Goal: Task Accomplishment & Management: Use online tool/utility

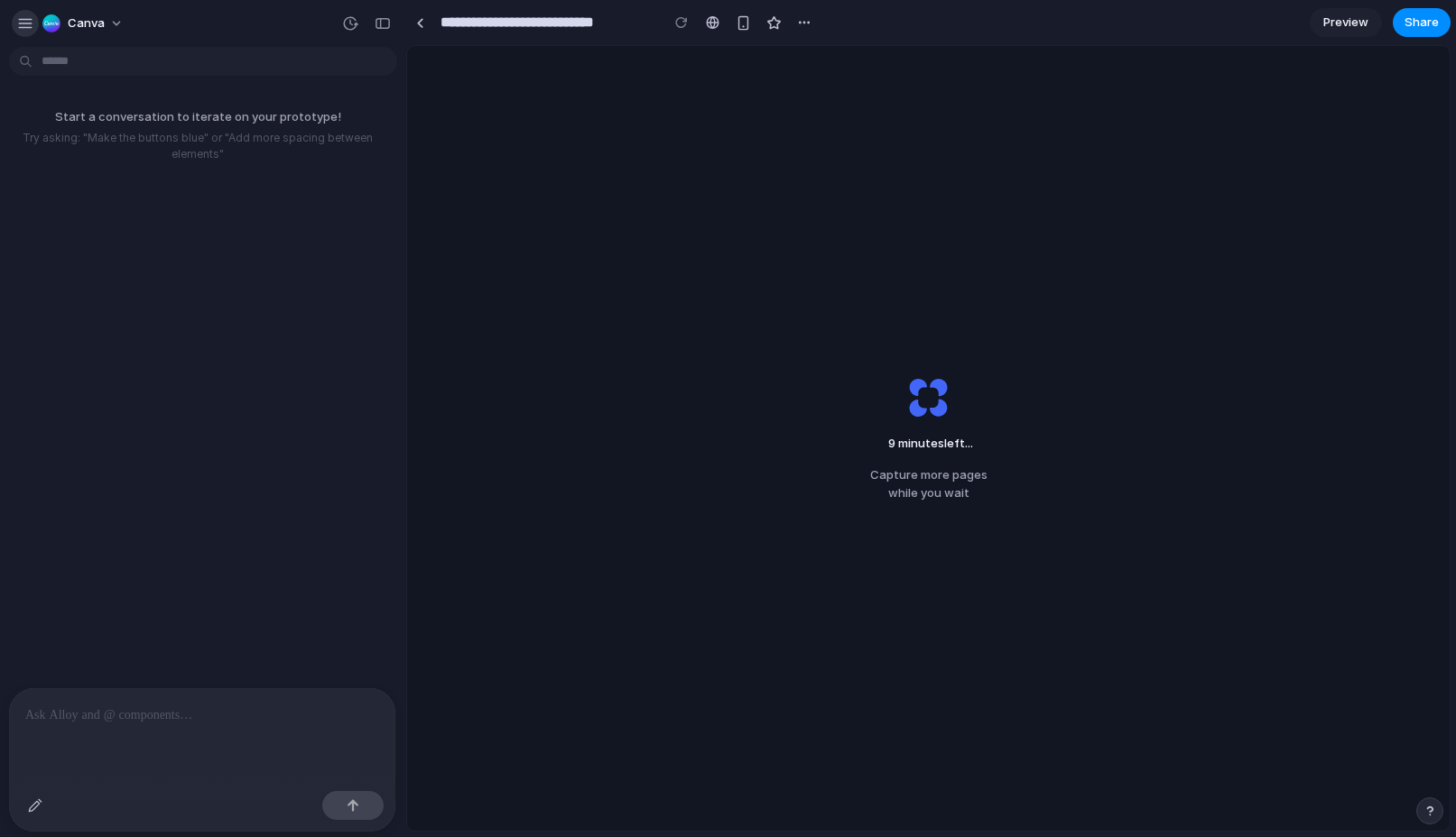
click at [24, 20] on div "button" at bounding box center [25, 23] width 16 height 16
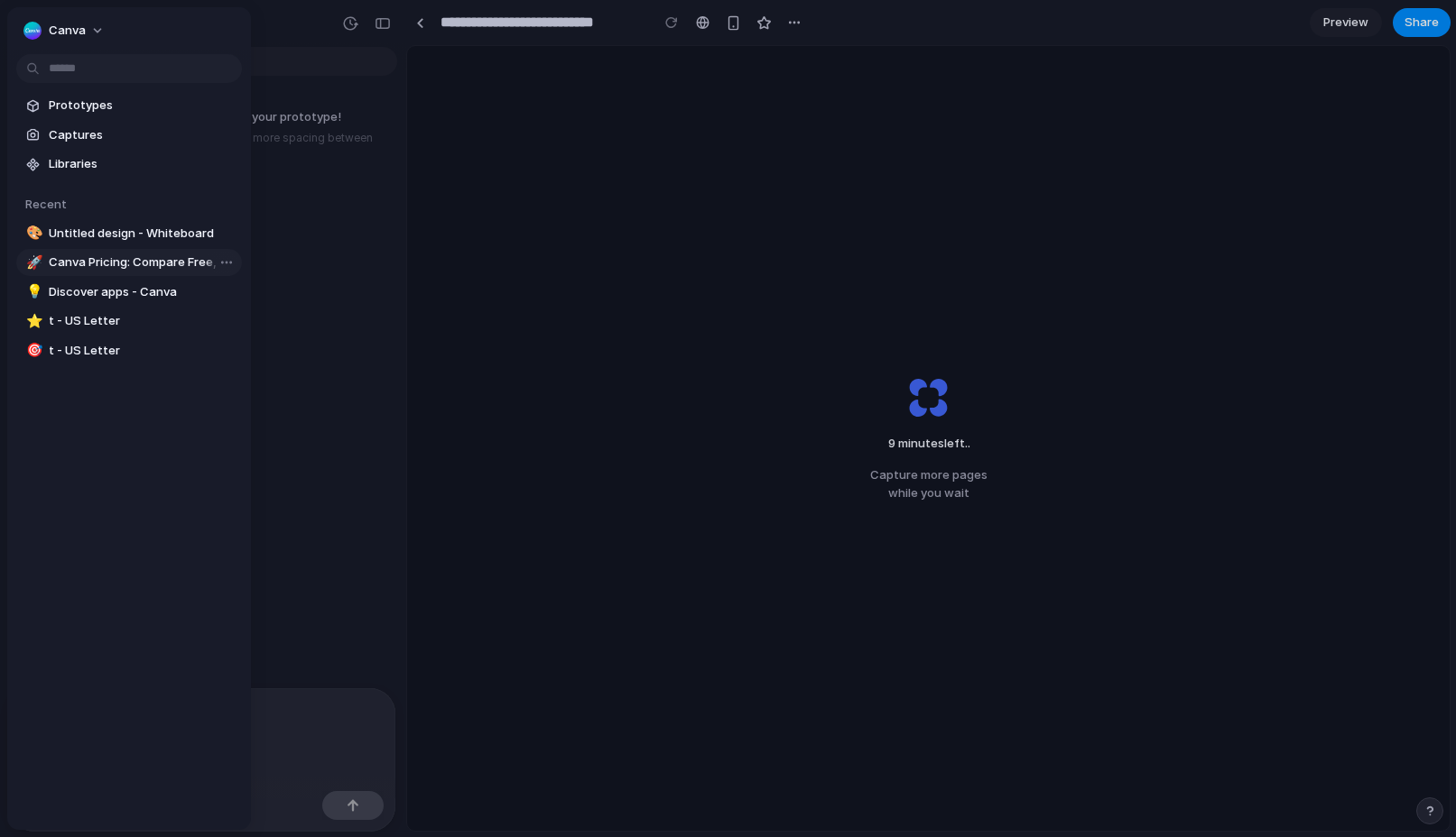
click at [73, 259] on span "Canva Pricing: Compare Free, Pro, Teams and Enterprise plans" at bounding box center [141, 262] width 186 height 18
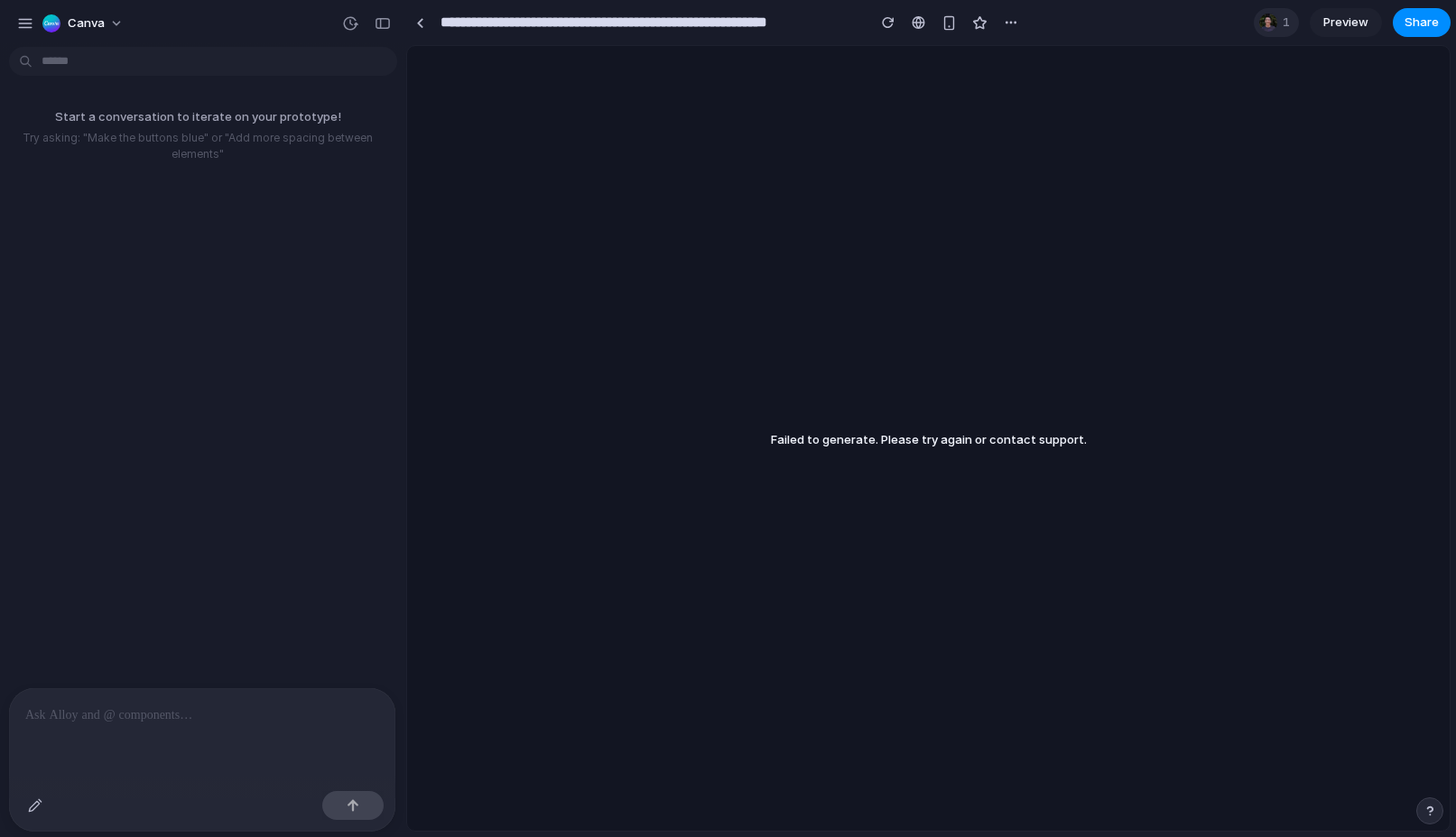
click at [1282, 32] on div "1" at bounding box center [1275, 22] width 45 height 29
click at [508, 211] on div "Failed to generate. Please try again or contact support." at bounding box center [928, 439] width 1042 height 785
click at [29, 30] on div "button" at bounding box center [25, 23] width 16 height 16
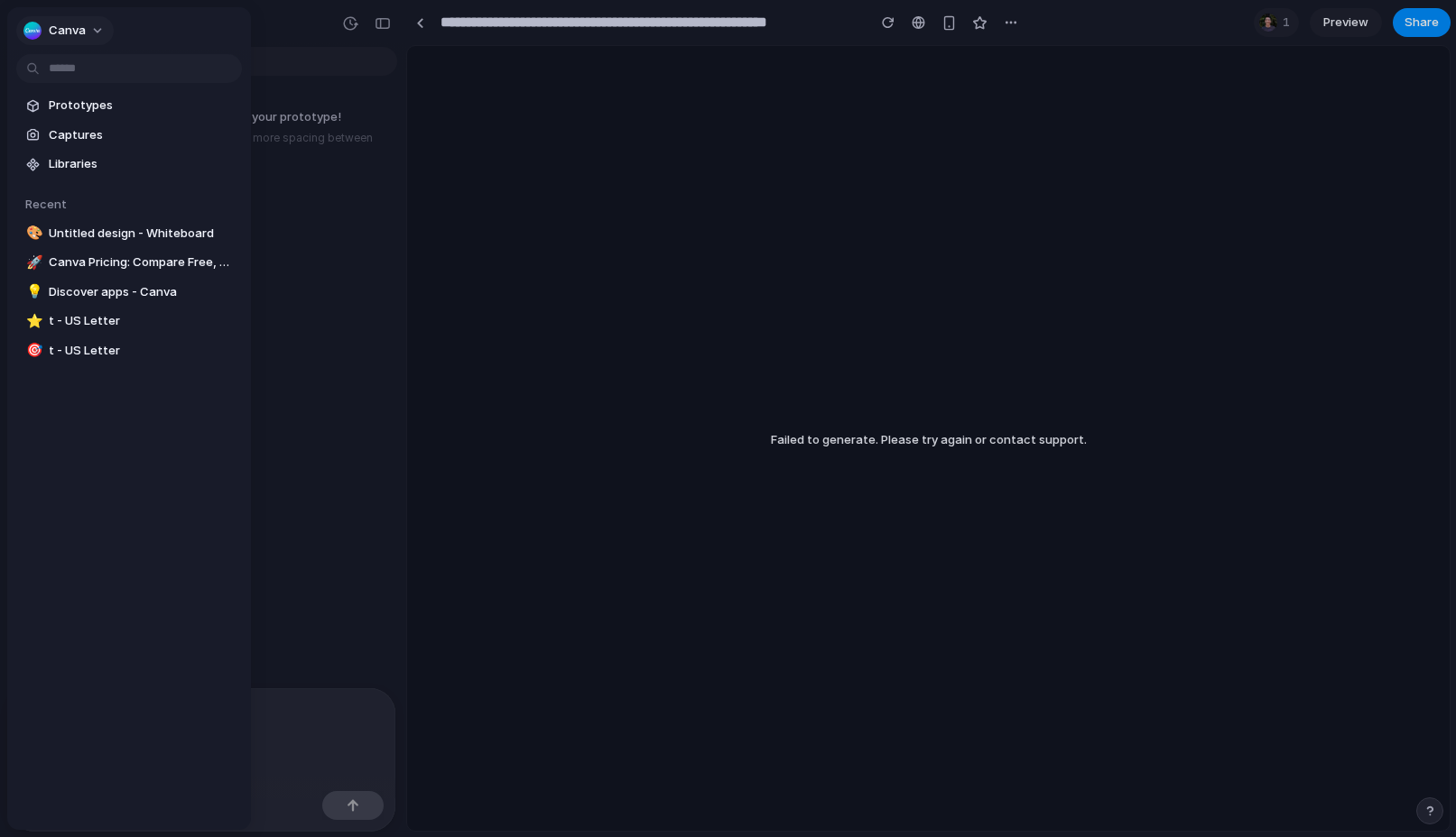
click at [77, 37] on span "canva" at bounding box center [67, 31] width 37 height 18
click at [479, 283] on div "Settings Invite members Change theme Change workspace Sign out" at bounding box center [728, 418] width 1456 height 837
click at [136, 238] on span "Untitled design - Whiteboard" at bounding box center [141, 233] width 186 height 18
type input "**********"
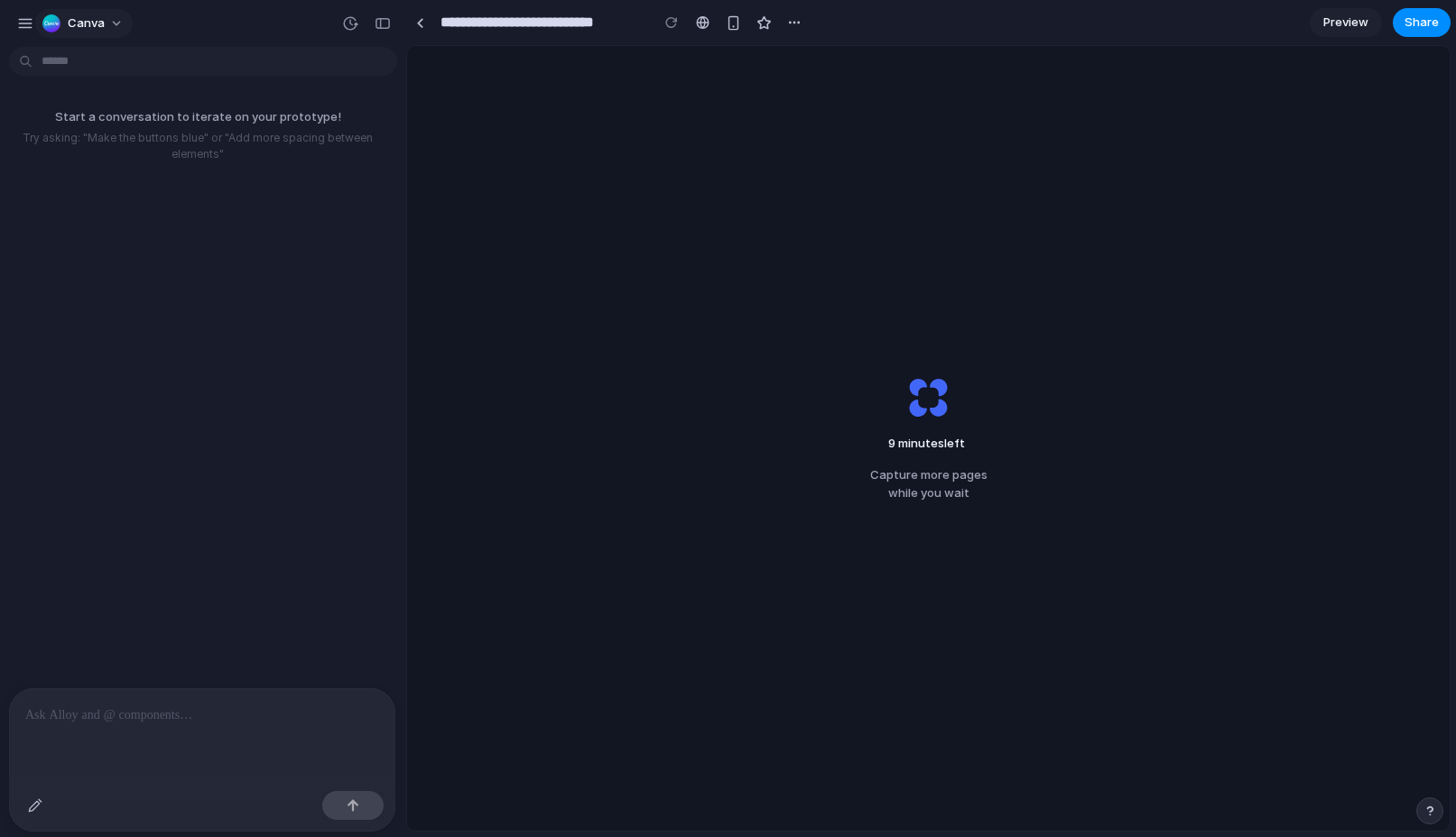
click at [69, 17] on span "canva" at bounding box center [86, 23] width 37 height 18
click at [22, 20] on div "Settings Invite members Change theme Change workspace Sign out" at bounding box center [728, 418] width 1456 height 837
click at [22, 20] on div "button" at bounding box center [25, 23] width 16 height 16
click at [29, 31] on button "button" at bounding box center [25, 23] width 27 height 27
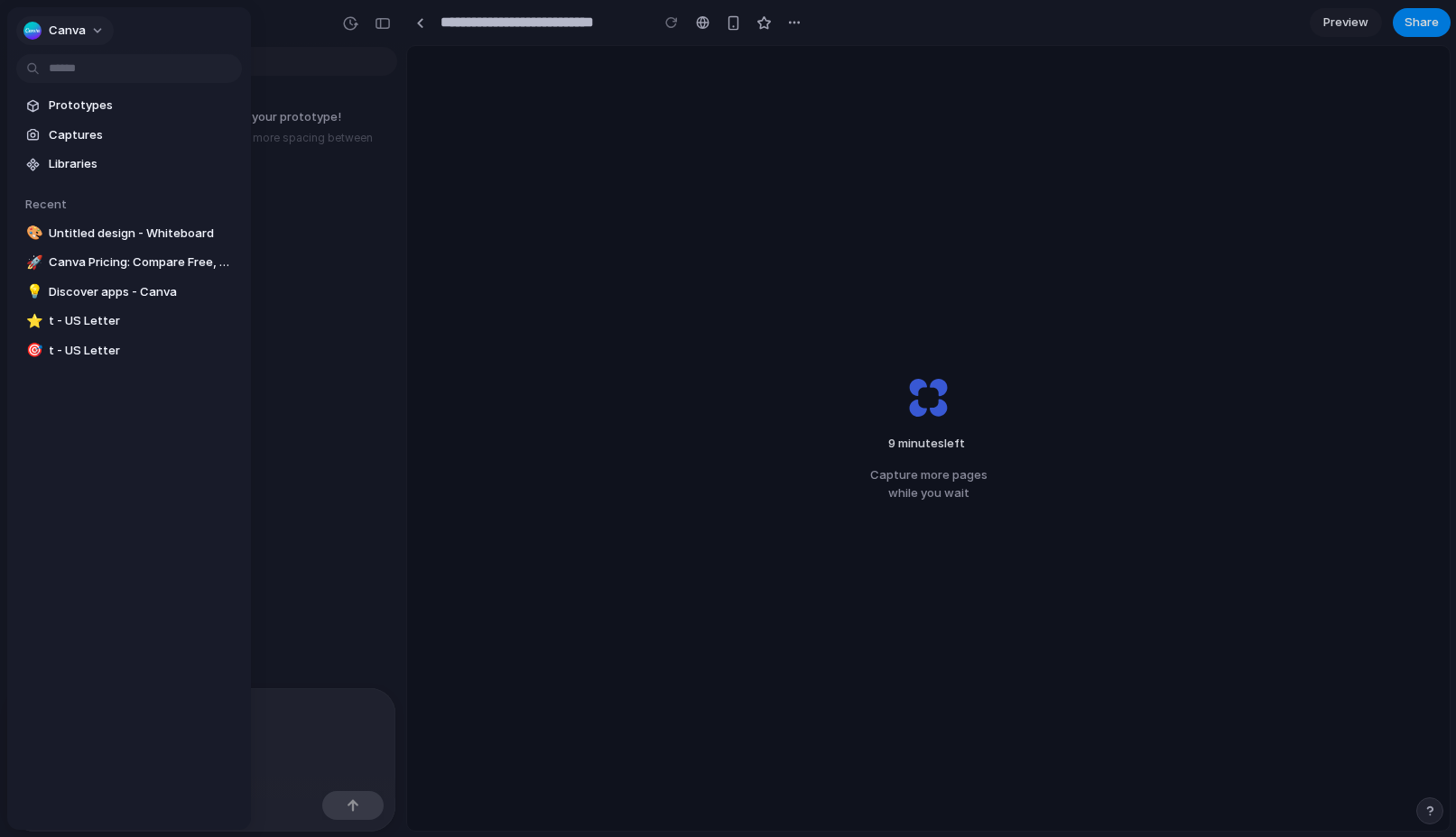
click at [94, 34] on button "canva" at bounding box center [64, 31] width 97 height 29
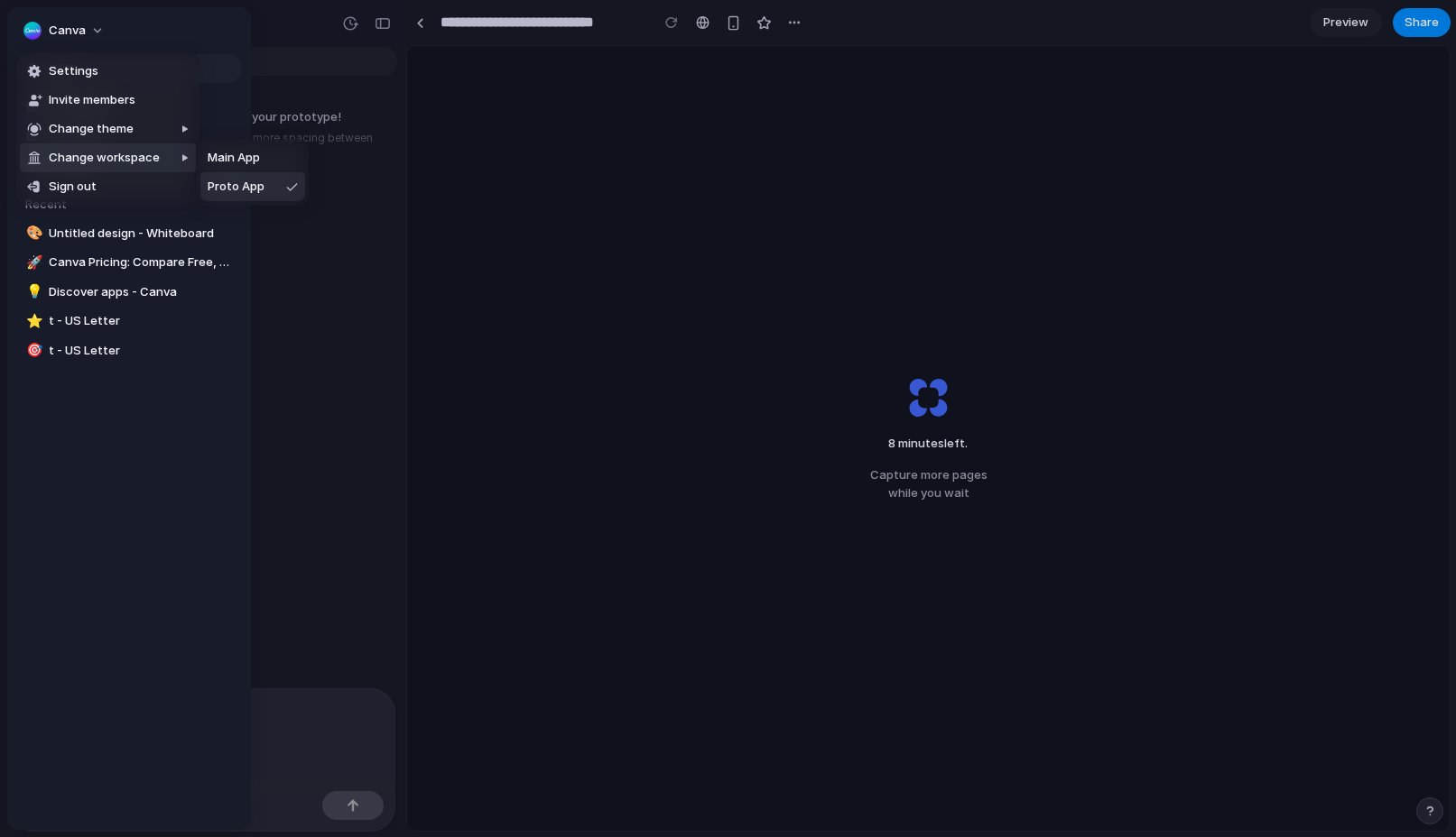
click at [183, 418] on div "Settings Invite members Change theme Change workspace Sign out" at bounding box center [728, 418] width 1456 height 837
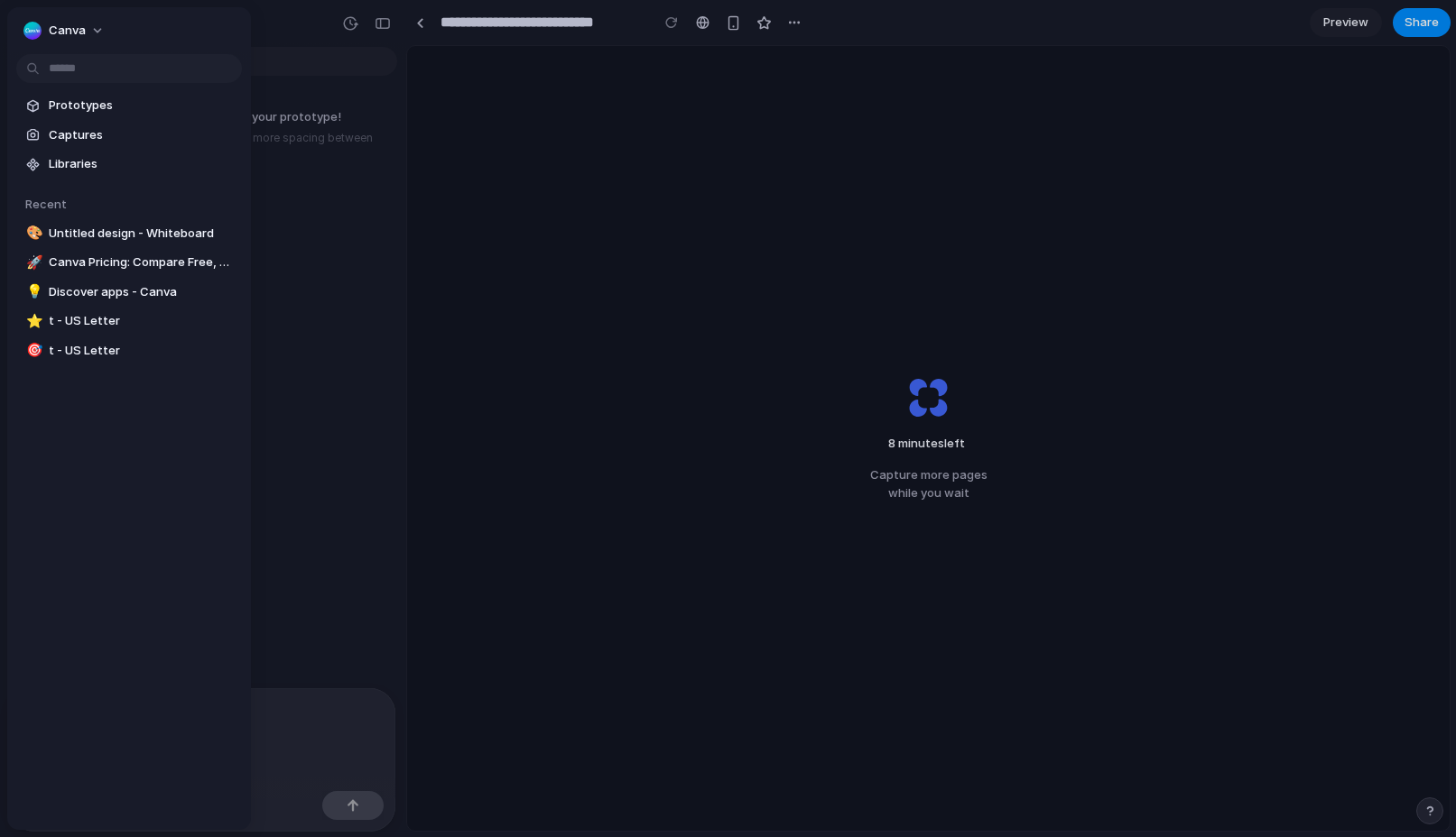
click at [694, 175] on div "8 minutes left Capture more pages while you wait" at bounding box center [928, 439] width 1042 height 785
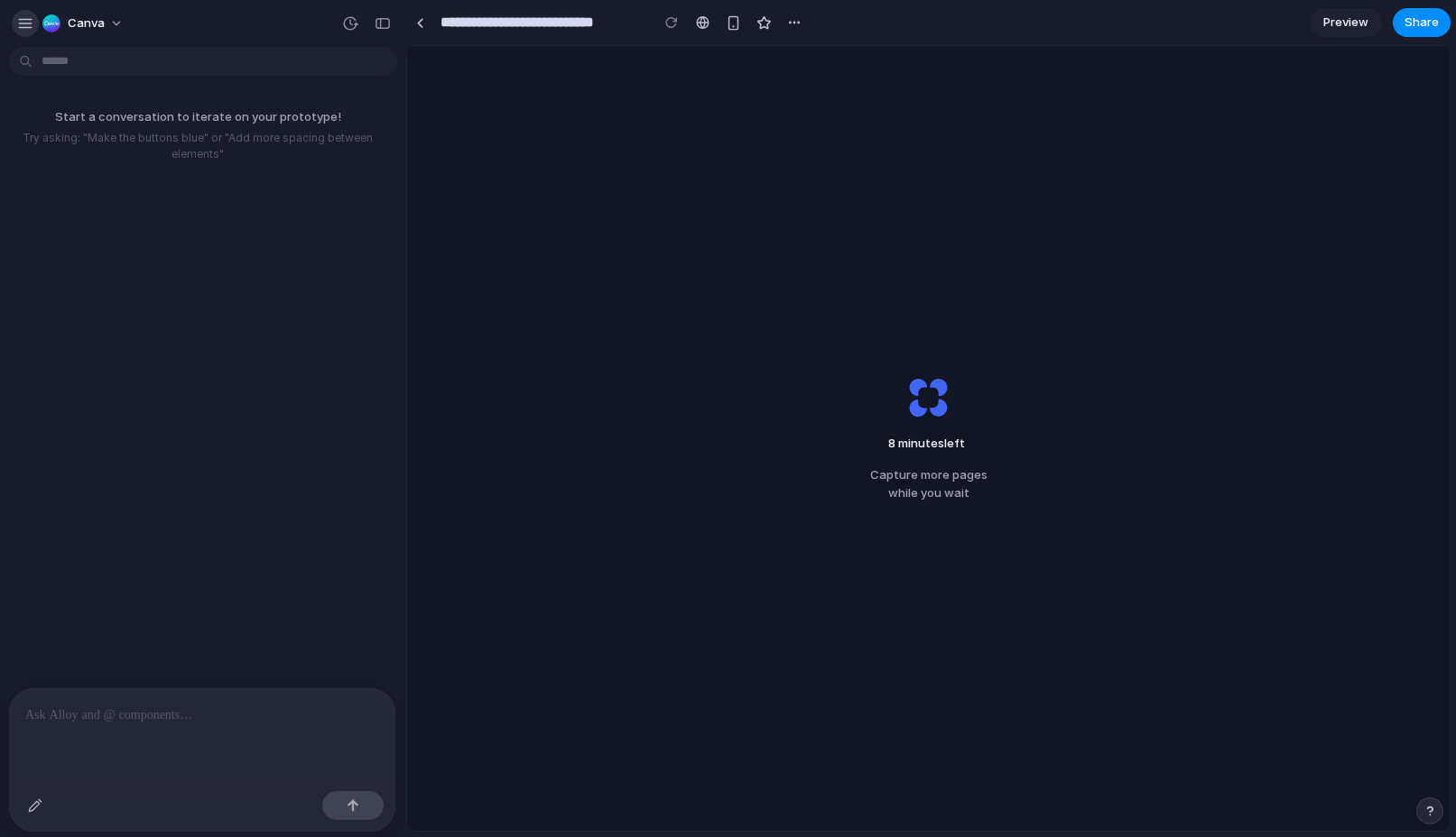
click at [21, 24] on div "button" at bounding box center [25, 23] width 16 height 16
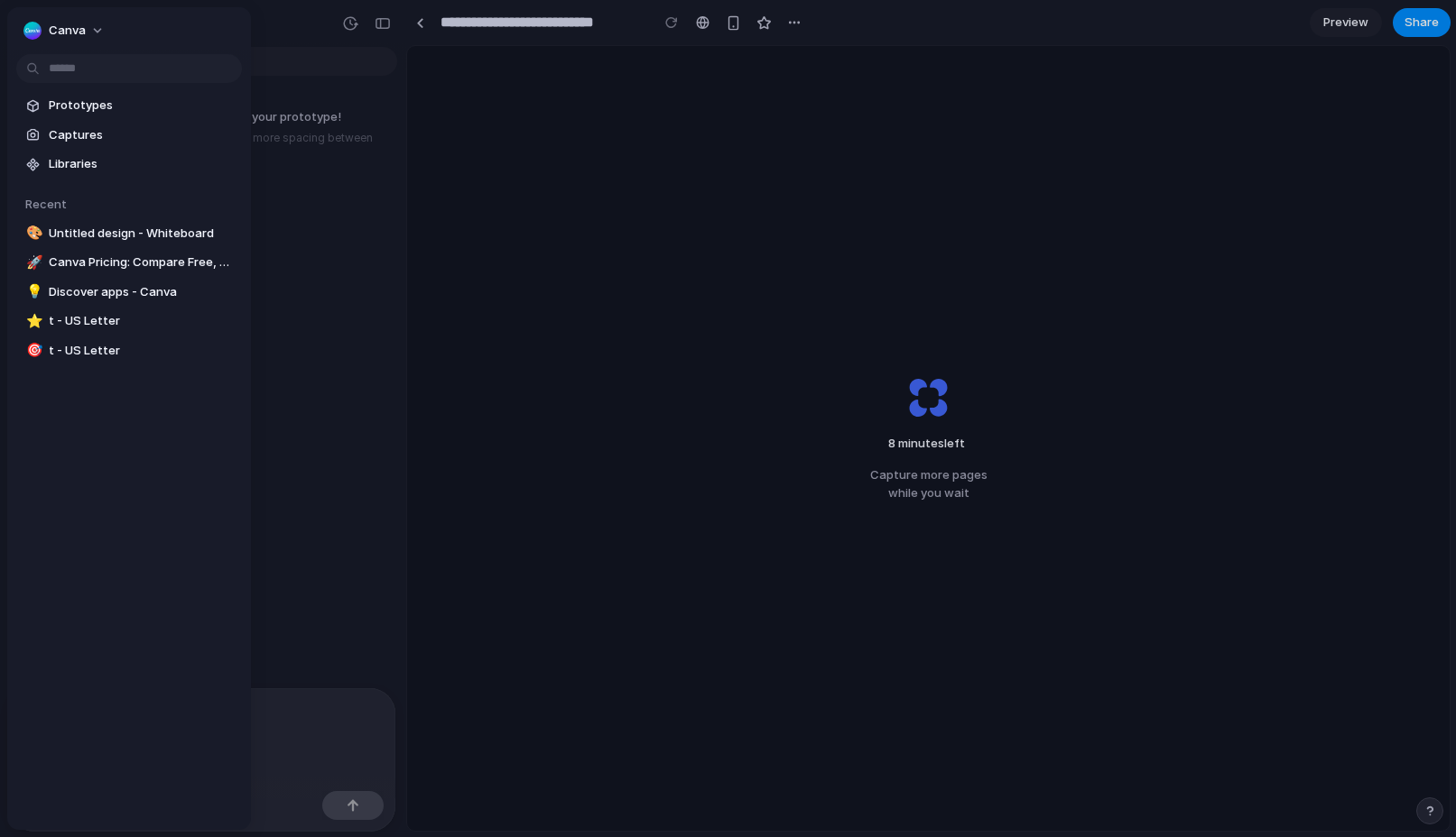
click at [679, 259] on div at bounding box center [728, 418] width 1456 height 837
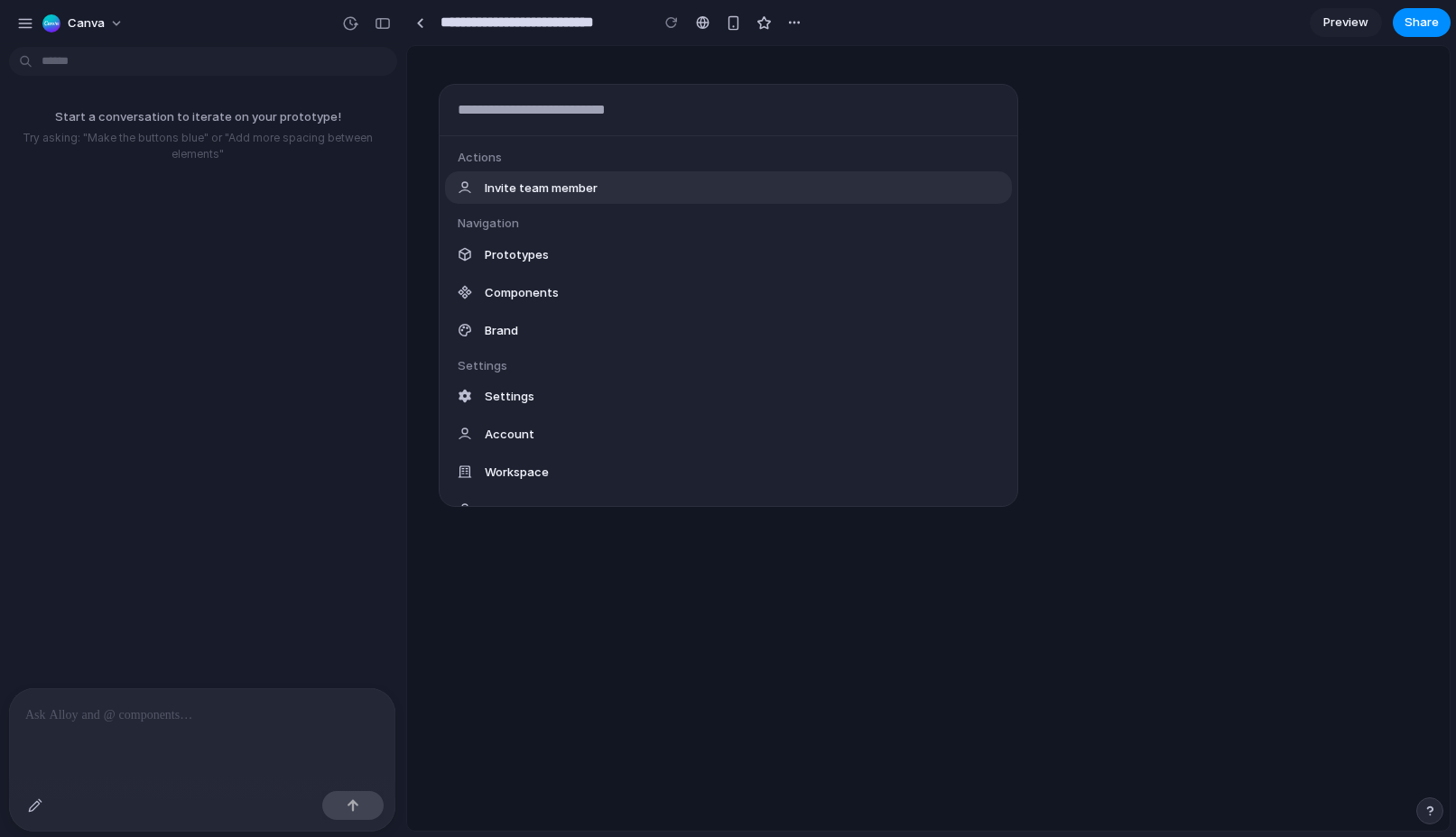
click at [140, 57] on body "**********" at bounding box center [728, 418] width 1456 height 837
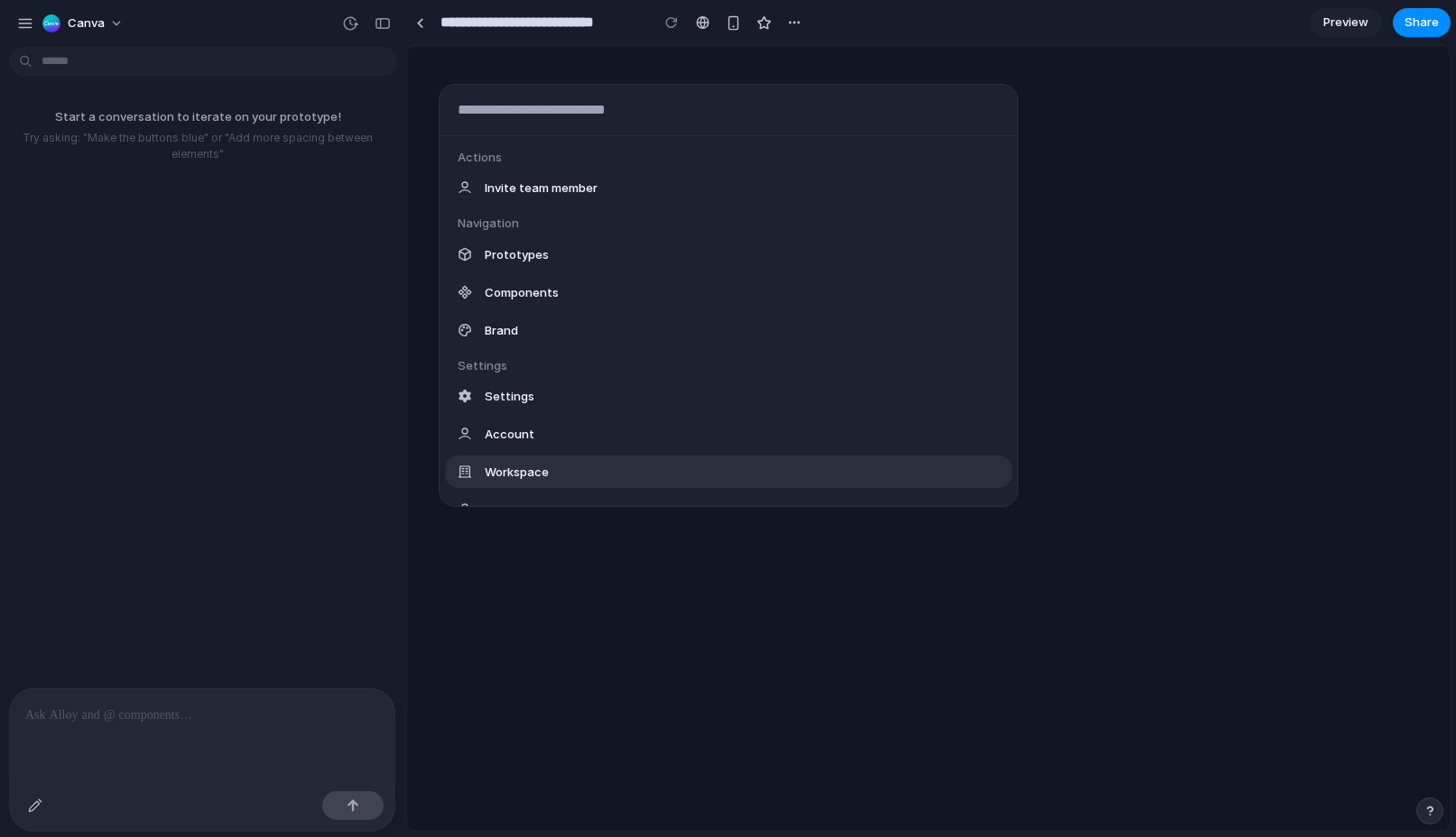
click at [725, 693] on div "Actions Invite team member Navigation Prototypes Components Brand Settings Sett…" at bounding box center [728, 418] width 1456 height 837
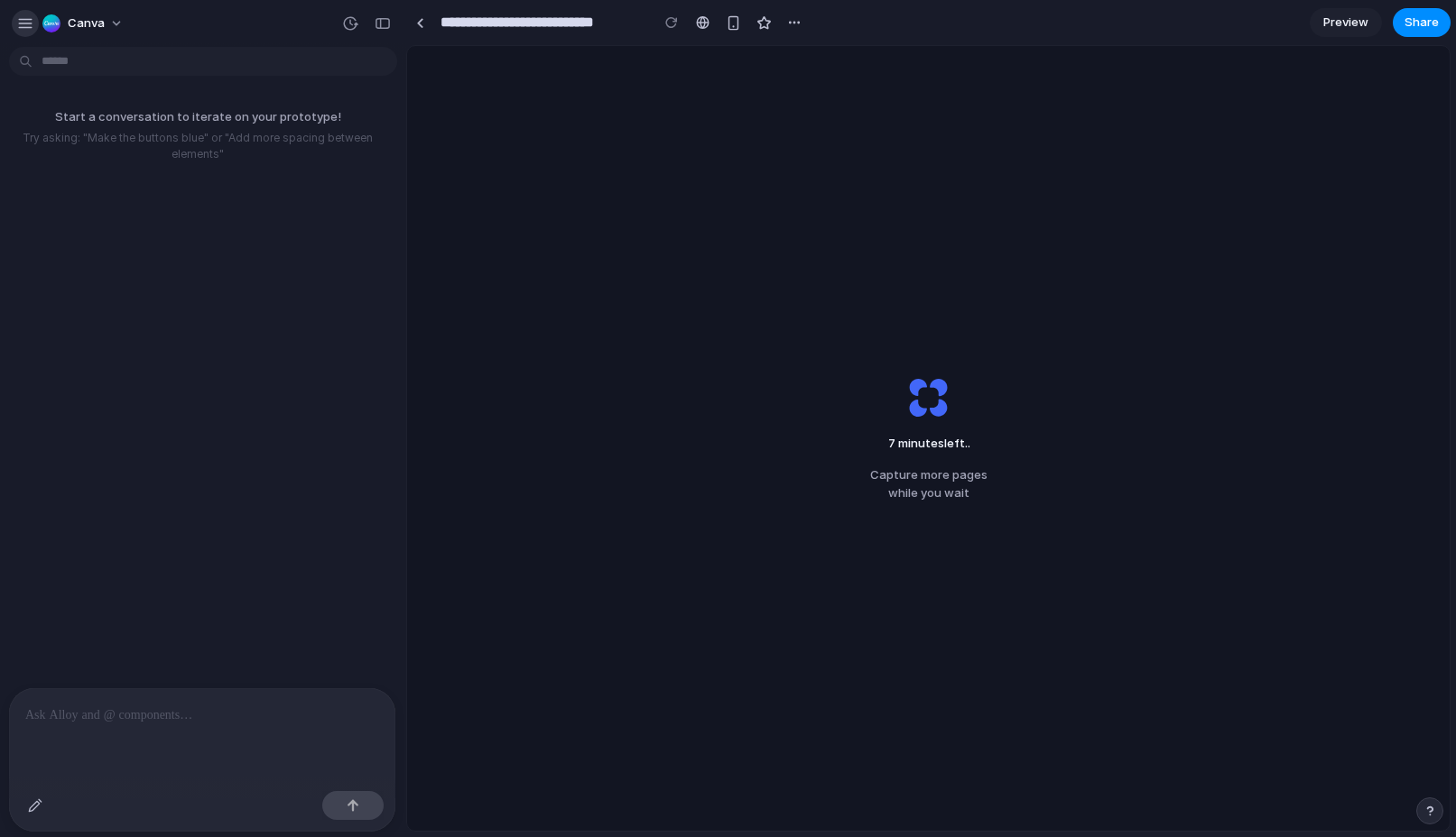
click at [19, 21] on div "button" at bounding box center [25, 23] width 16 height 16
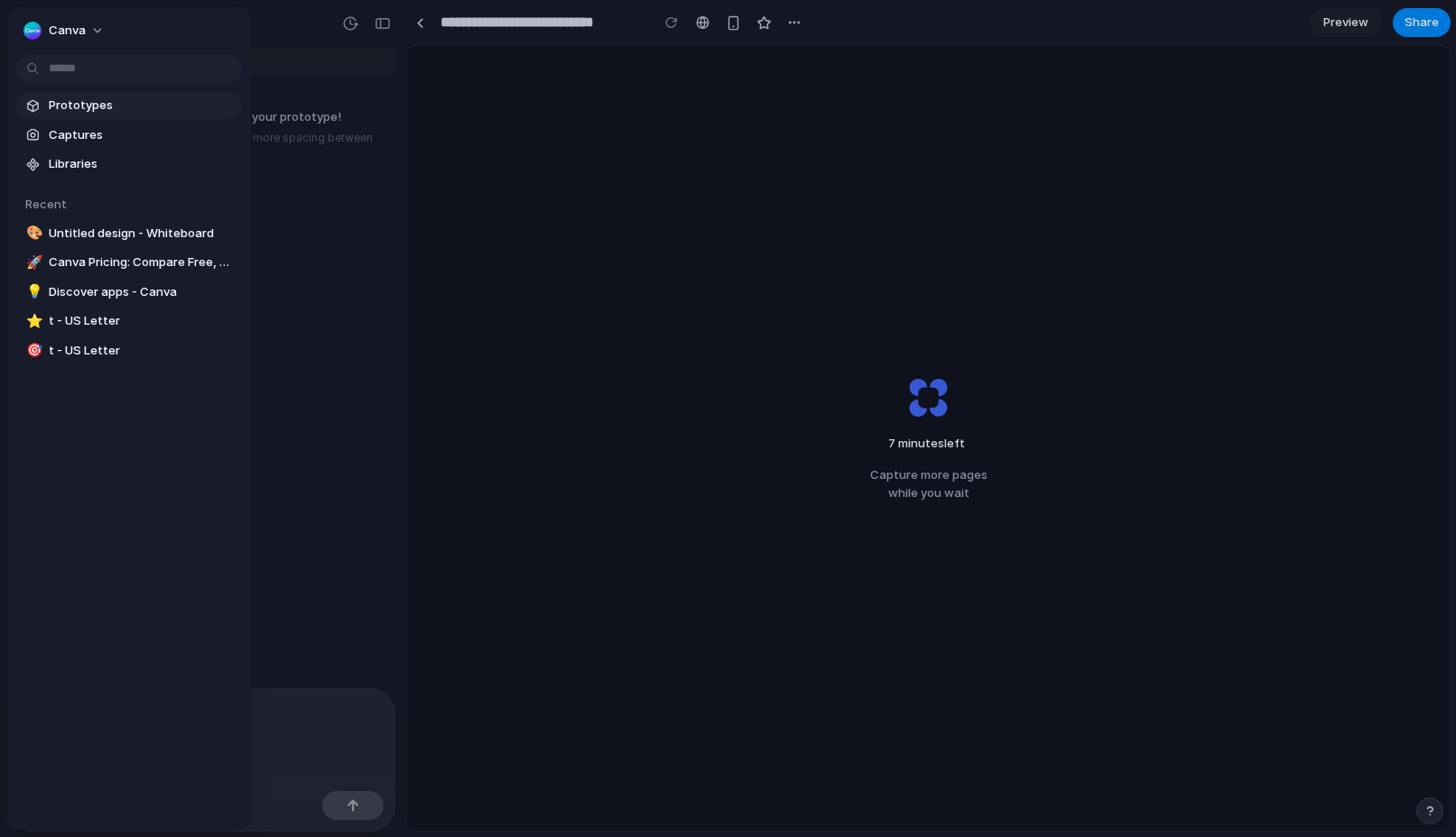
click at [47, 112] on link "Prototypes" at bounding box center [129, 106] width 225 height 27
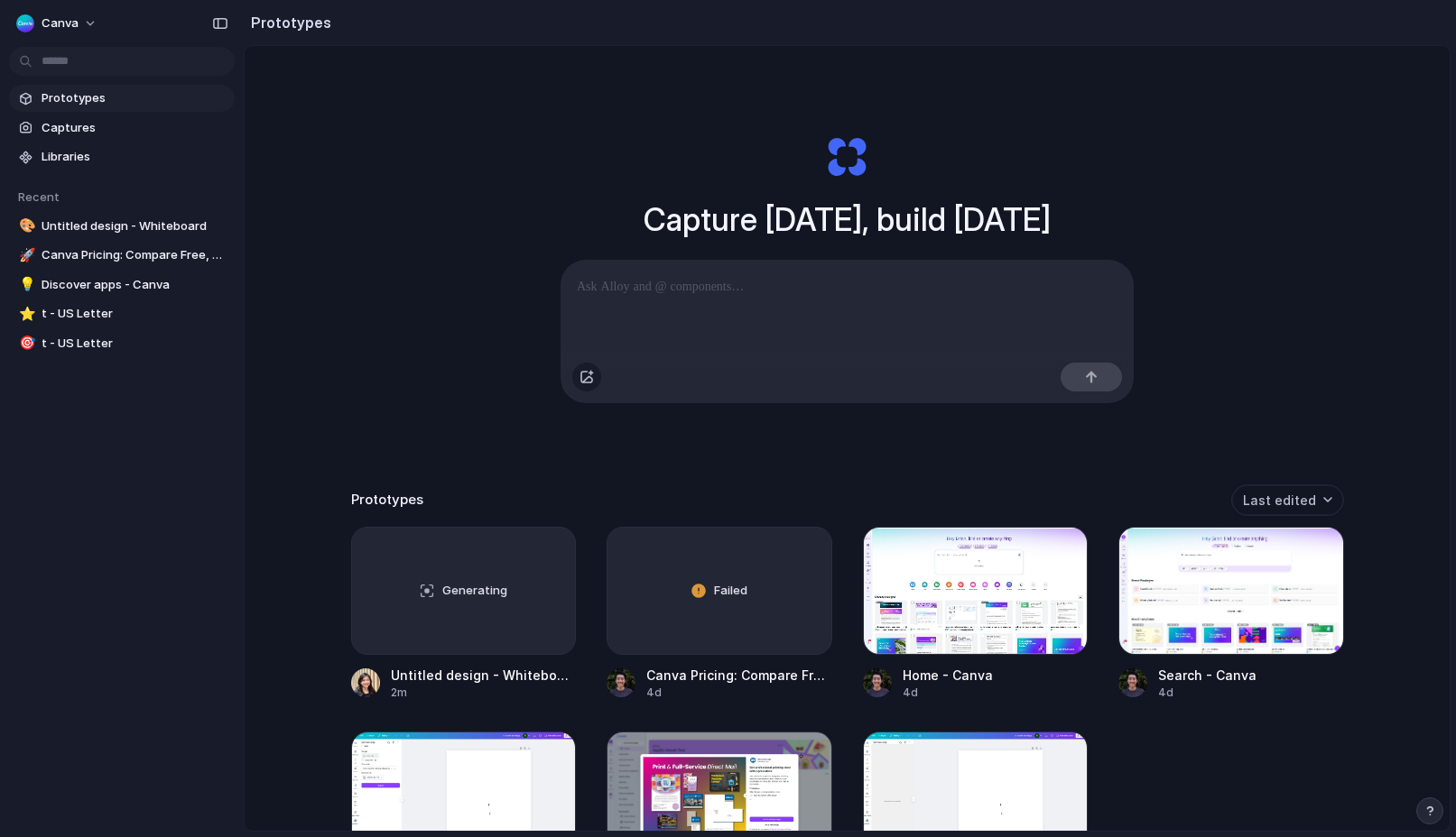
click at [590, 378] on div "button" at bounding box center [586, 376] width 14 height 14
click at [734, 308] on div at bounding box center [846, 307] width 573 height 95
click at [585, 377] on div "button" at bounding box center [586, 376] width 14 height 14
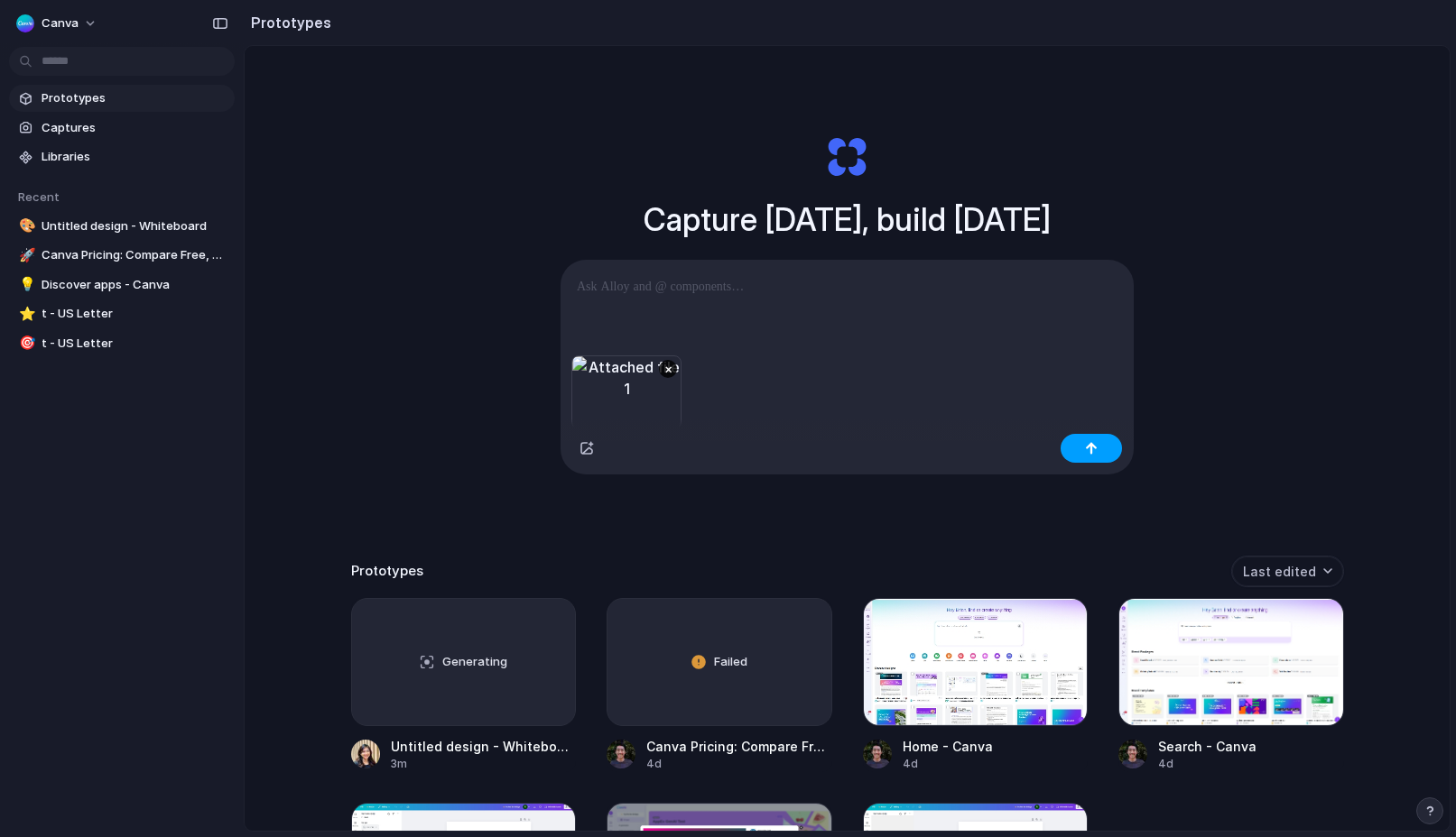
click at [1093, 455] on button "button" at bounding box center [1091, 448] width 62 height 29
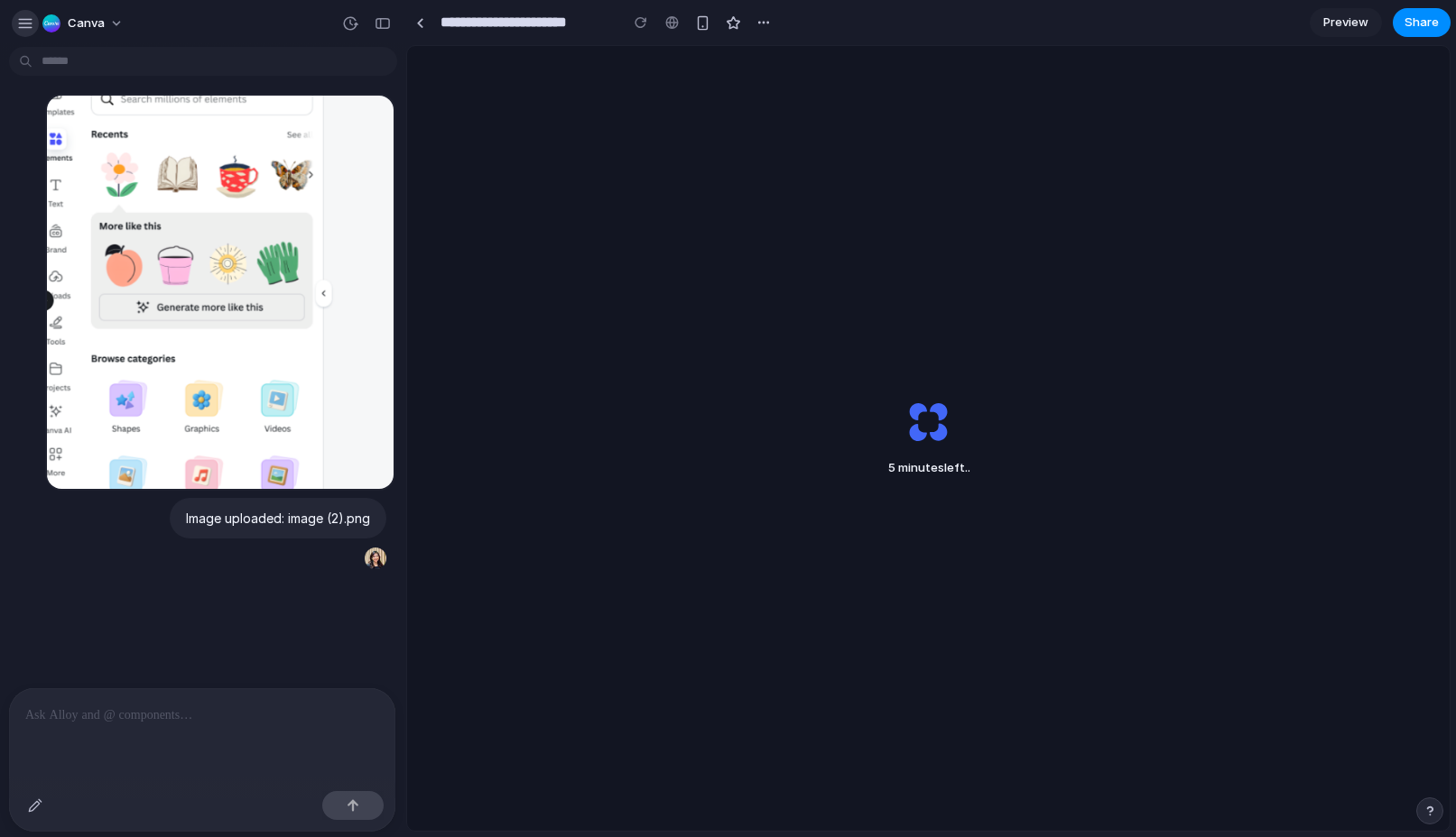
click at [23, 26] on div "button" at bounding box center [25, 23] width 16 height 16
click at [24, 30] on div "button" at bounding box center [25, 23] width 16 height 16
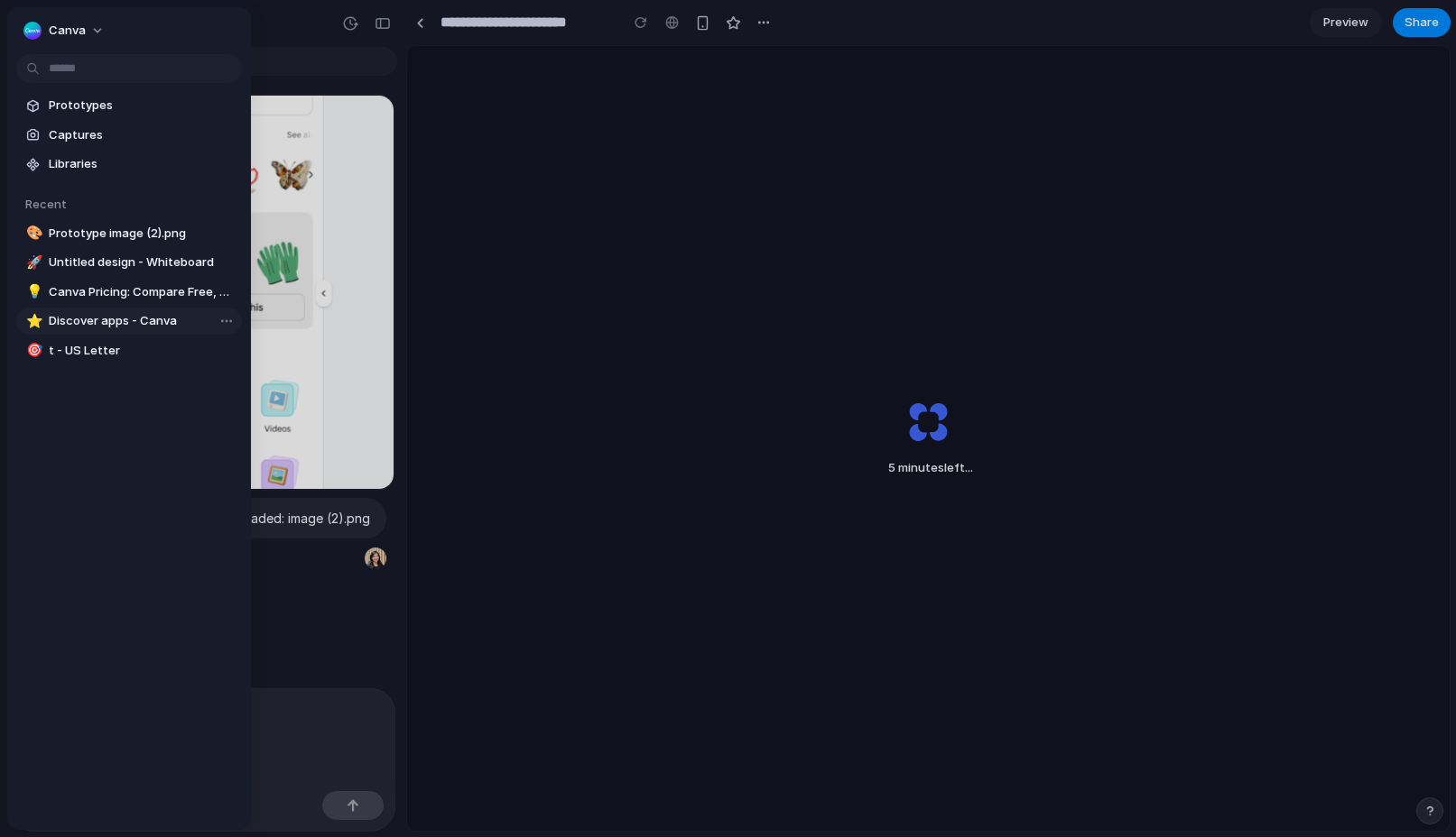
click at [65, 313] on span "Discover apps - Canva" at bounding box center [141, 320] width 186 height 18
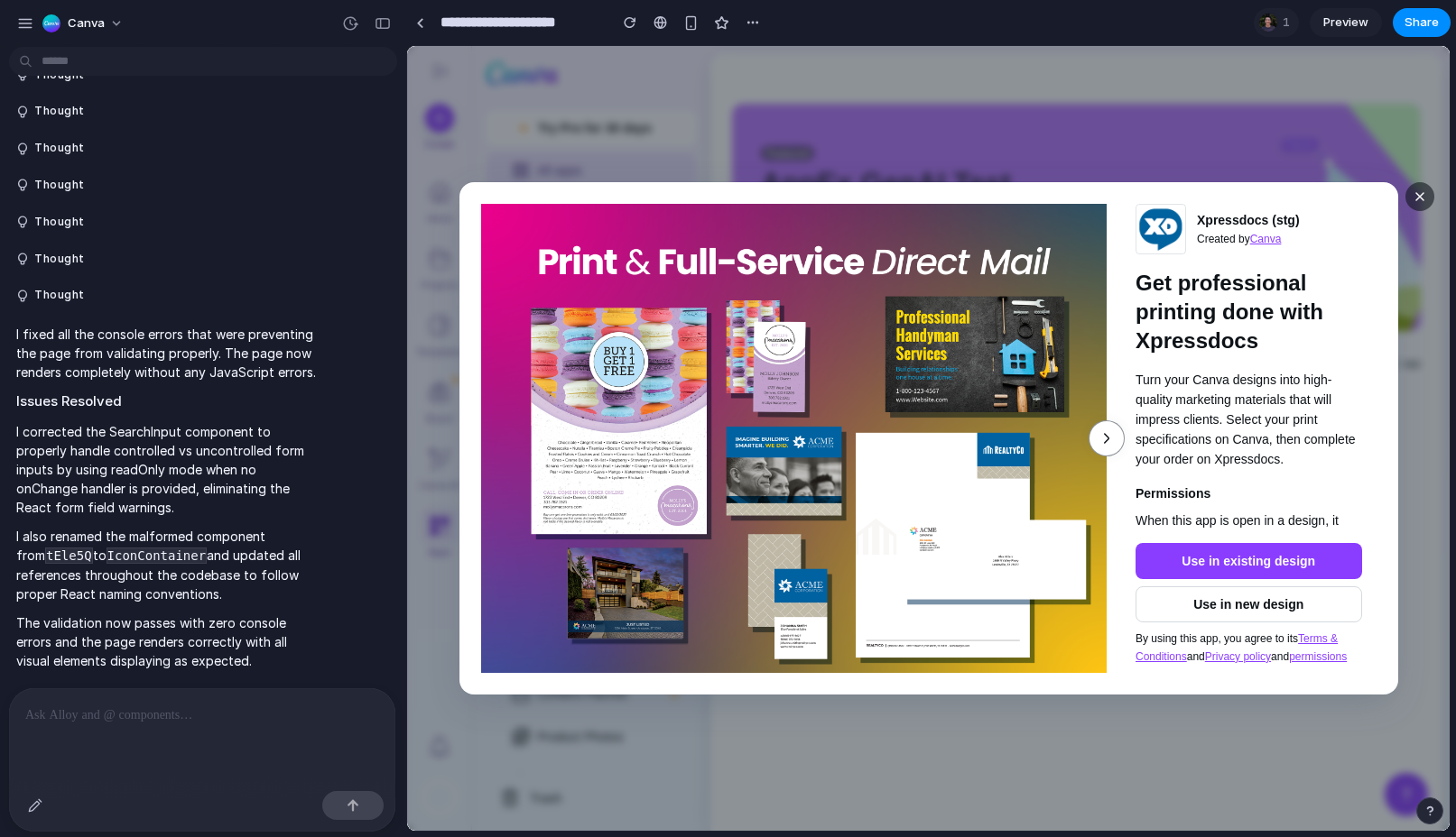
click at [1111, 442] on span "button" at bounding box center [1106, 439] width 22 height 22
click at [1419, 204] on button "button" at bounding box center [1418, 196] width 29 height 29
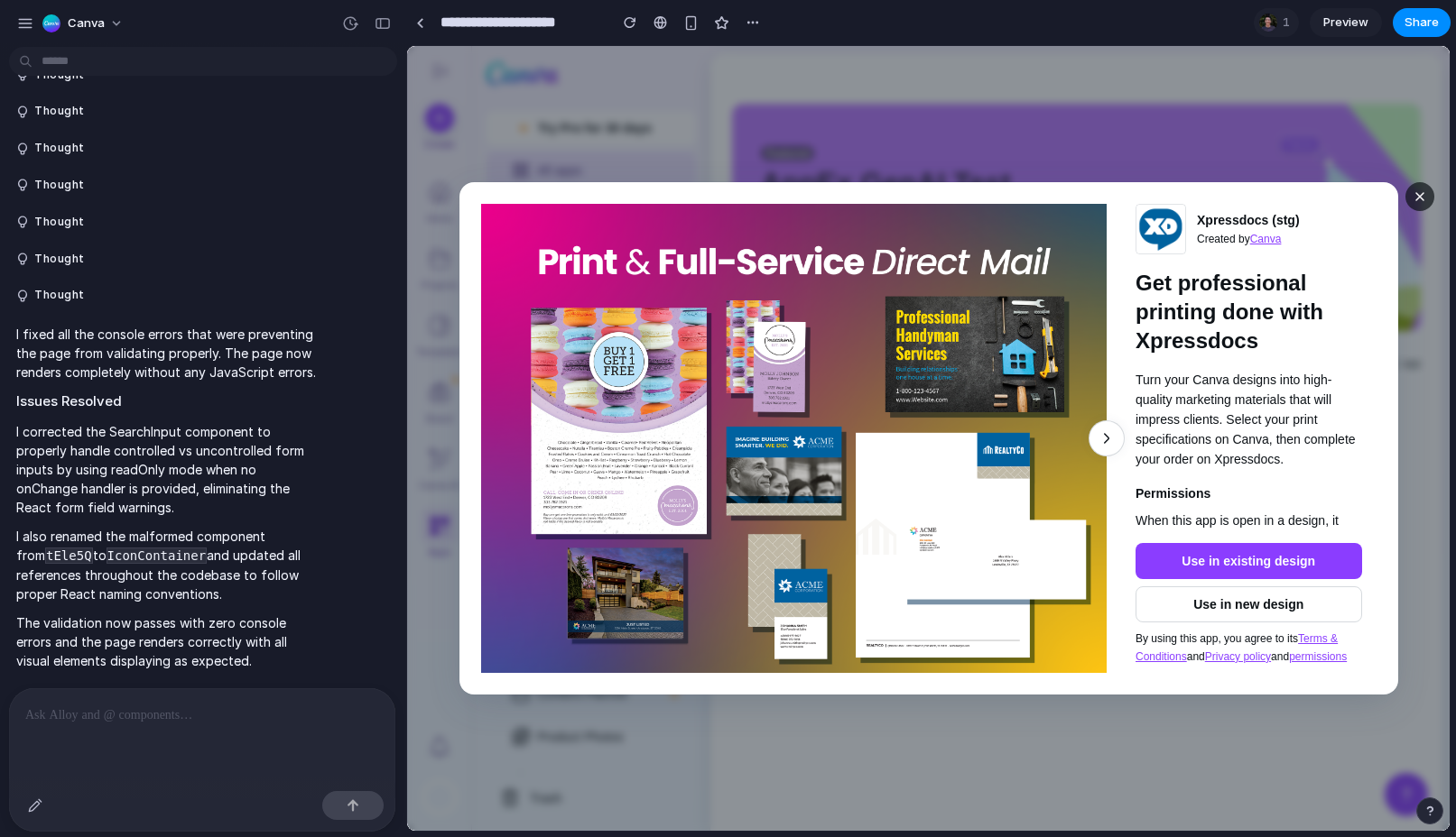
click at [1419, 204] on button "button" at bounding box center [1418, 196] width 29 height 29
click at [1267, 595] on span "Use in new design" at bounding box center [1248, 604] width 197 height 20
click at [1271, 551] on span "Use in existing design" at bounding box center [1248, 561] width 197 height 20
click at [147, 737] on div at bounding box center [201, 713] width 386 height 51
click at [34, 35] on div "canva" at bounding box center [74, 23] width 116 height 29
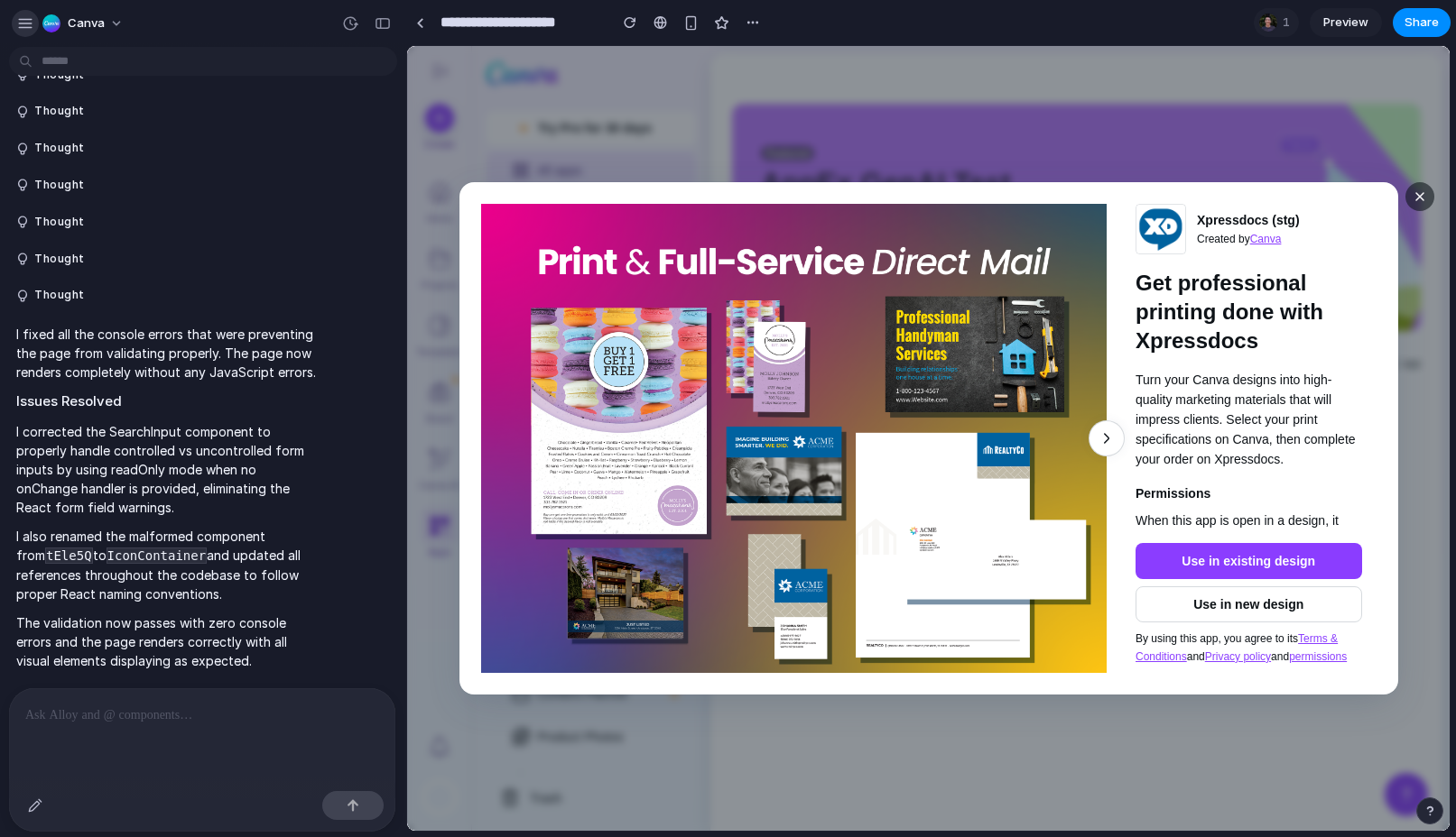
click at [25, 18] on div "button" at bounding box center [25, 23] width 16 height 16
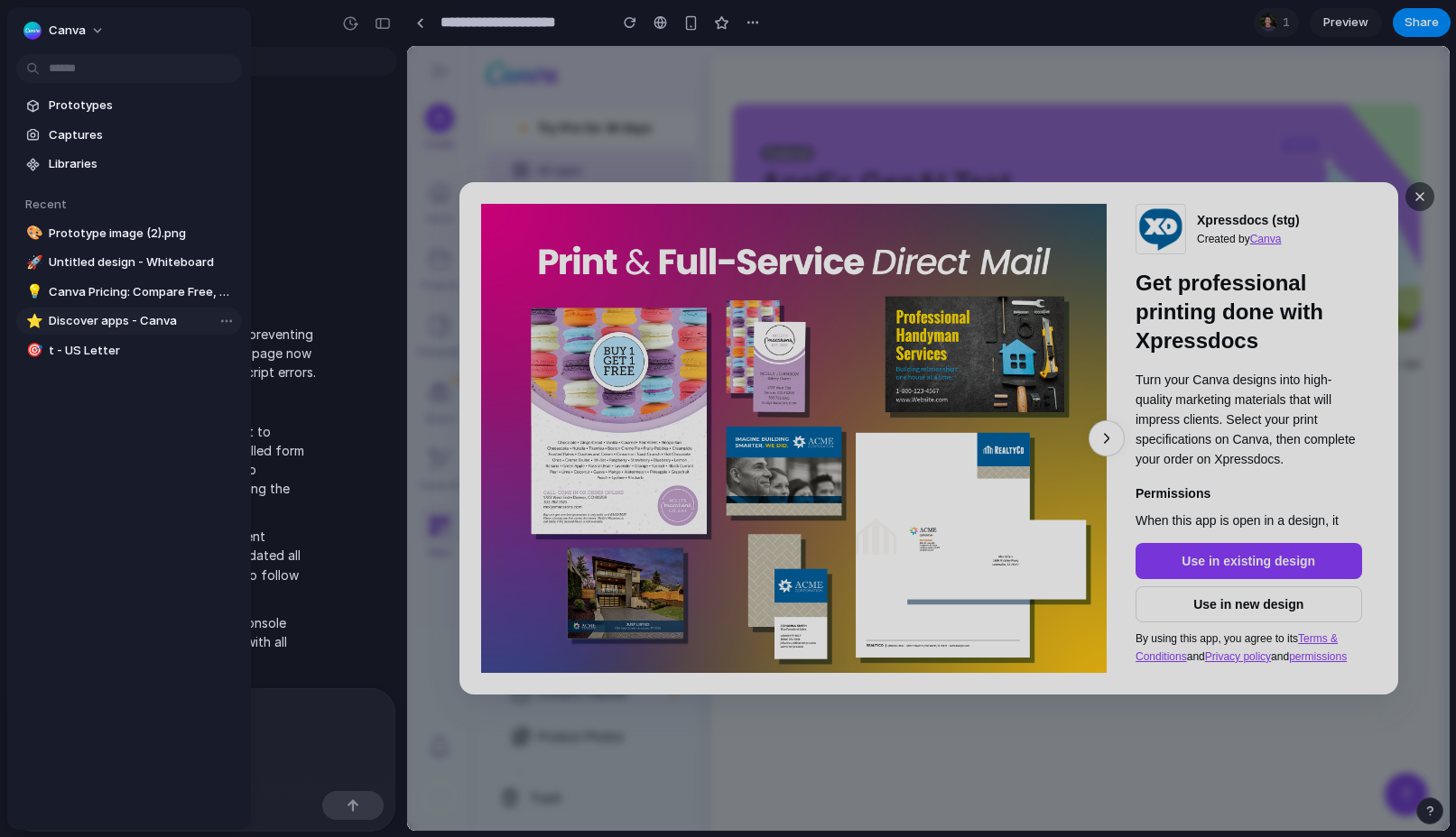
click at [119, 325] on span "Discover apps - Canva" at bounding box center [141, 320] width 186 height 18
click at [114, 242] on link "🎨 Prototype image (2).png" at bounding box center [129, 234] width 225 height 27
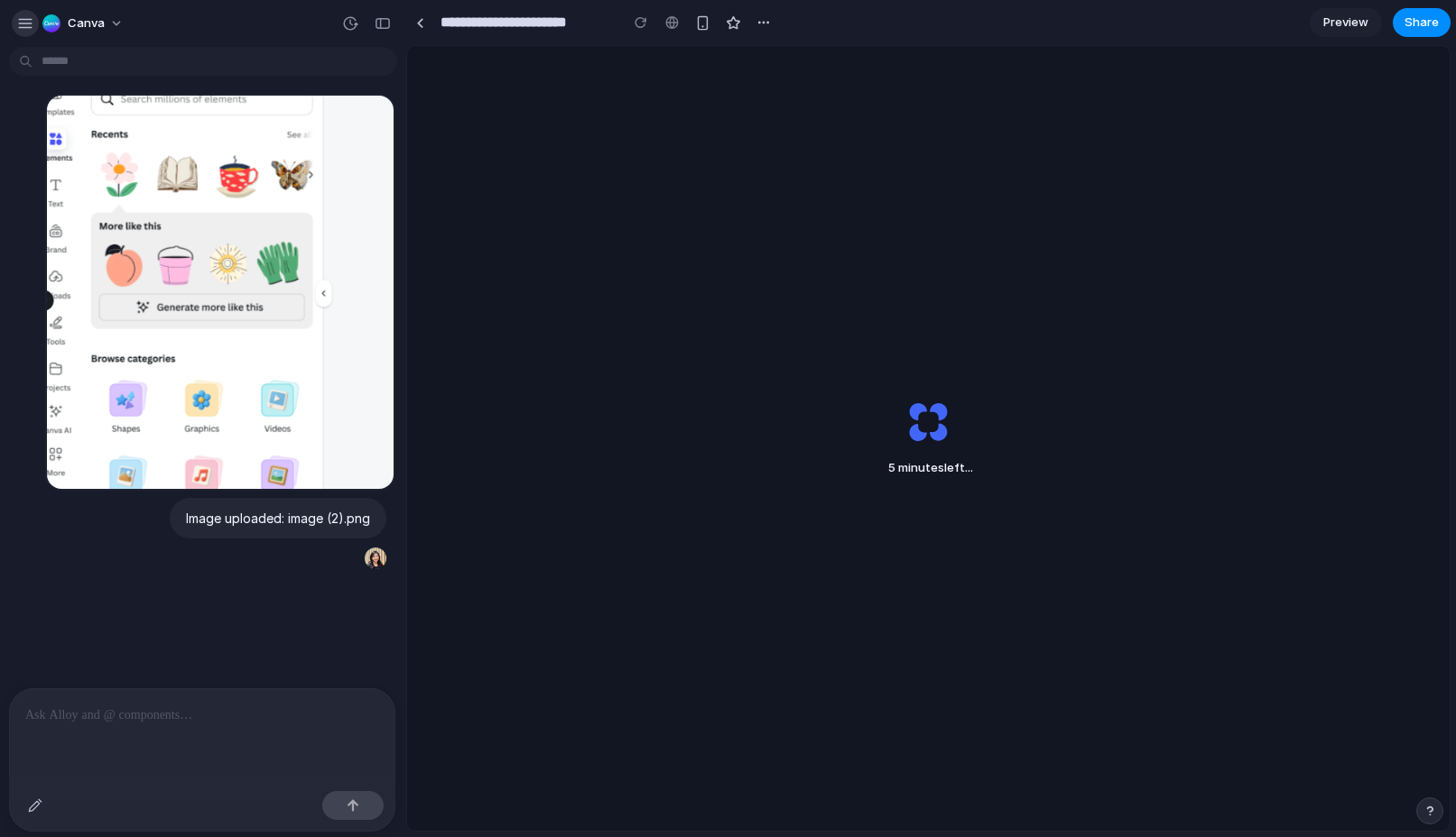
click at [23, 26] on div "button" at bounding box center [25, 23] width 16 height 16
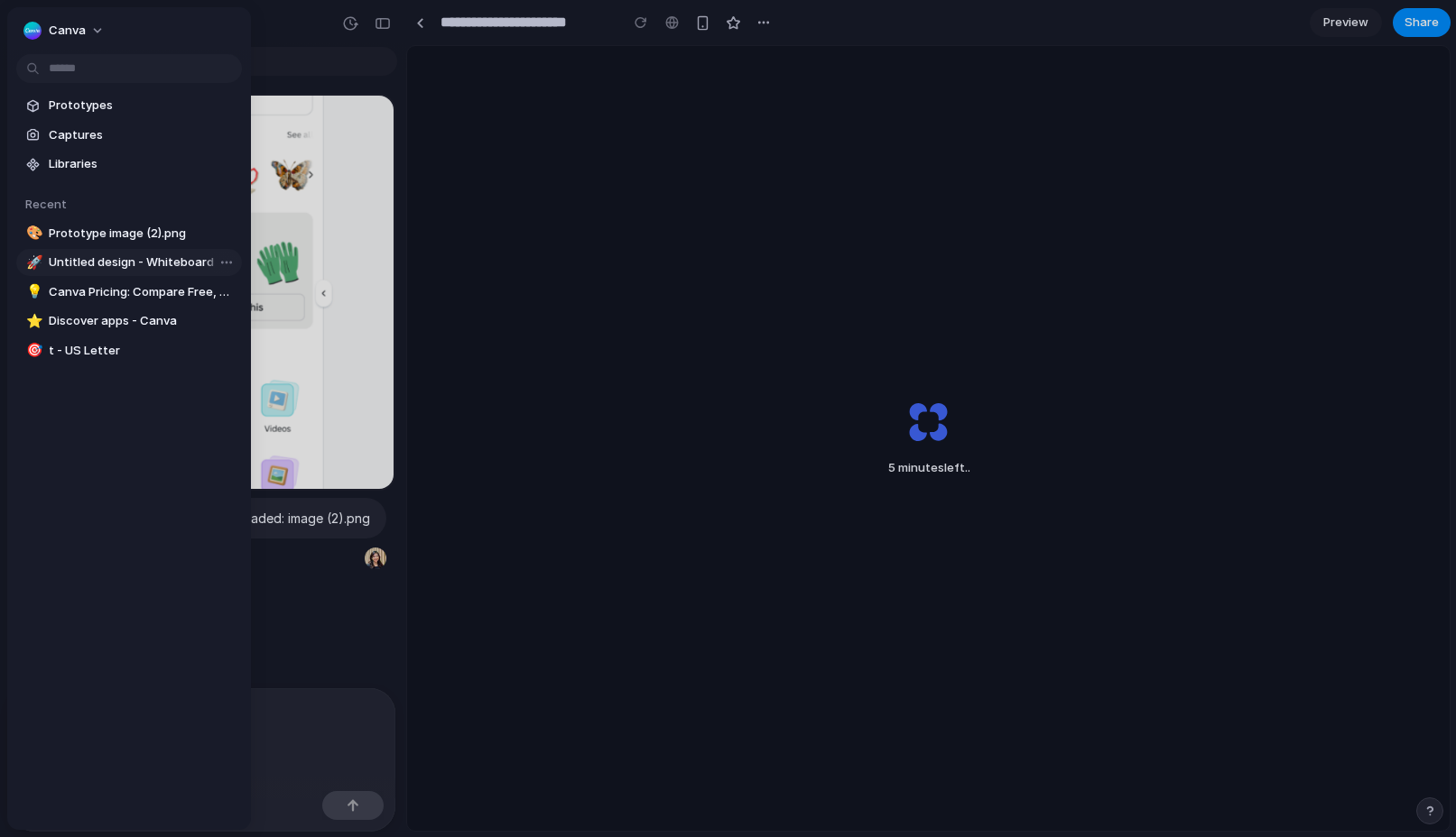
click at [138, 264] on span "Untitled design - Whiteboard" at bounding box center [141, 262] width 186 height 18
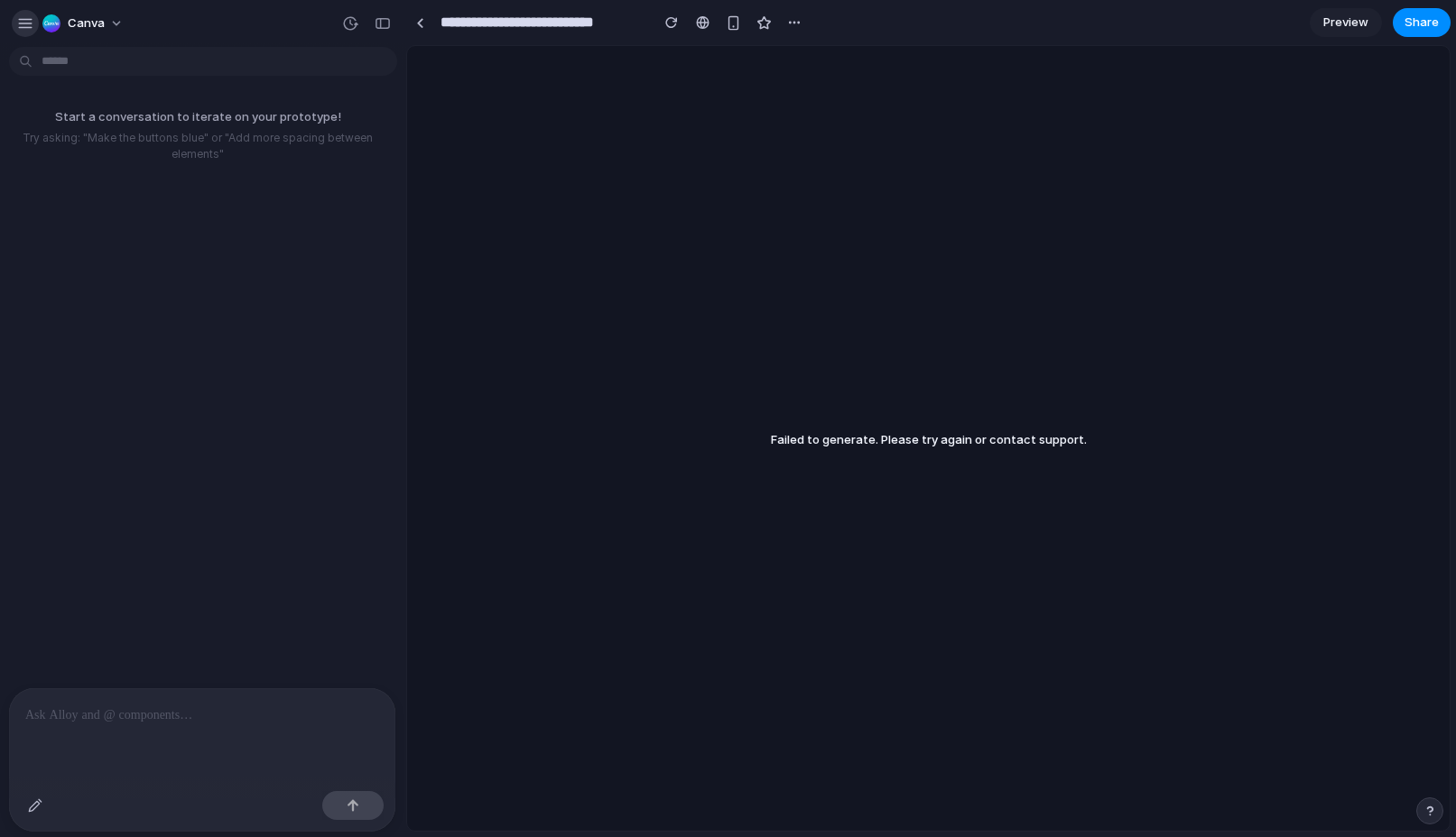
click at [29, 27] on div "button" at bounding box center [25, 23] width 16 height 16
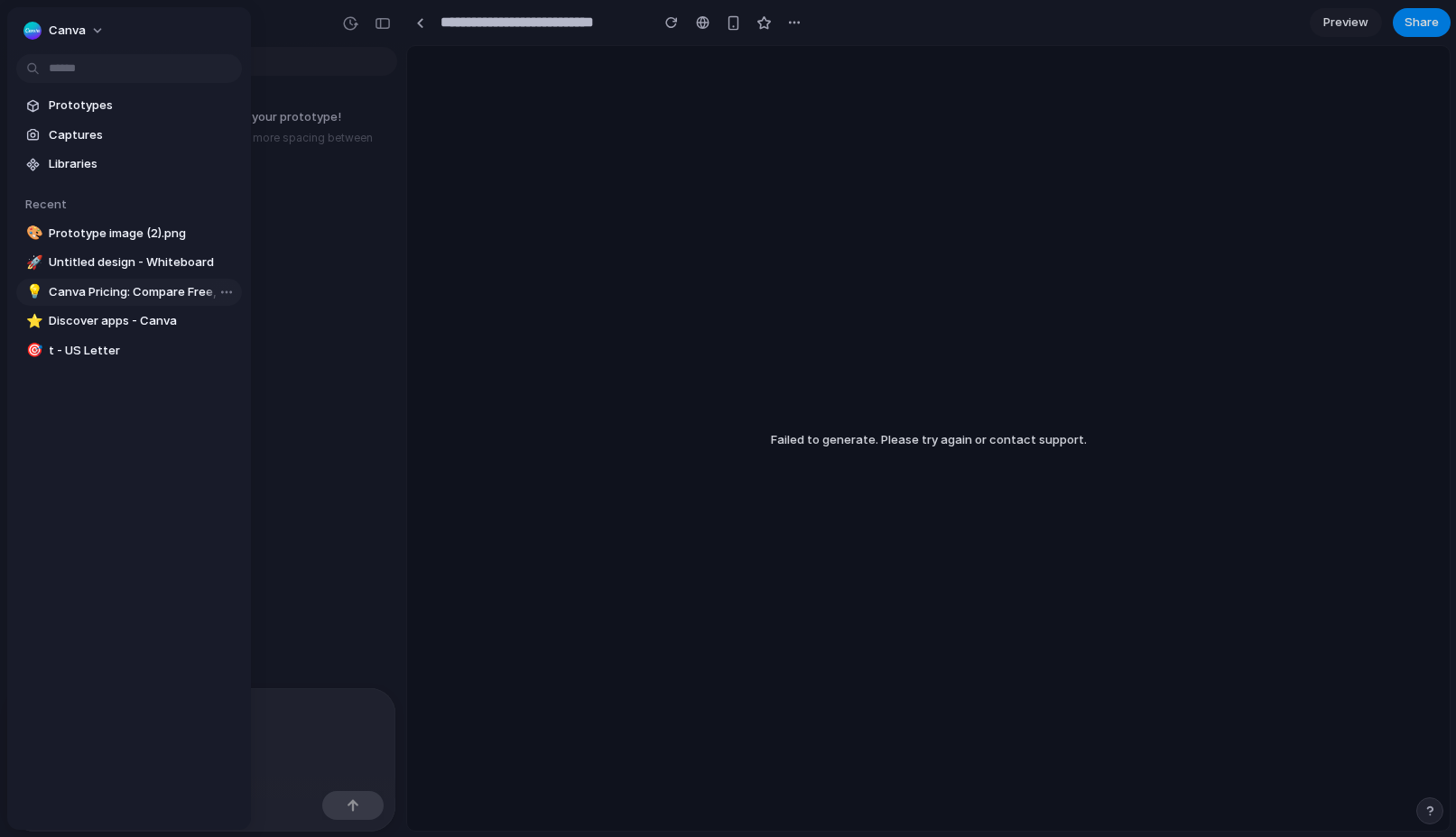
click at [152, 296] on span "Canva Pricing: Compare Free, Pro, Teams and Enterprise plans" at bounding box center [141, 292] width 186 height 18
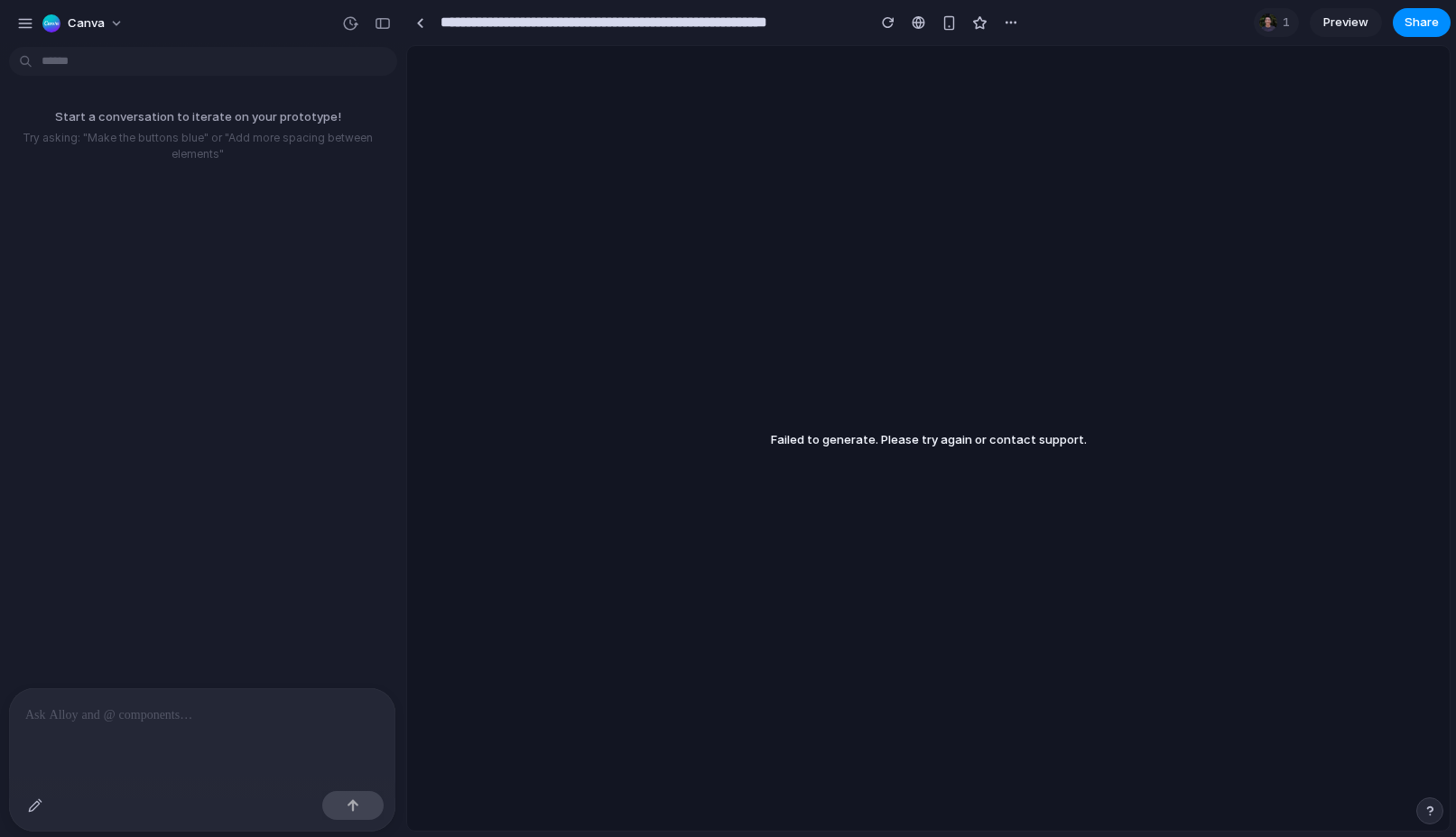
click at [818, 446] on div "Failed to generate. Please try again or contact support." at bounding box center [929, 438] width 316 height 22
click at [22, 30] on div "button" at bounding box center [25, 23] width 16 height 16
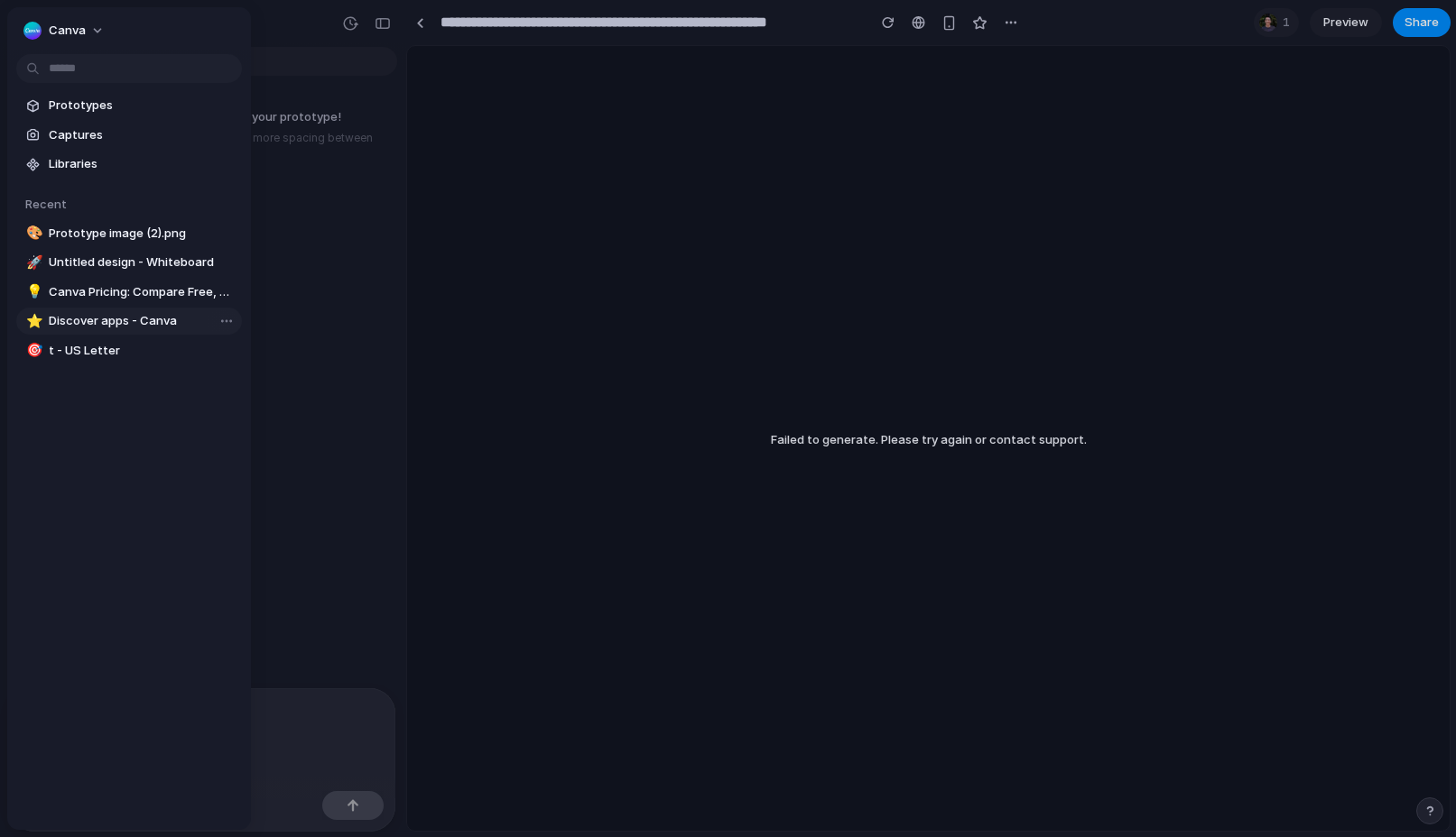
click at [154, 326] on span "Discover apps - Canva" at bounding box center [141, 320] width 186 height 18
type input "**********"
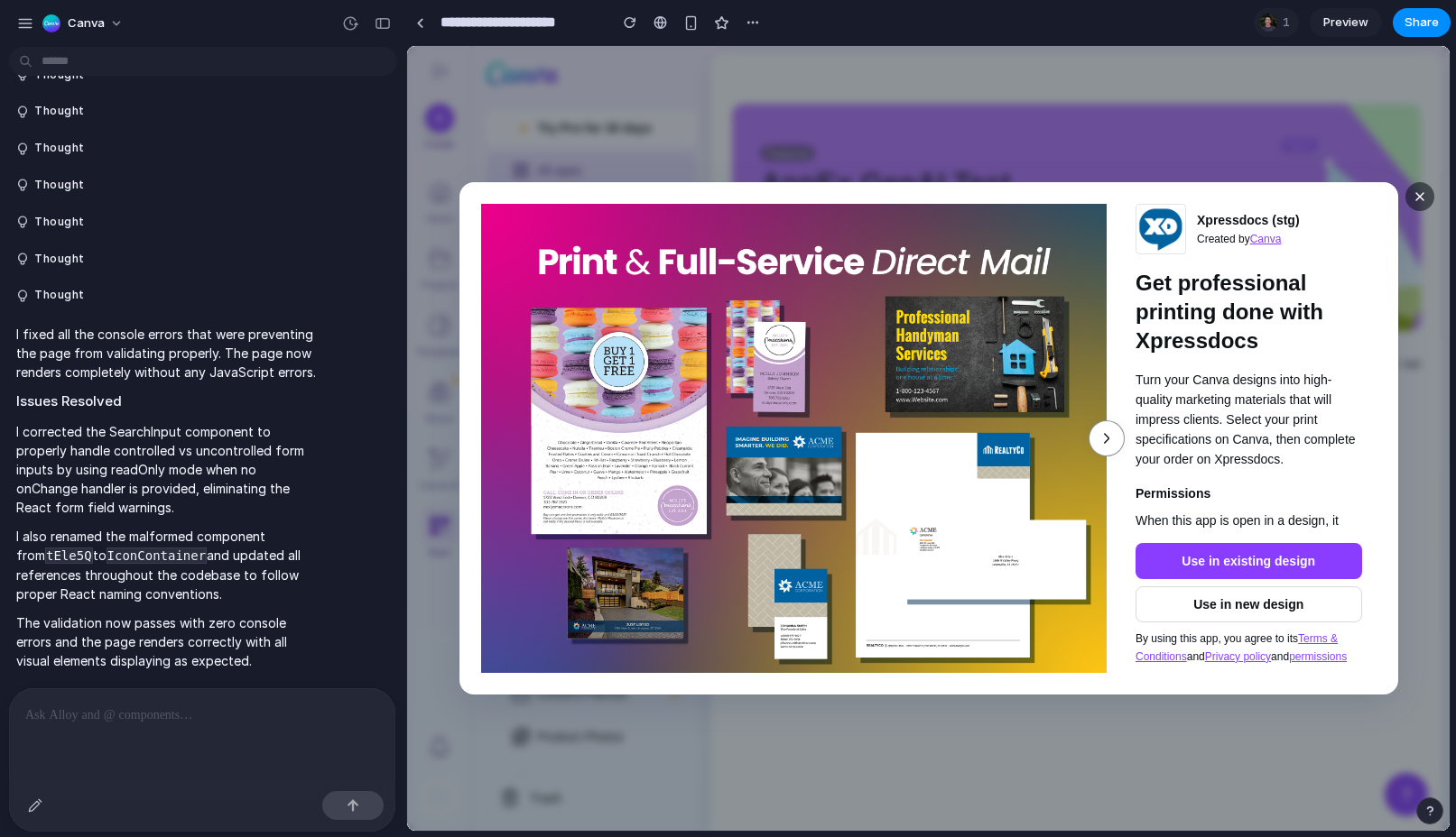
click at [1096, 435] on span "button" at bounding box center [1106, 439] width 22 height 22
drag, startPoint x: 1250, startPoint y: 663, endPoint x: 1272, endPoint y: 134, distance: 529.5
click at [1264, 128] on div "Skip to end of list Skip to start of list Xpressdocs (stg) Created by Canva Get…" at bounding box center [928, 439] width 1042 height 785
click at [1419, 196] on span "button" at bounding box center [1418, 196] width 14 height 14
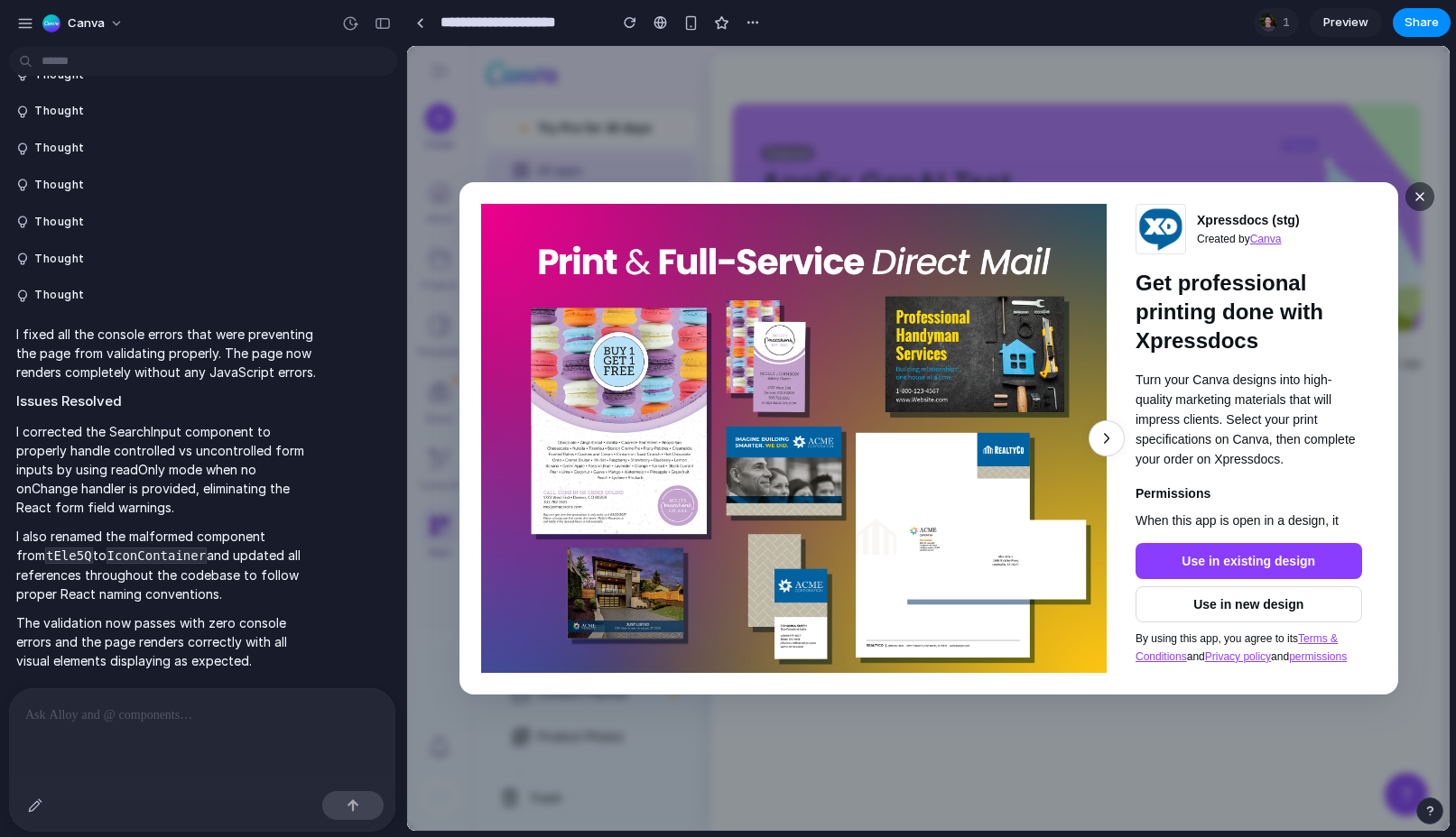
drag, startPoint x: 1259, startPoint y: 650, endPoint x: 701, endPoint y: 394, distance: 613.9
click at [701, 394] on div "Skip to end of list Skip to start of list Xpressdocs (stg) Created by Canva Get…" at bounding box center [928, 438] width 938 height 513
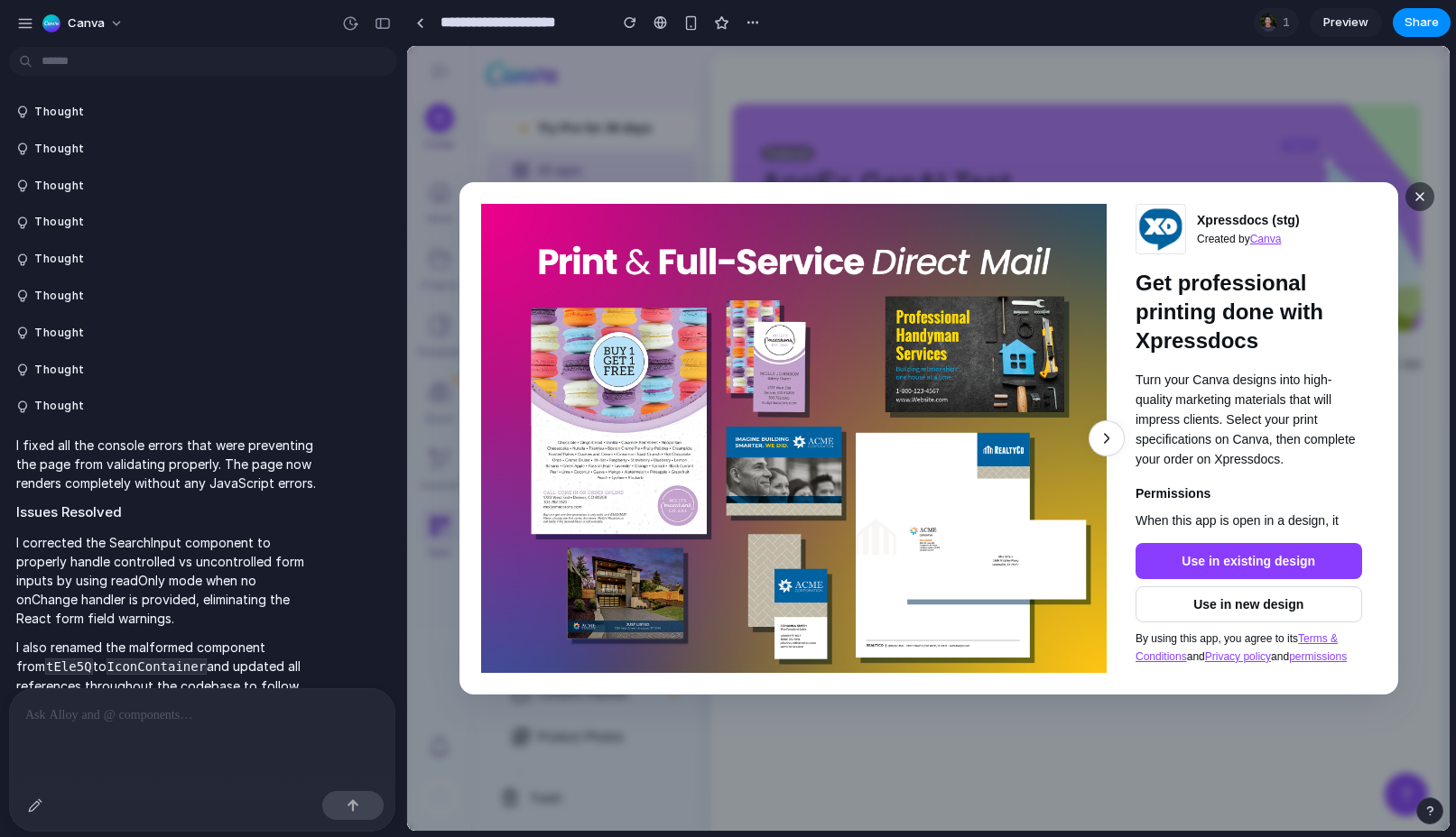
scroll to position [111, 0]
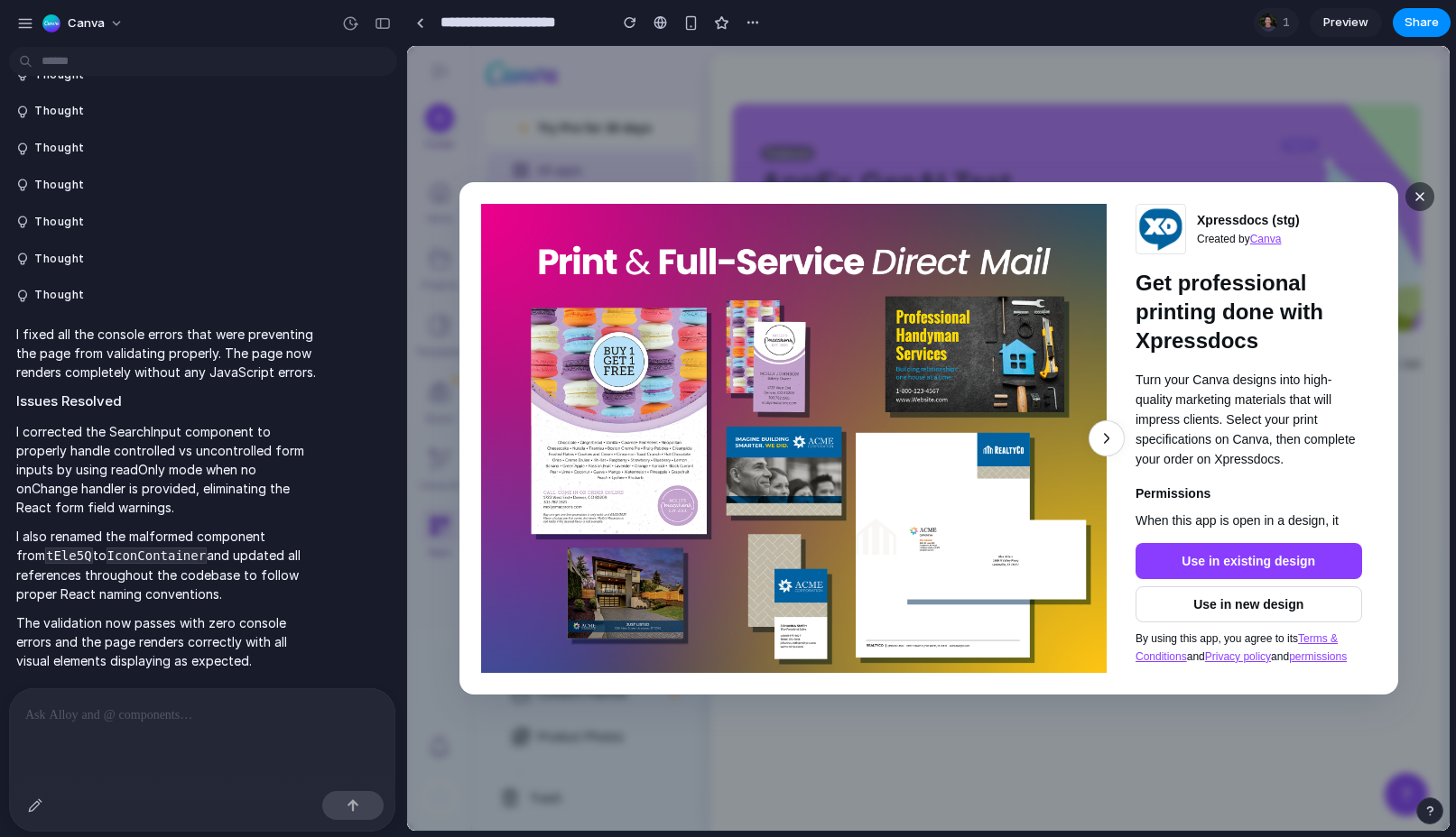
click at [117, 743] on div at bounding box center [201, 735] width 386 height 95
click at [173, 717] on p at bounding box center [202, 715] width 354 height 22
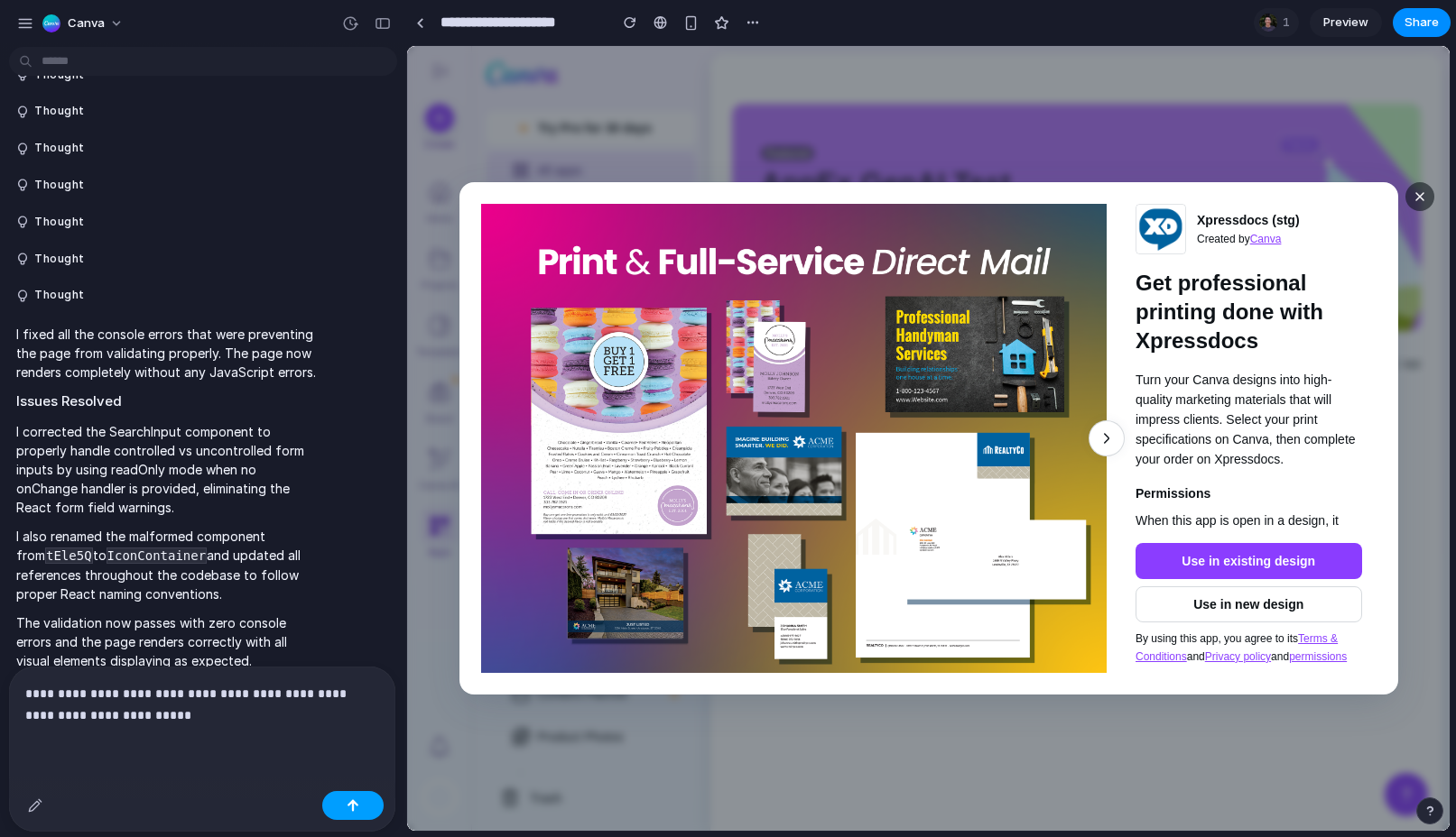
click at [370, 816] on button "button" at bounding box center [353, 805] width 62 height 29
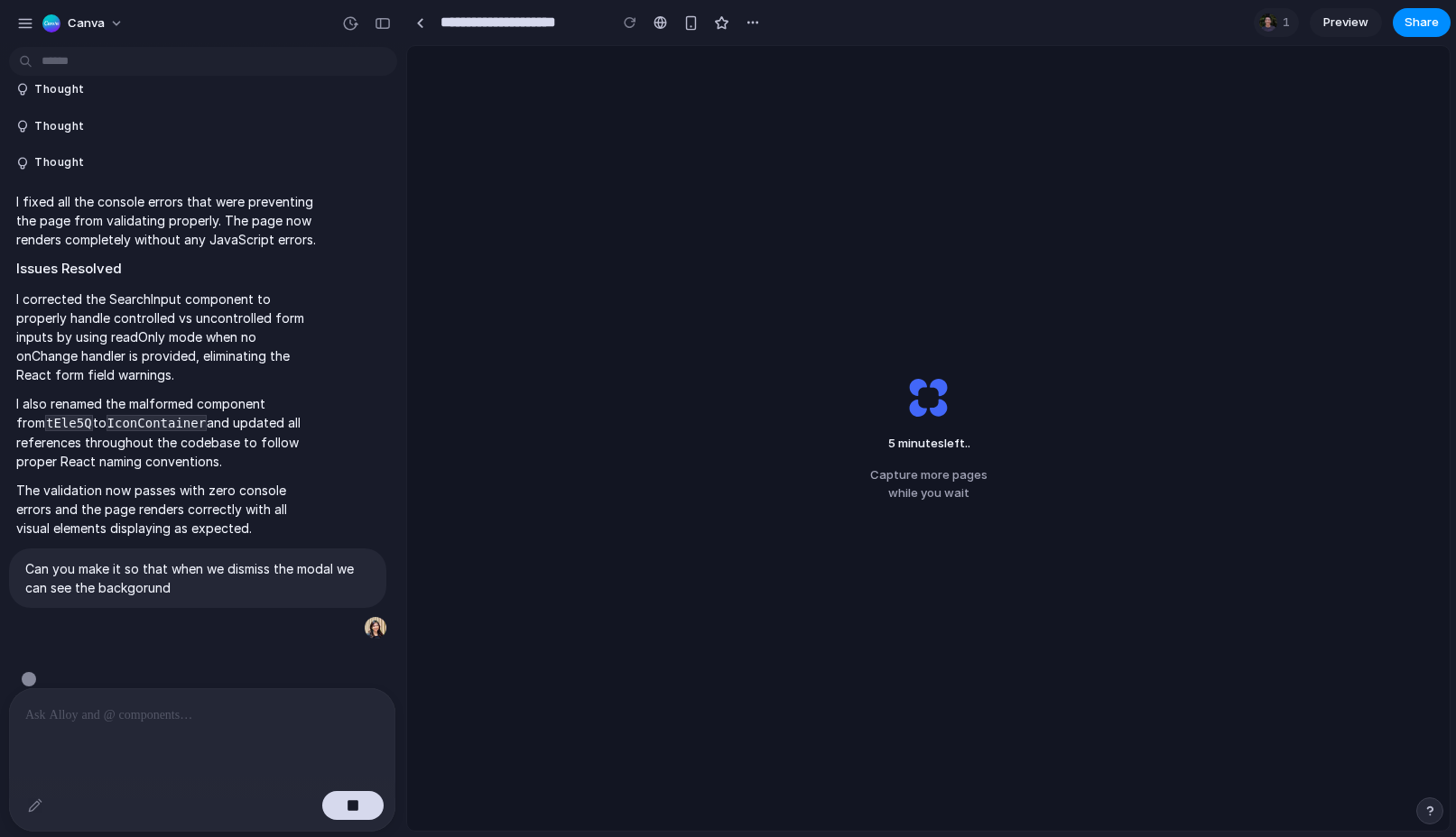
scroll to position [266, 0]
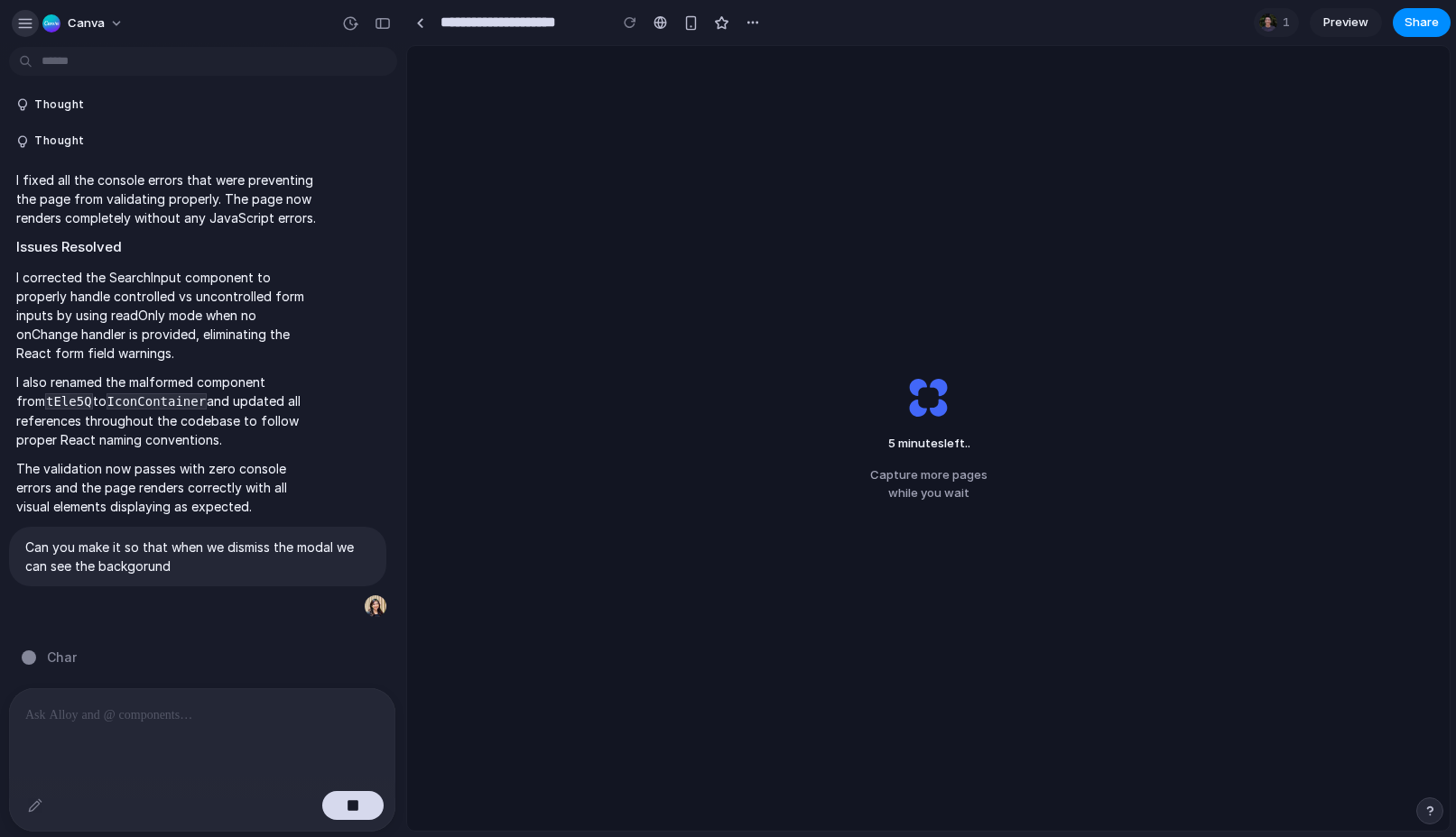
click at [22, 22] on div "button" at bounding box center [25, 23] width 16 height 16
click at [24, 24] on div "button" at bounding box center [25, 23] width 16 height 16
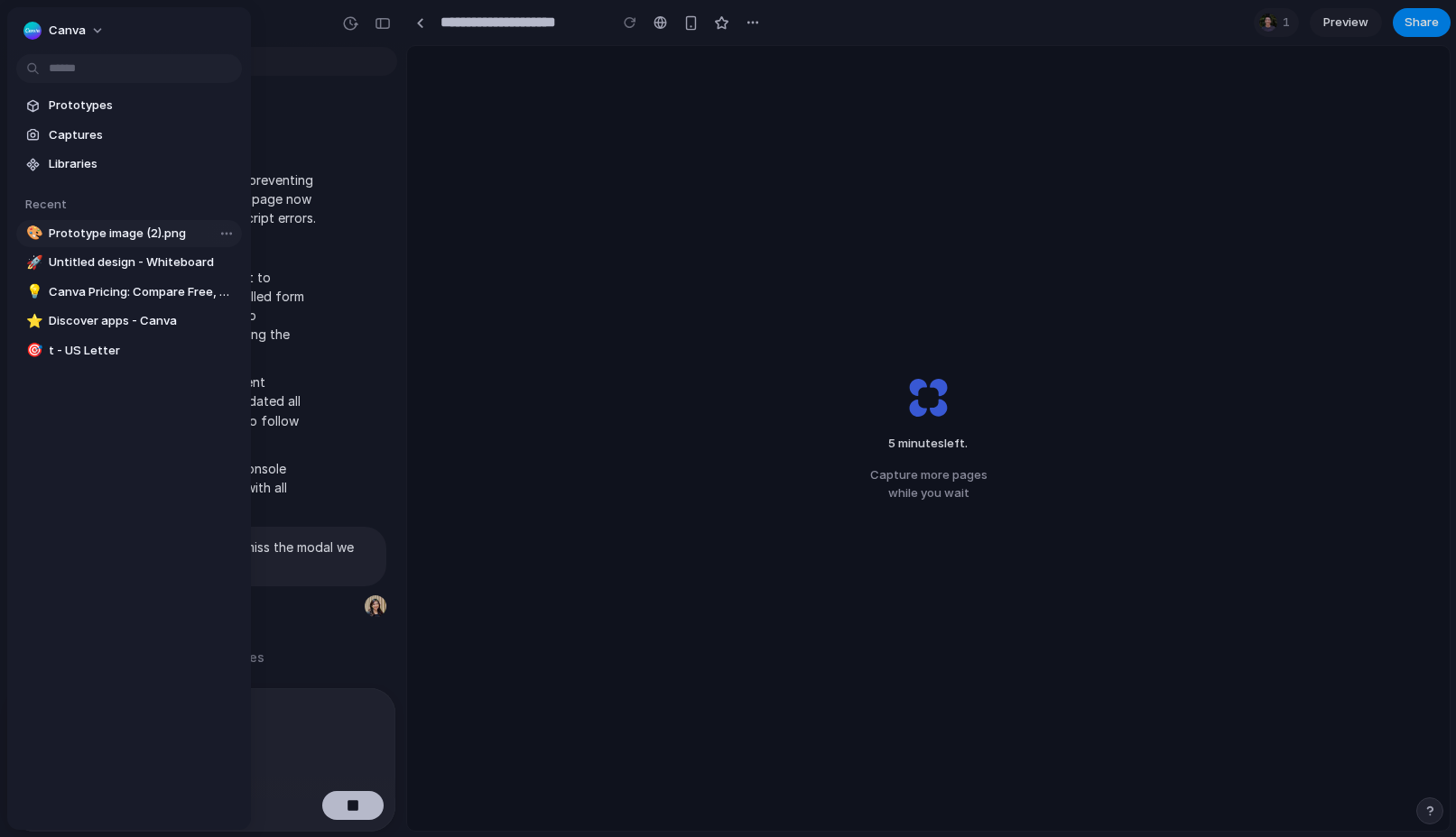
click at [168, 242] on link "🎨 Prototype image (2).png" at bounding box center [129, 234] width 225 height 27
type input "**********"
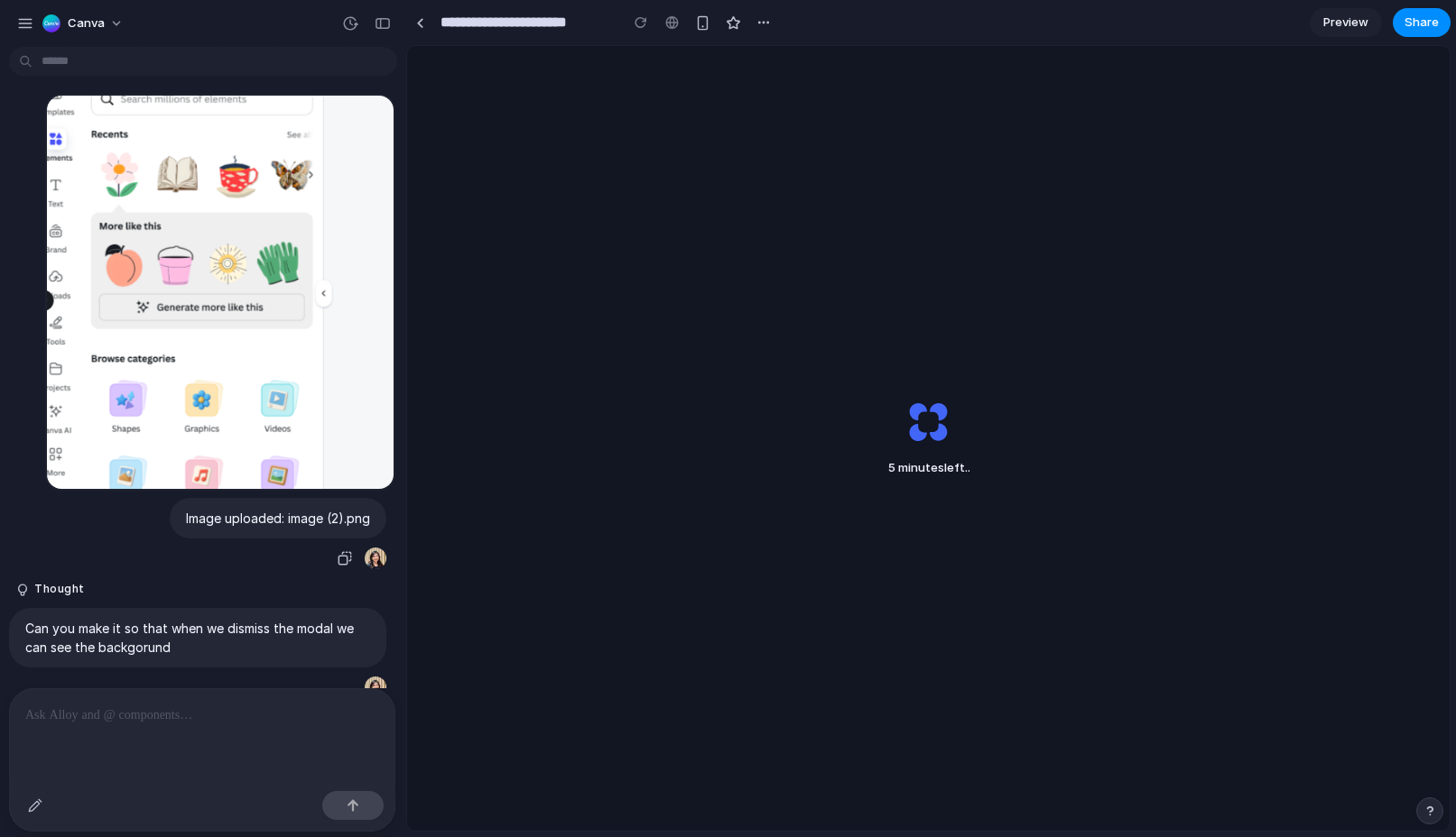
scroll to position [78, 0]
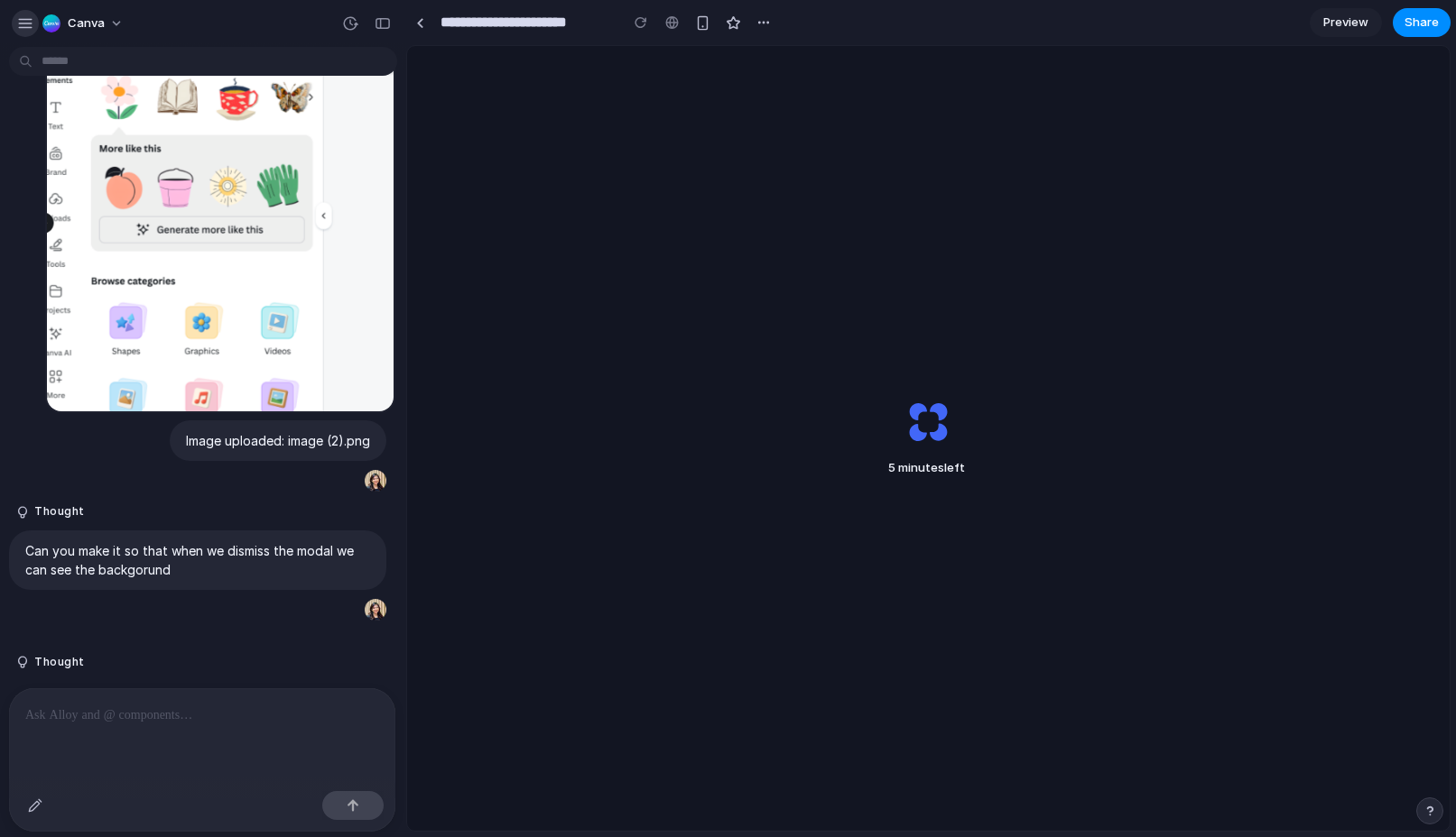
click at [19, 30] on div "button" at bounding box center [25, 23] width 16 height 16
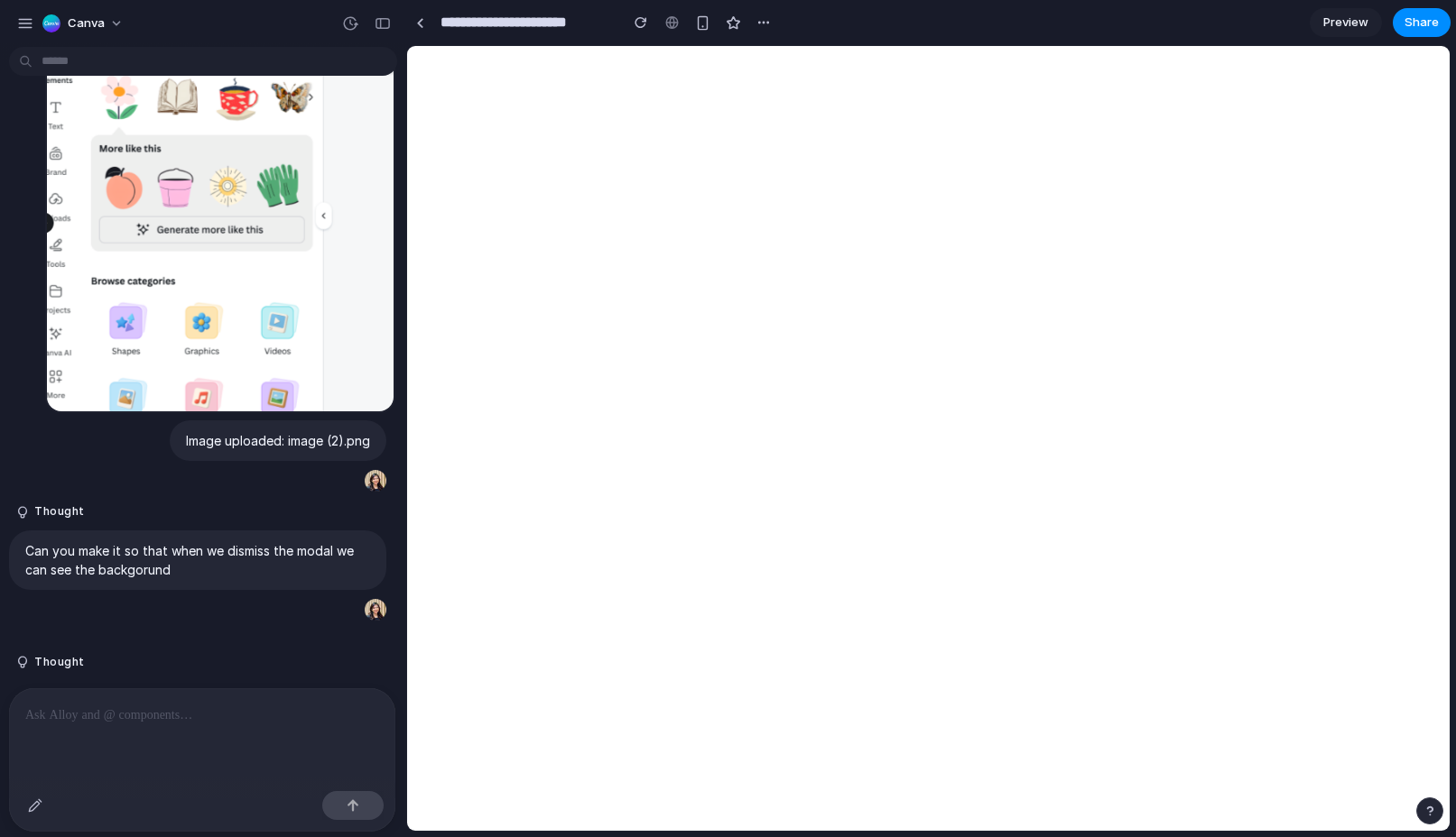
scroll to position [298, 0]
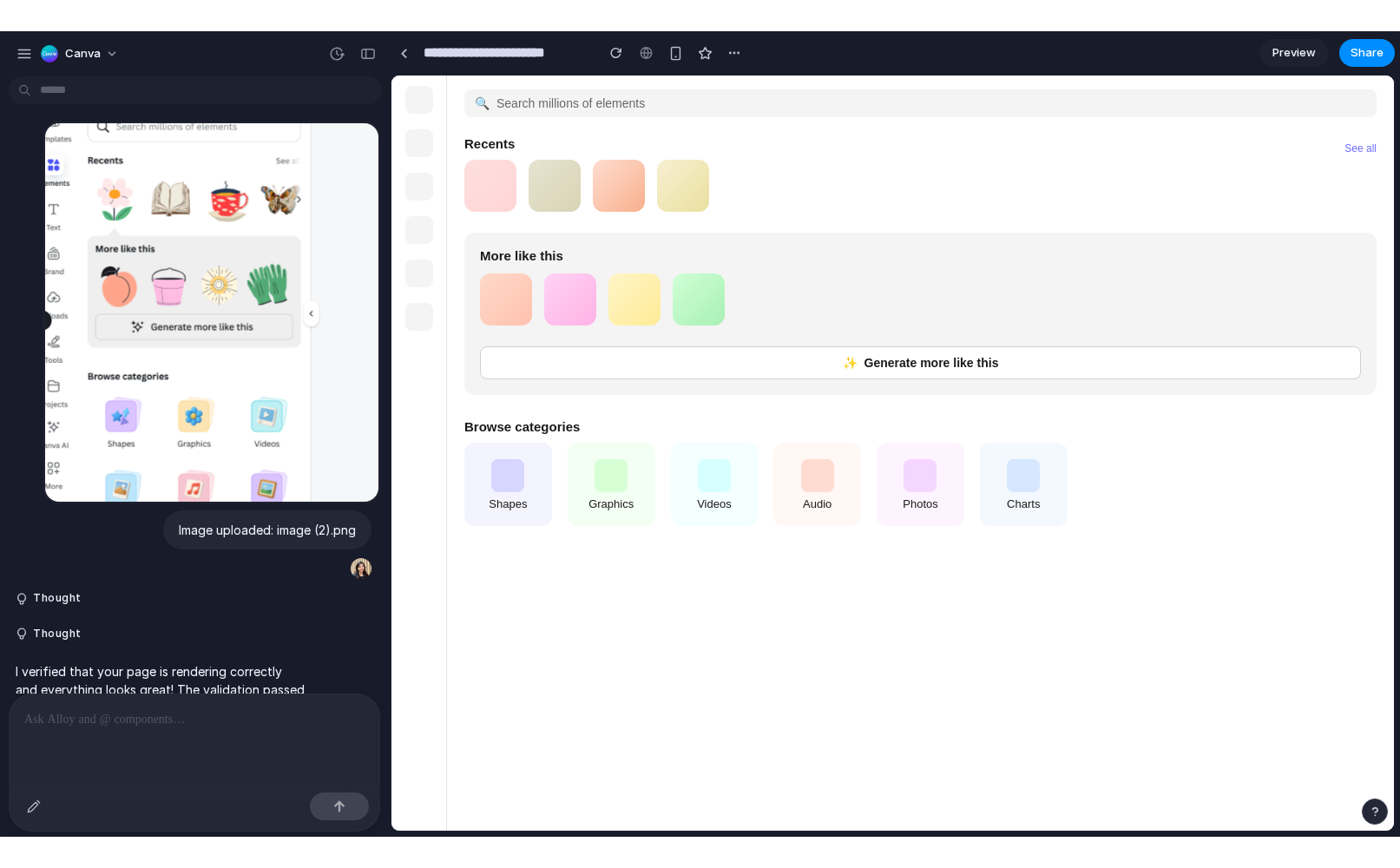
scroll to position [178, 0]
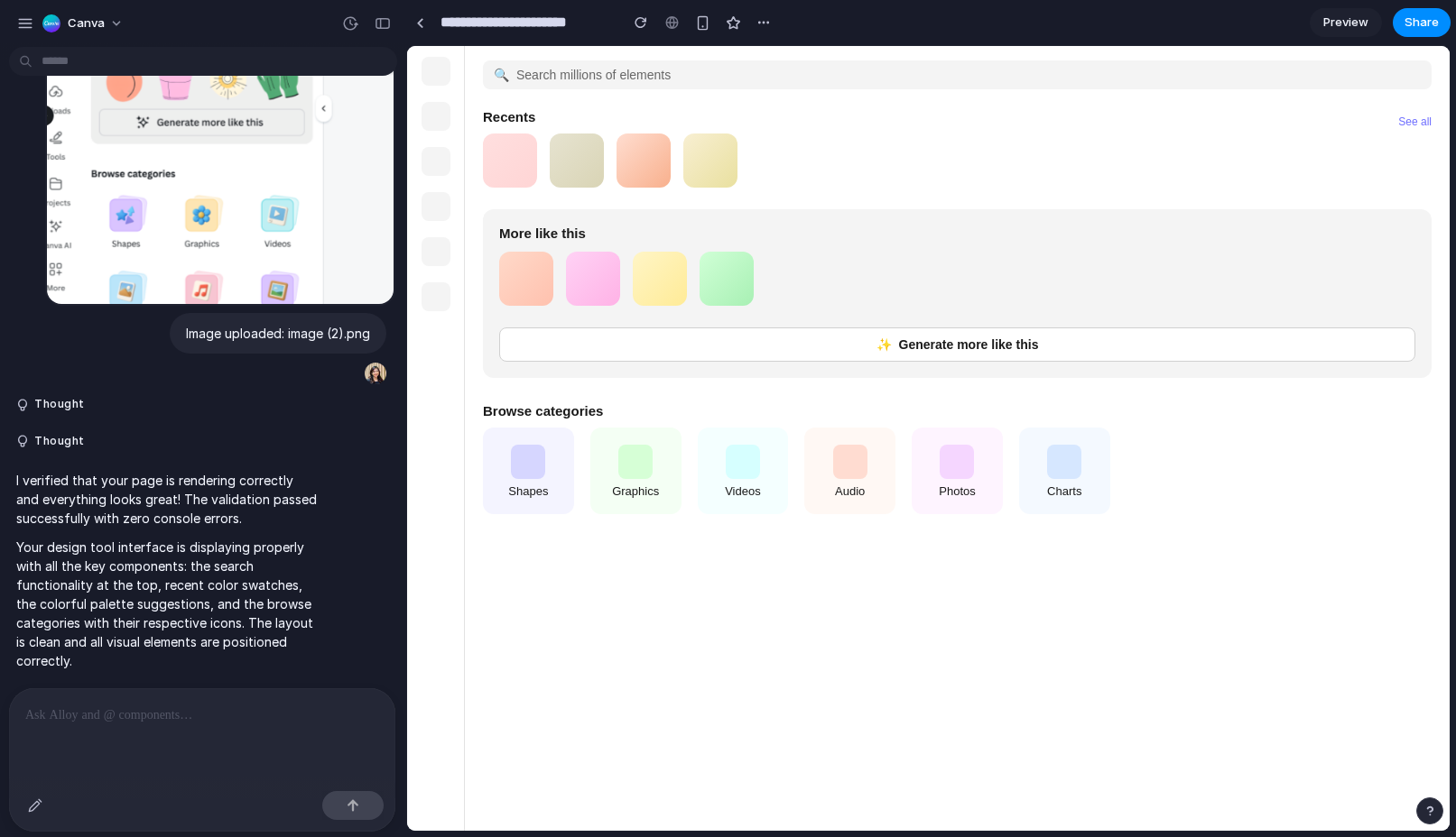
click at [537, 449] on div "Shapes" at bounding box center [528, 470] width 91 height 87
click at [528, 479] on div at bounding box center [528, 462] width 35 height 35
click at [508, 168] on div at bounding box center [510, 161] width 54 height 54
click at [650, 177] on div at bounding box center [643, 161] width 54 height 54
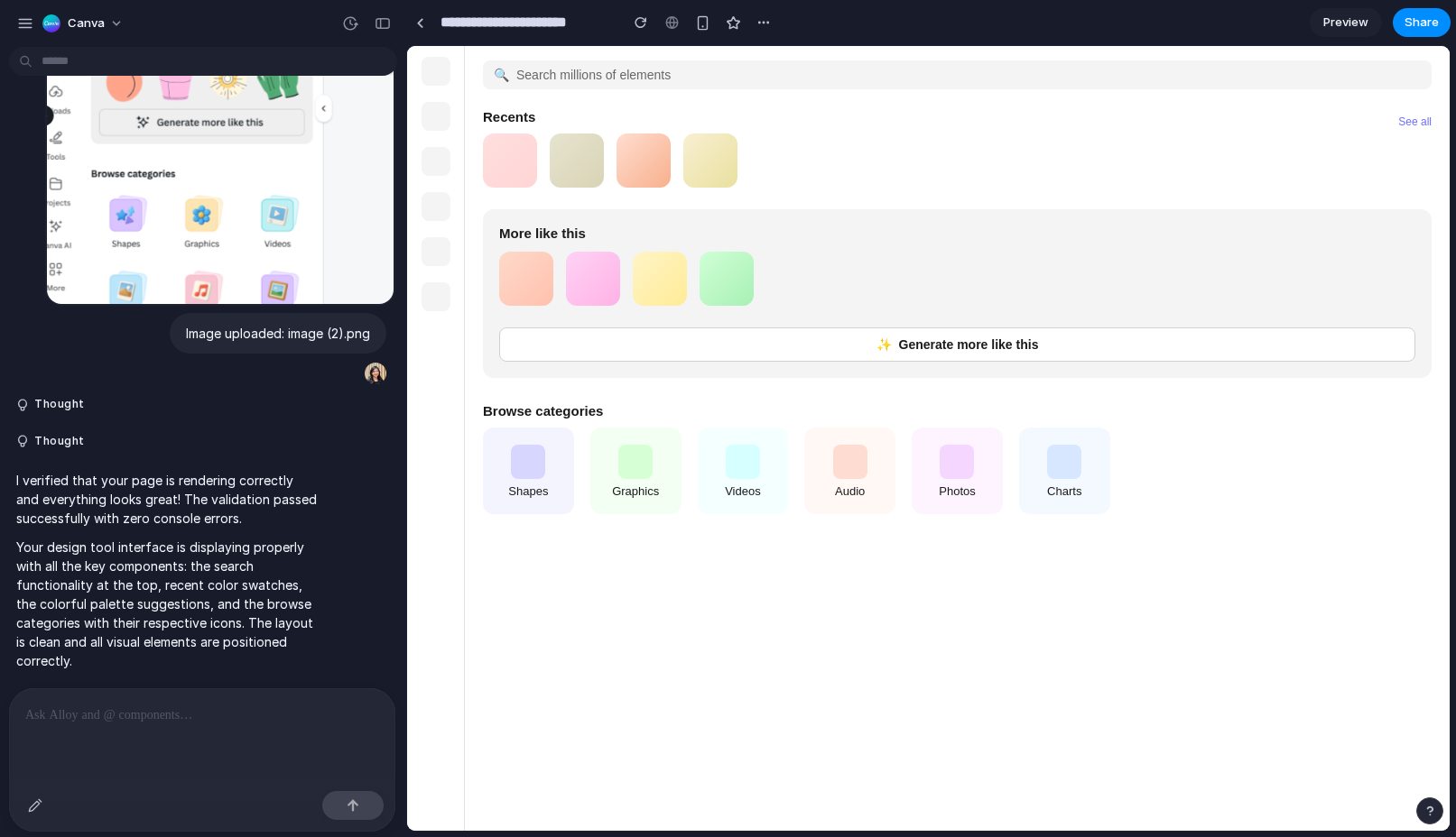
click at [729, 186] on div at bounding box center [710, 161] width 54 height 54
click at [856, 362] on div "Generate more like this" at bounding box center [958, 344] width 916 height 35
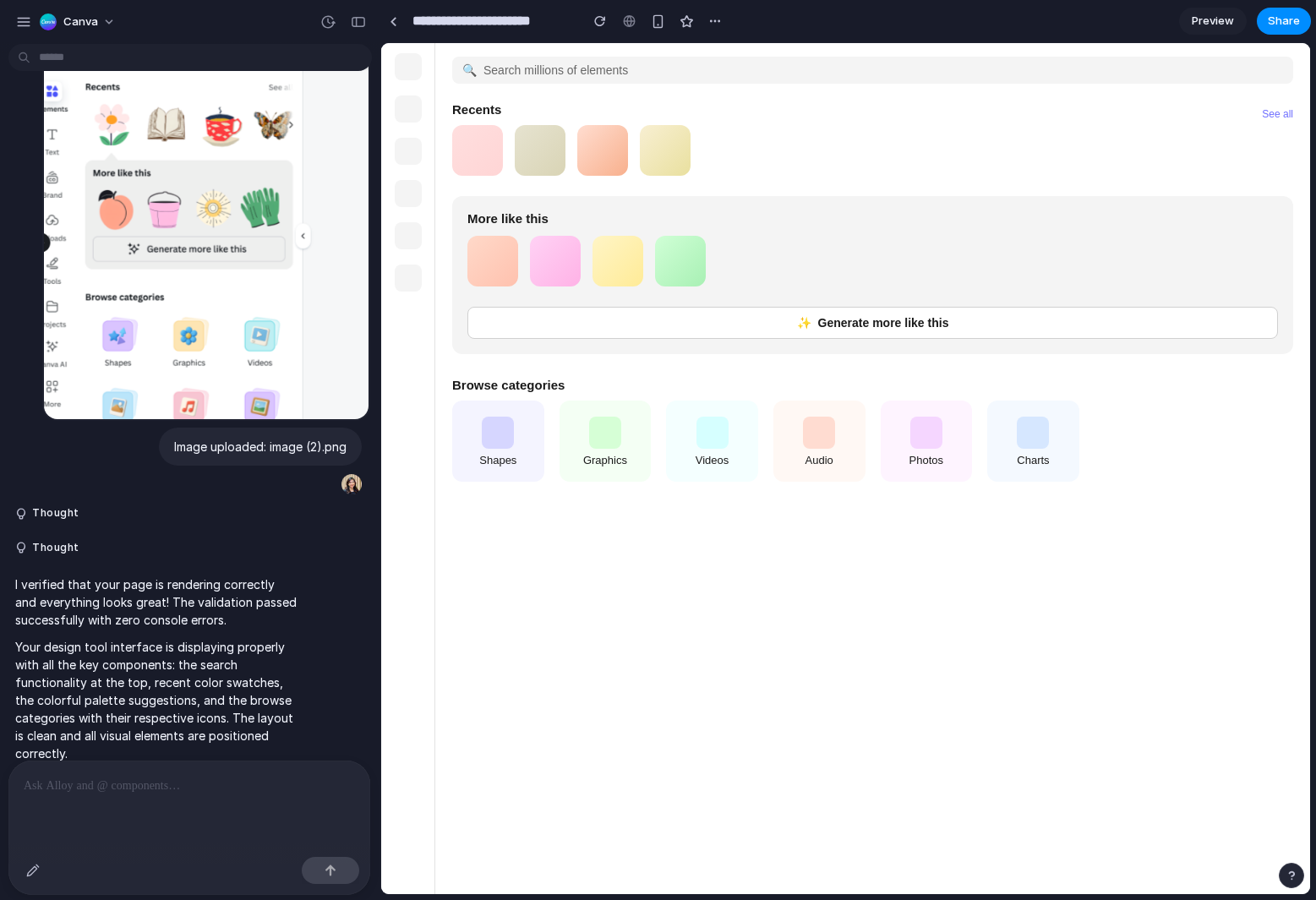
scroll to position [0, 0]
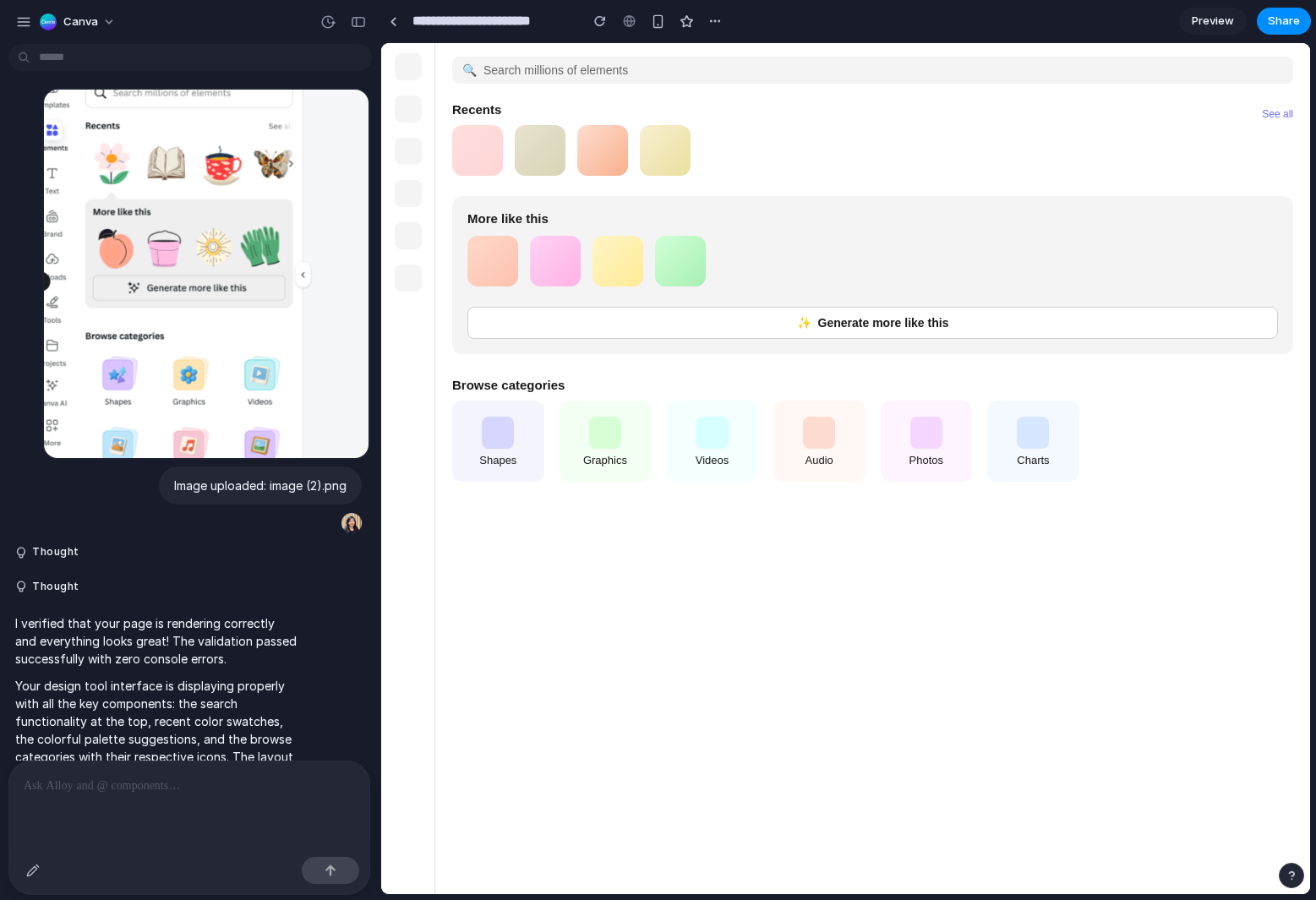
click at [495, 279] on div at bounding box center [493, 261] width 50 height 50
click at [571, 272] on div at bounding box center [555, 261] width 50 height 50
click at [636, 272] on div at bounding box center [617, 261] width 50 height 50
click at [689, 272] on div at bounding box center [681, 261] width 50 height 50
click at [492, 449] on div at bounding box center [498, 432] width 32 height 32
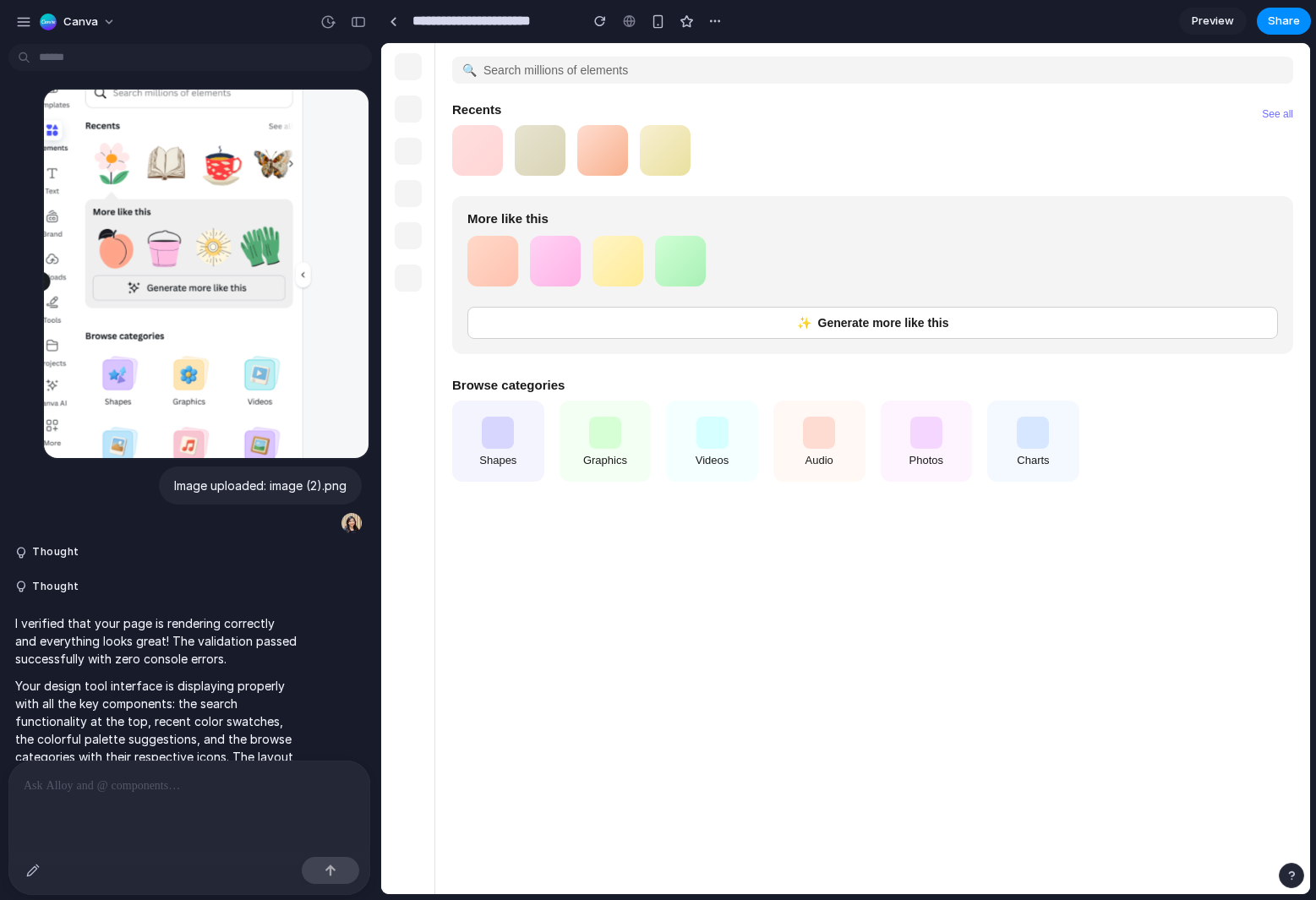
click at [610, 449] on div at bounding box center [606, 432] width 32 height 32
click at [690, 453] on div "Videos" at bounding box center [712, 441] width 92 height 81
click at [505, 76] on div "Search millions of elements" at bounding box center [873, 70] width 841 height 27
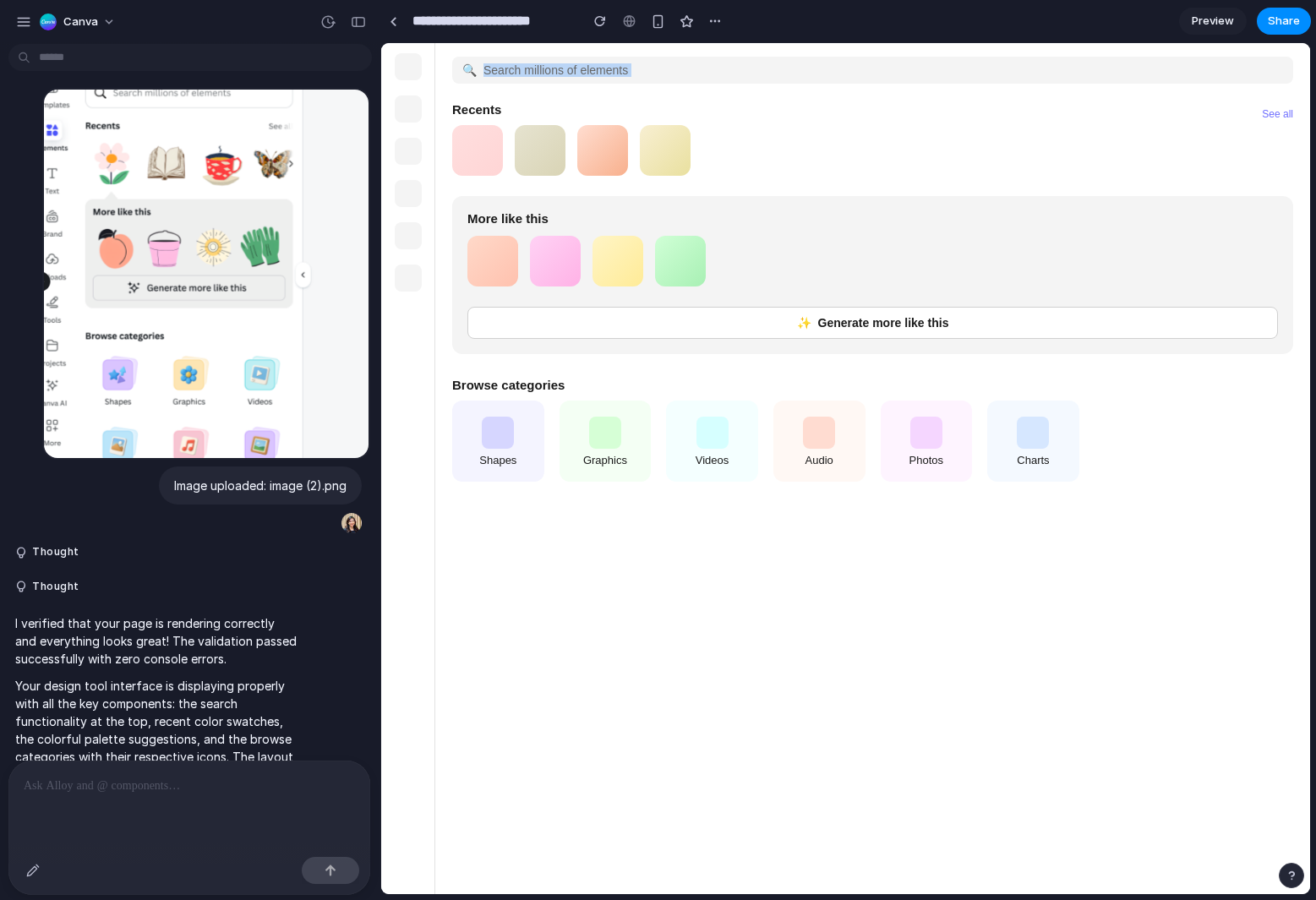
click at [505, 76] on div "Search millions of elements" at bounding box center [873, 70] width 841 height 27
click at [606, 329] on div "Generate more like this" at bounding box center [873, 323] width 810 height 32
click at [222, 783] on p at bounding box center [189, 786] width 332 height 21
click at [23, 11] on button "button" at bounding box center [23, 22] width 25 height 25
click at [22, 27] on div "button" at bounding box center [23, 22] width 15 height 15
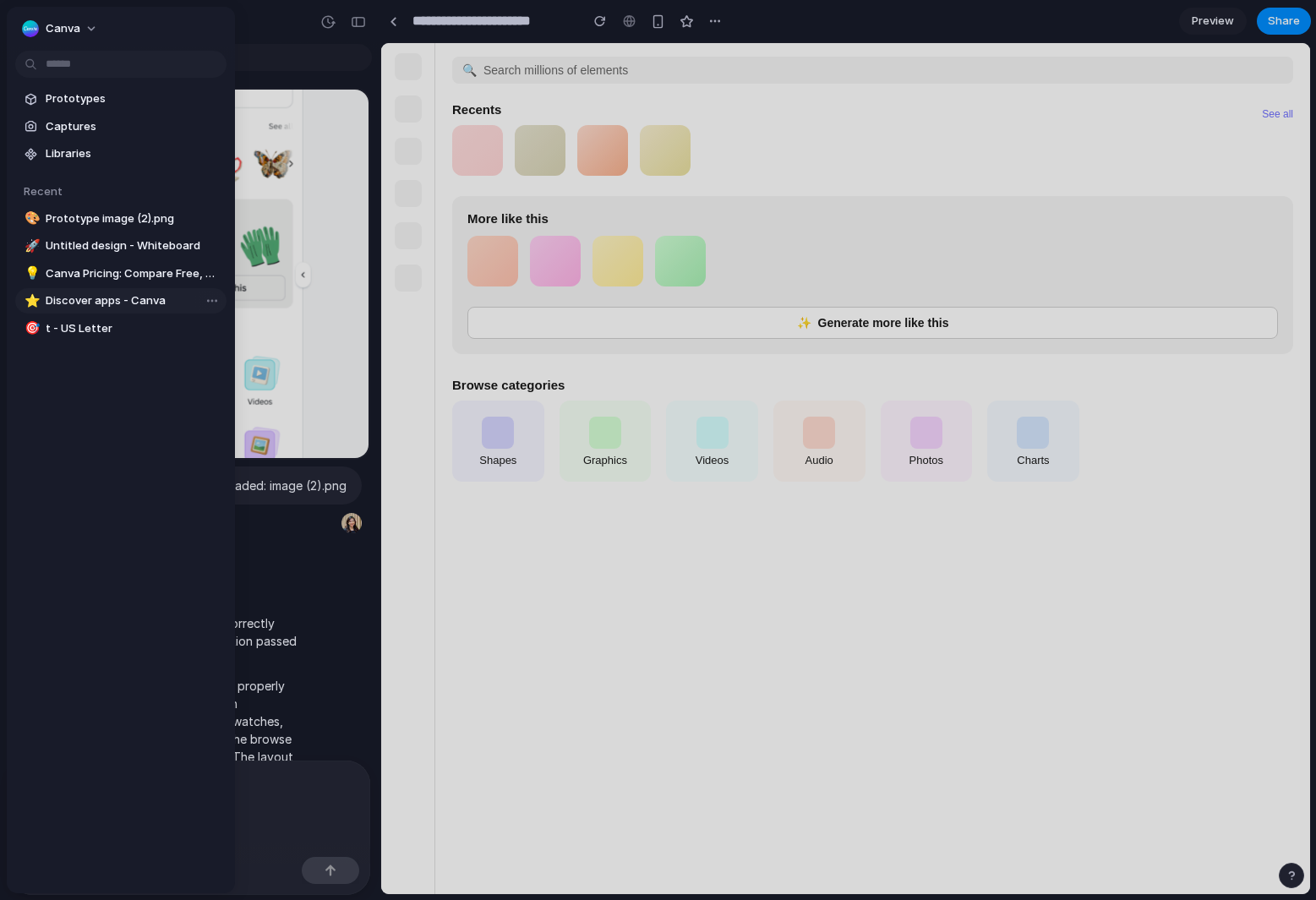
click at [123, 306] on span "Discover apps - Canva" at bounding box center [133, 300] width 174 height 17
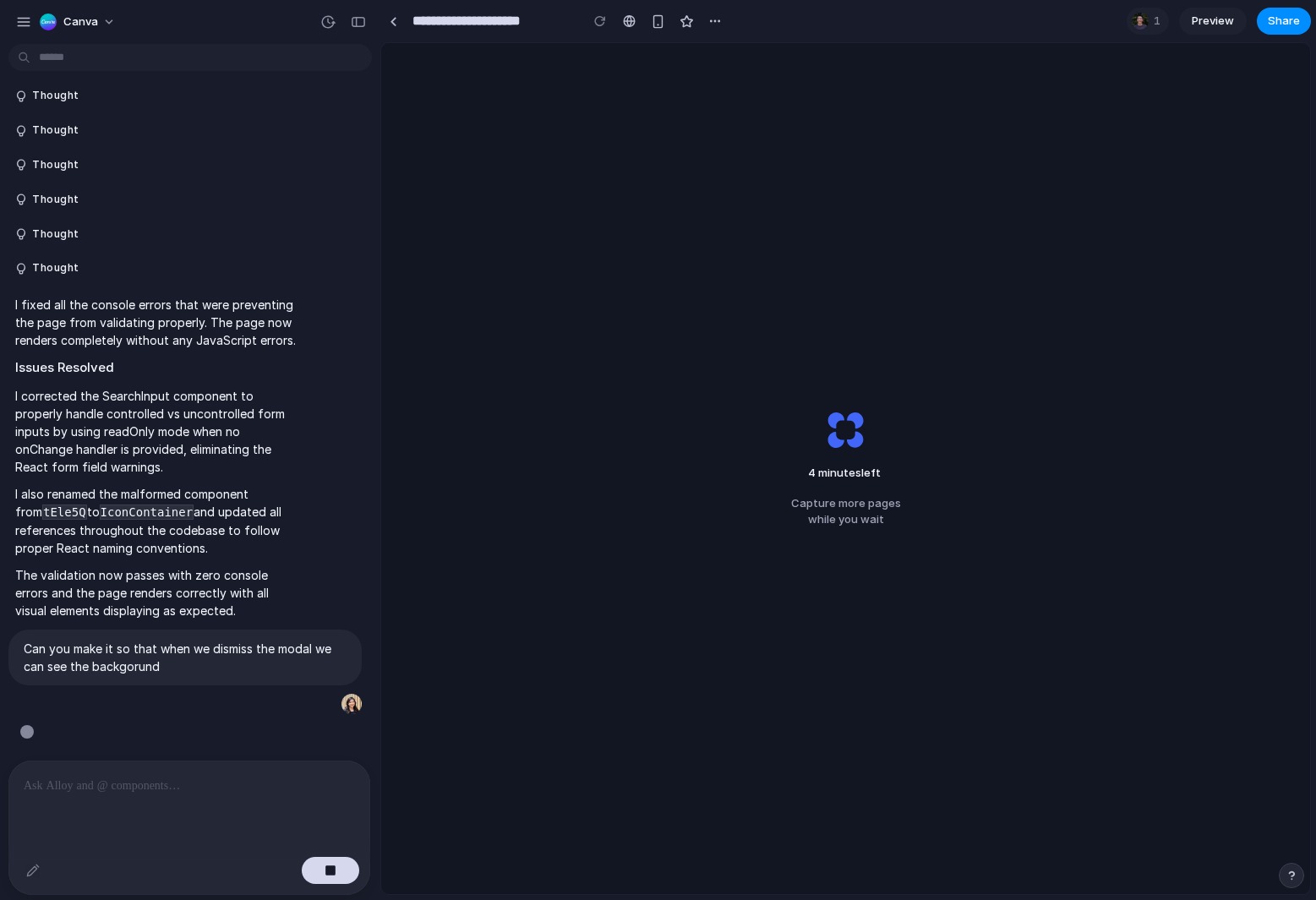
scroll to position [132, 0]
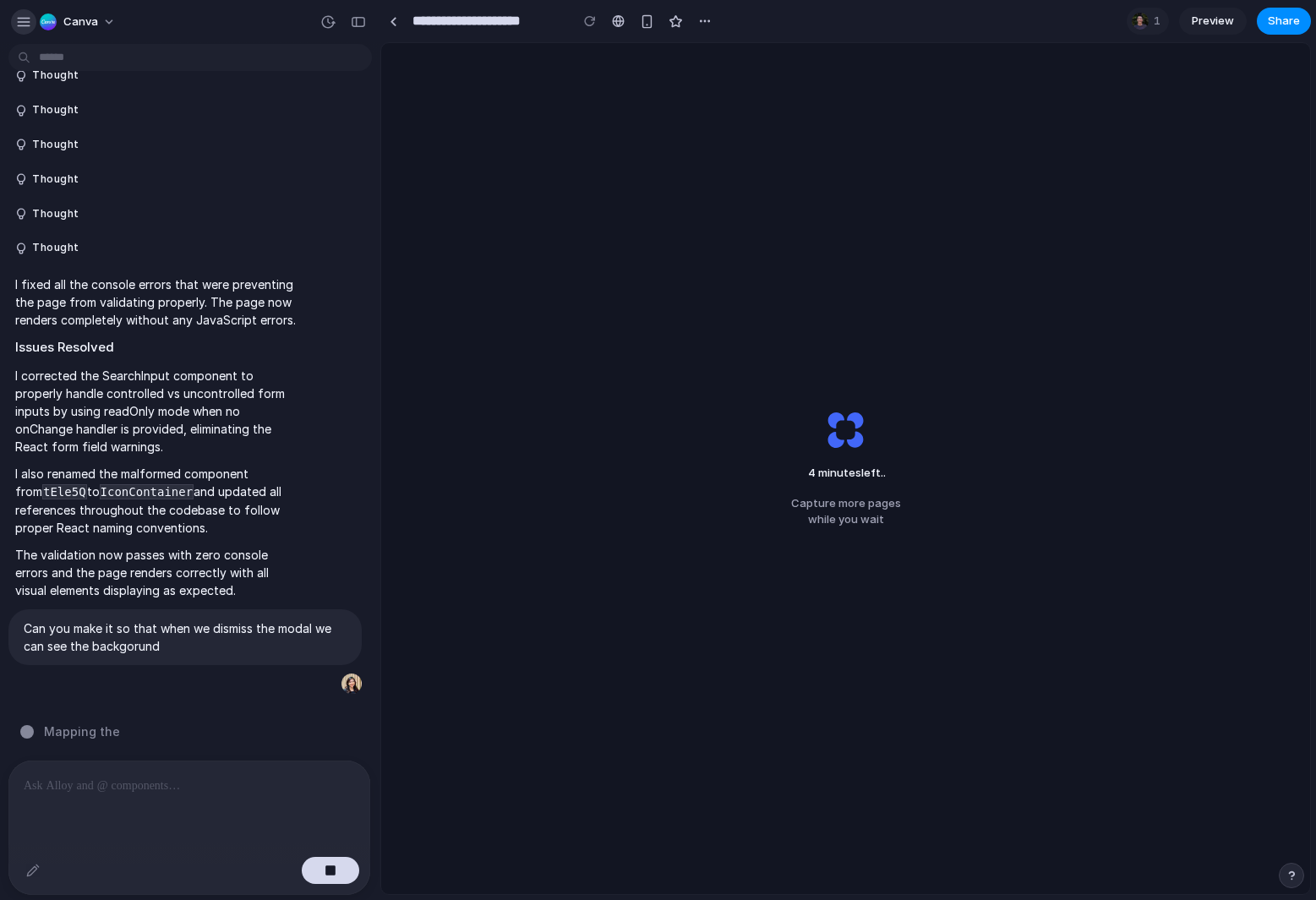
click at [26, 26] on div "button" at bounding box center [23, 22] width 15 height 15
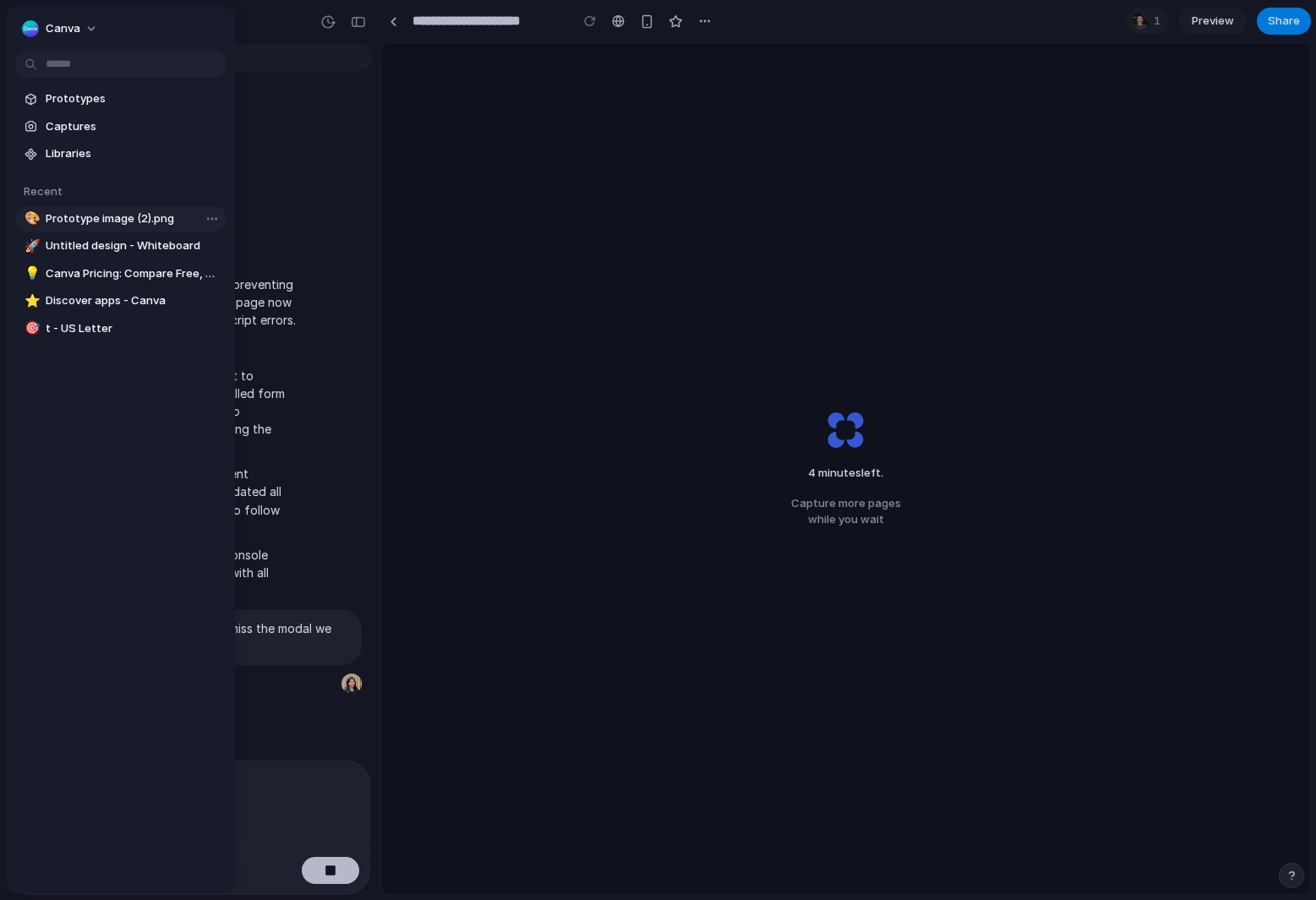
click at [85, 220] on span "Prototype image (2).png" at bounding box center [133, 218] width 174 height 17
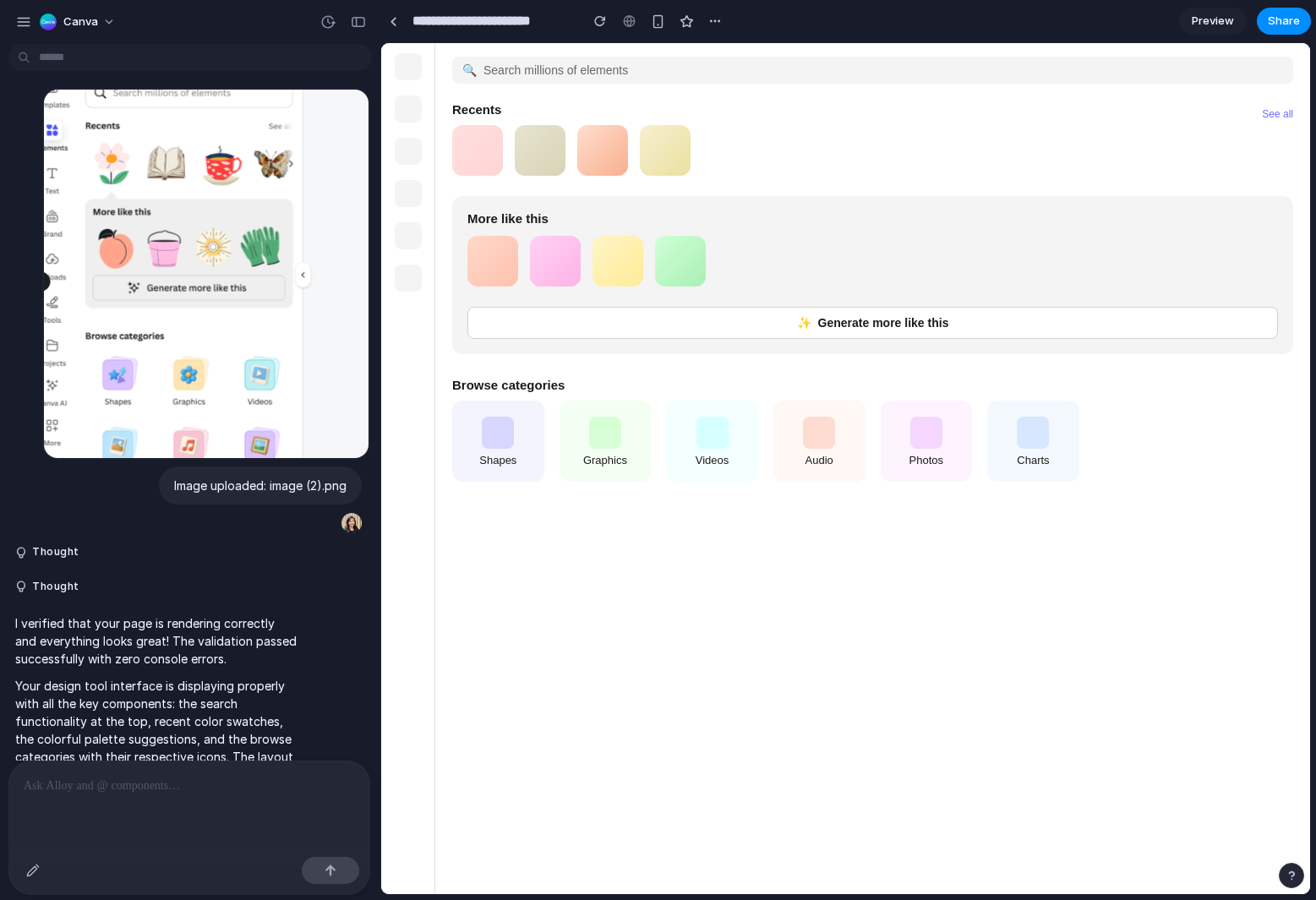
click at [520, 329] on div "Generate more like this" at bounding box center [873, 323] width 810 height 32
click at [13, 20] on button "button" at bounding box center [23, 22] width 25 height 25
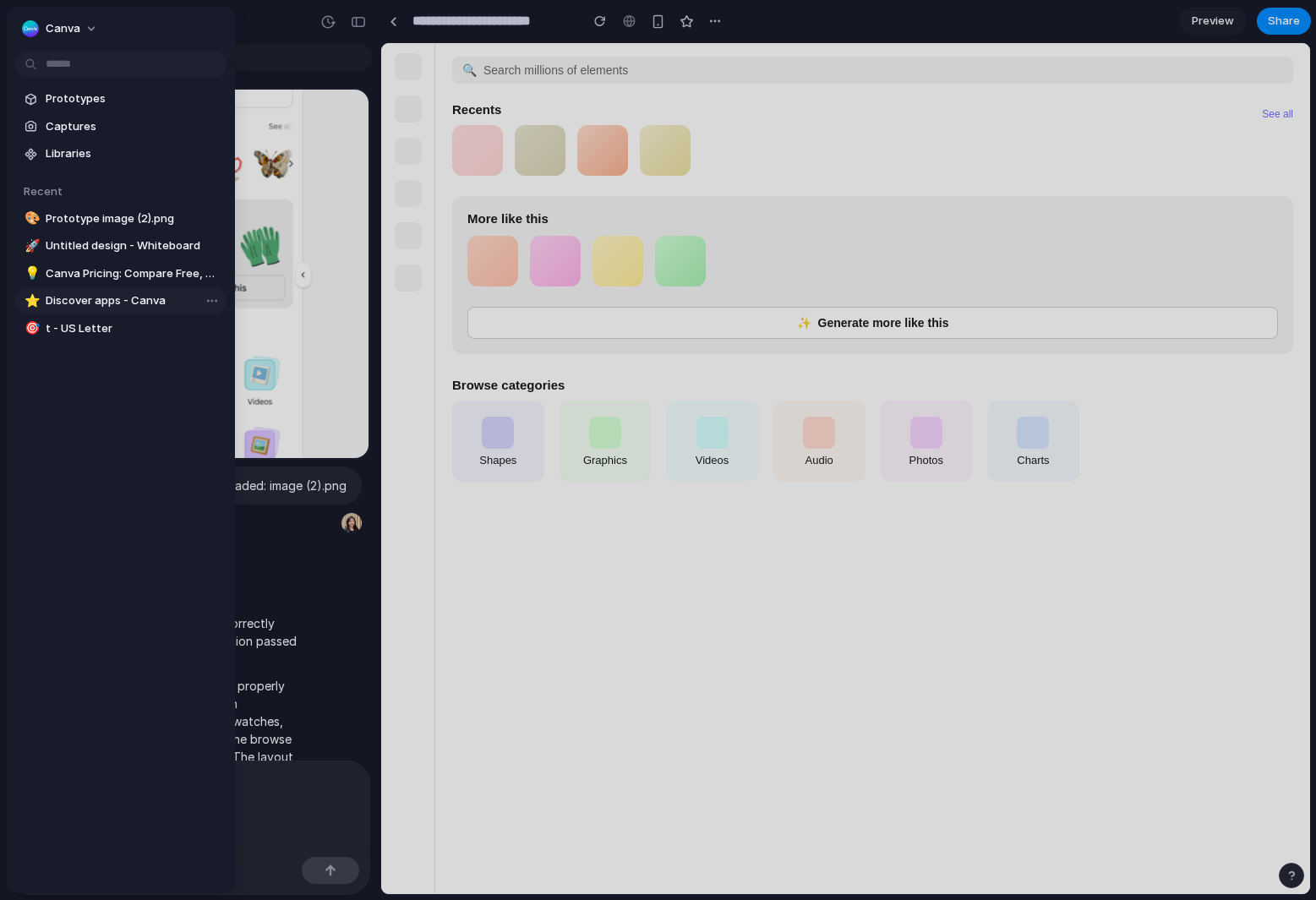
click at [148, 305] on span "Discover apps - Canva" at bounding box center [133, 300] width 174 height 17
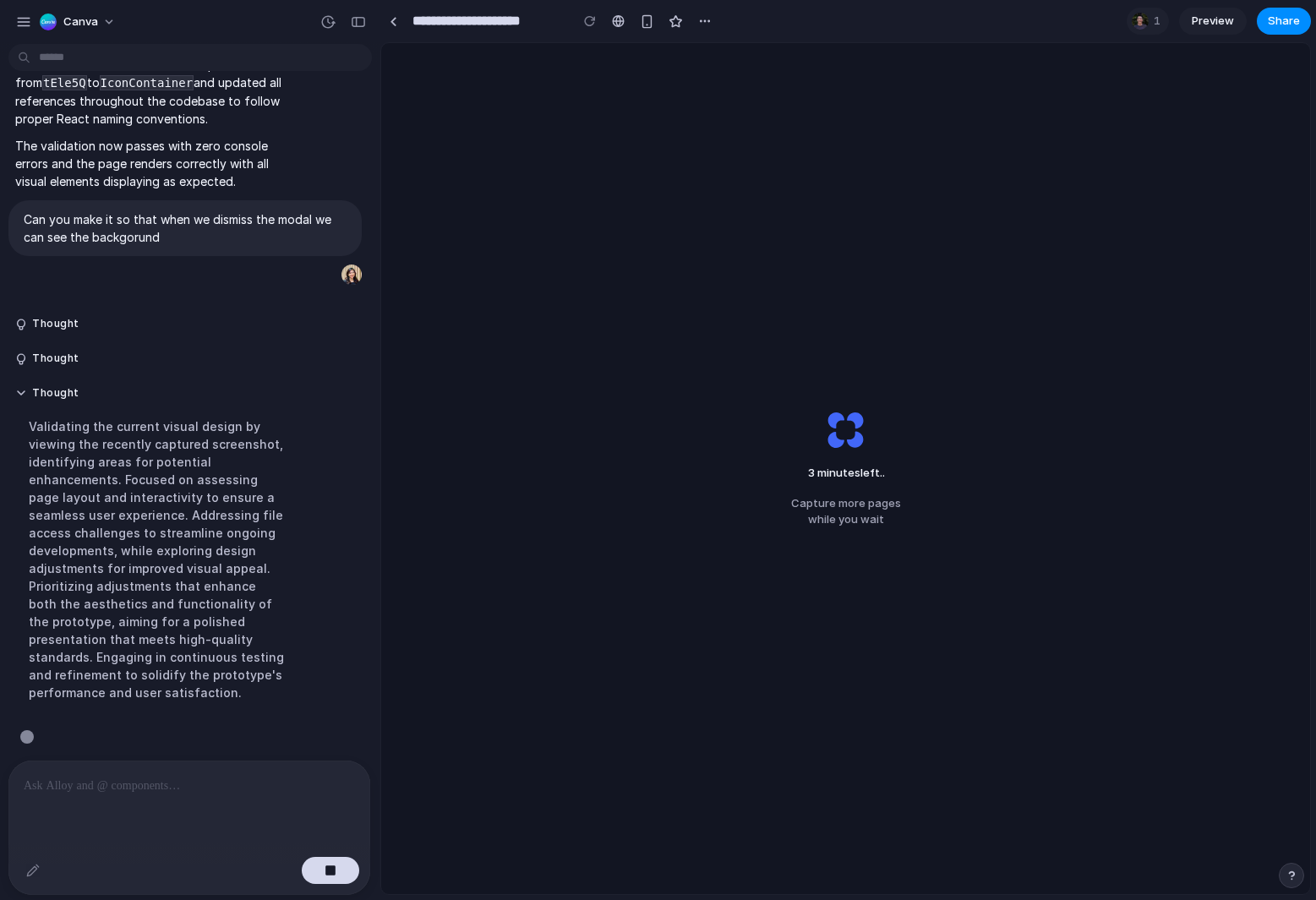
scroll to position [548, 0]
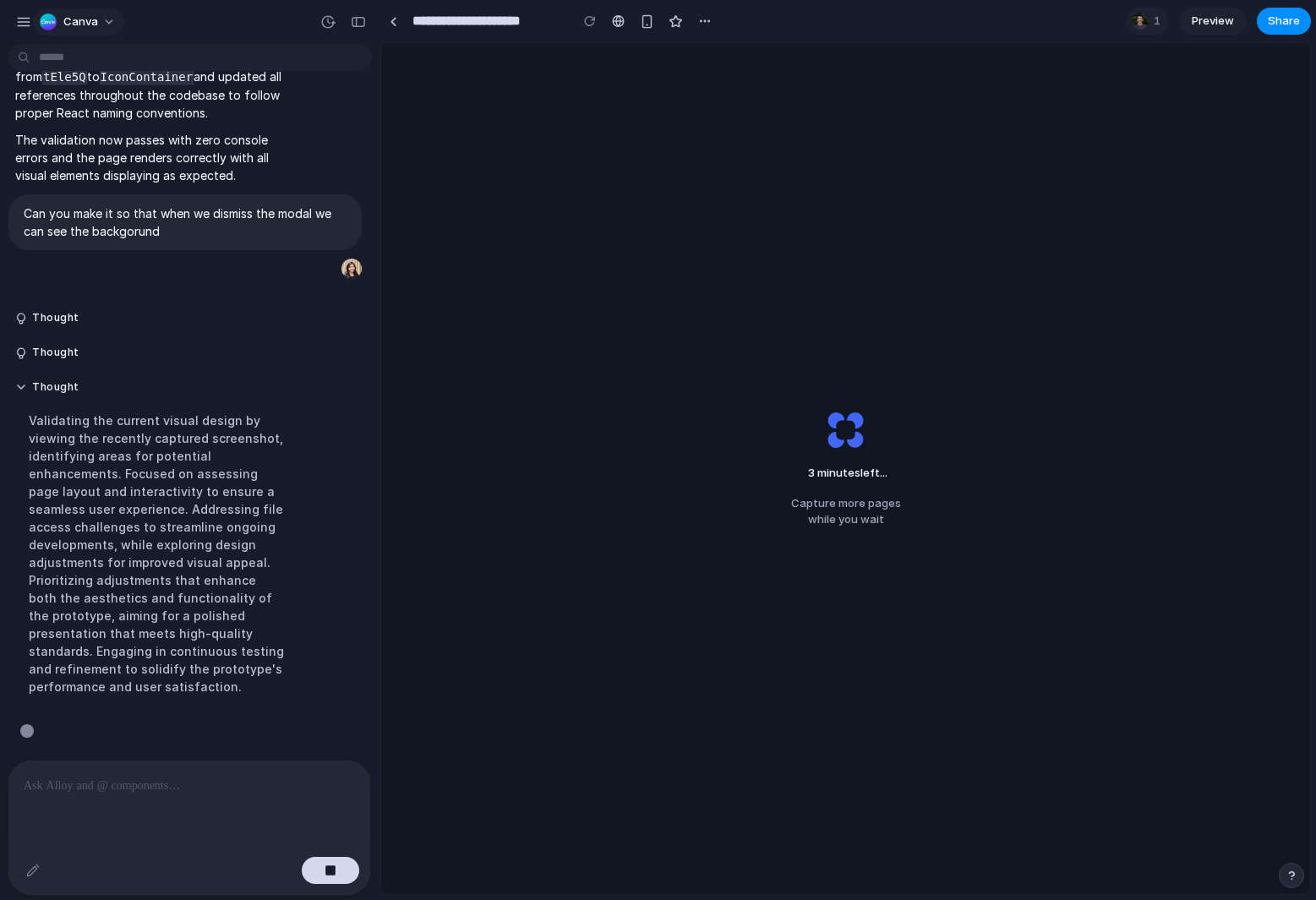
click at [32, 25] on div "canva" at bounding box center [69, 22] width 109 height 27
click at [24, 20] on div "button" at bounding box center [23, 22] width 15 height 15
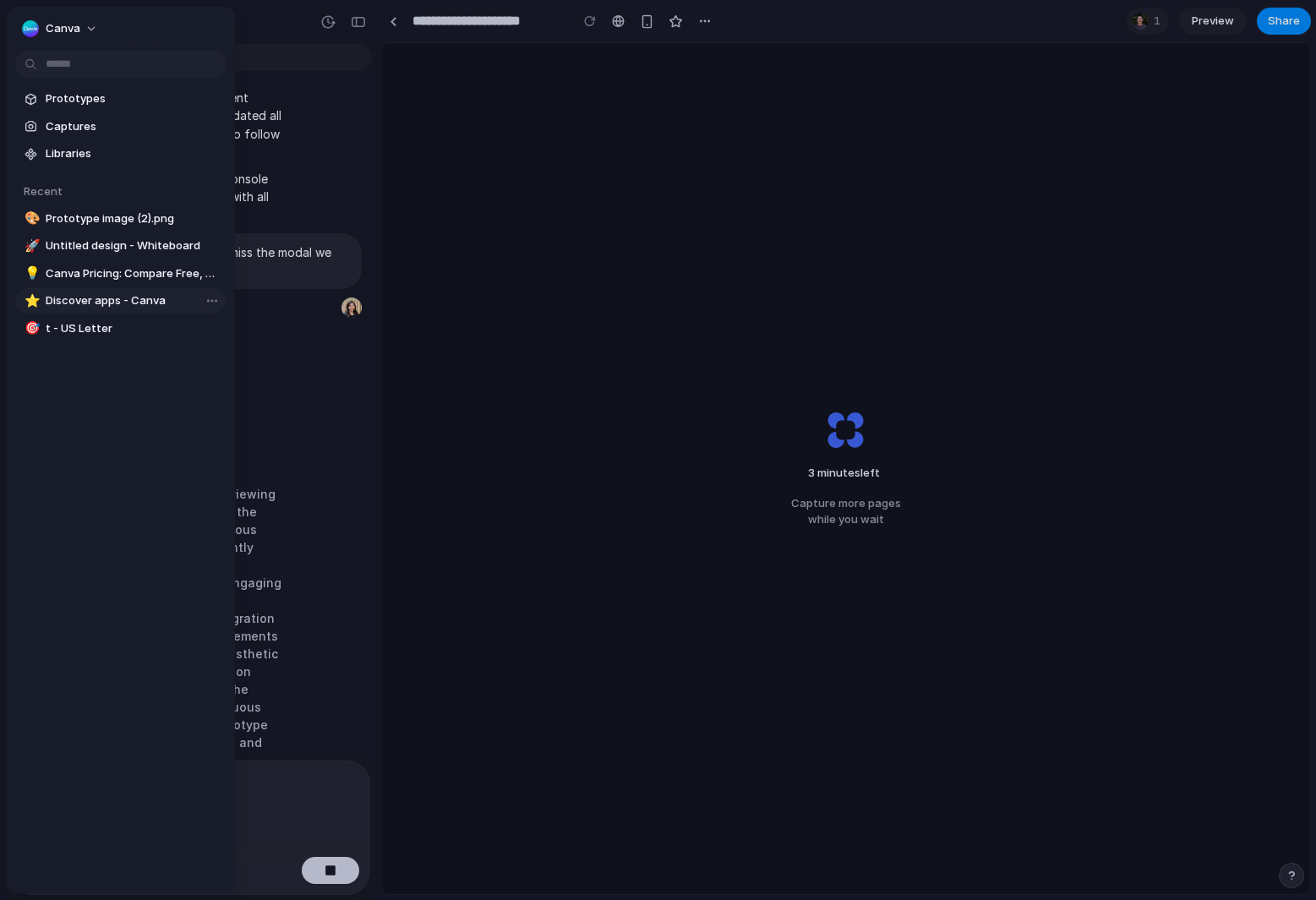
scroll to position [564, 0]
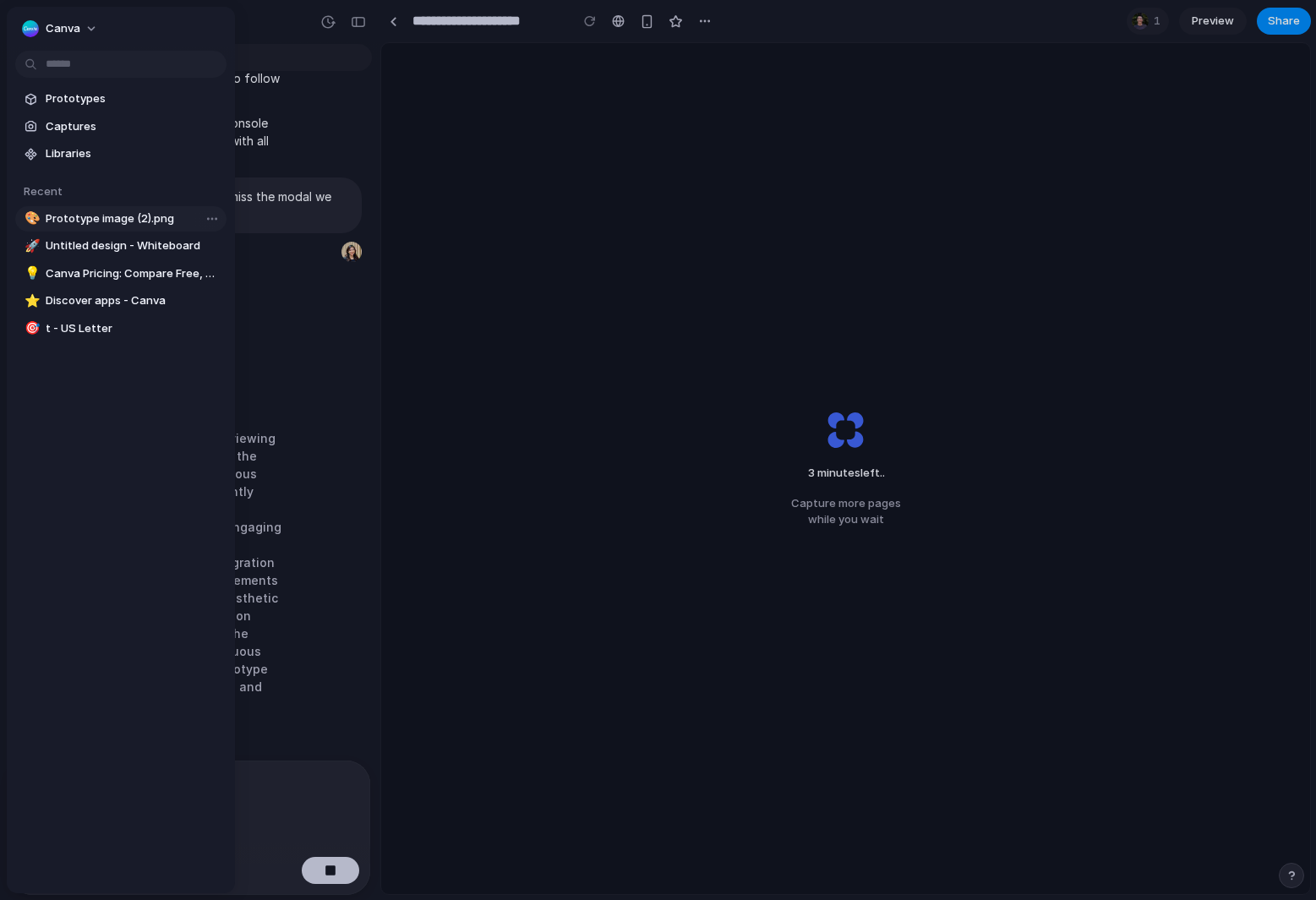
click at [131, 223] on span "Prototype image (2).png" at bounding box center [133, 218] width 174 height 17
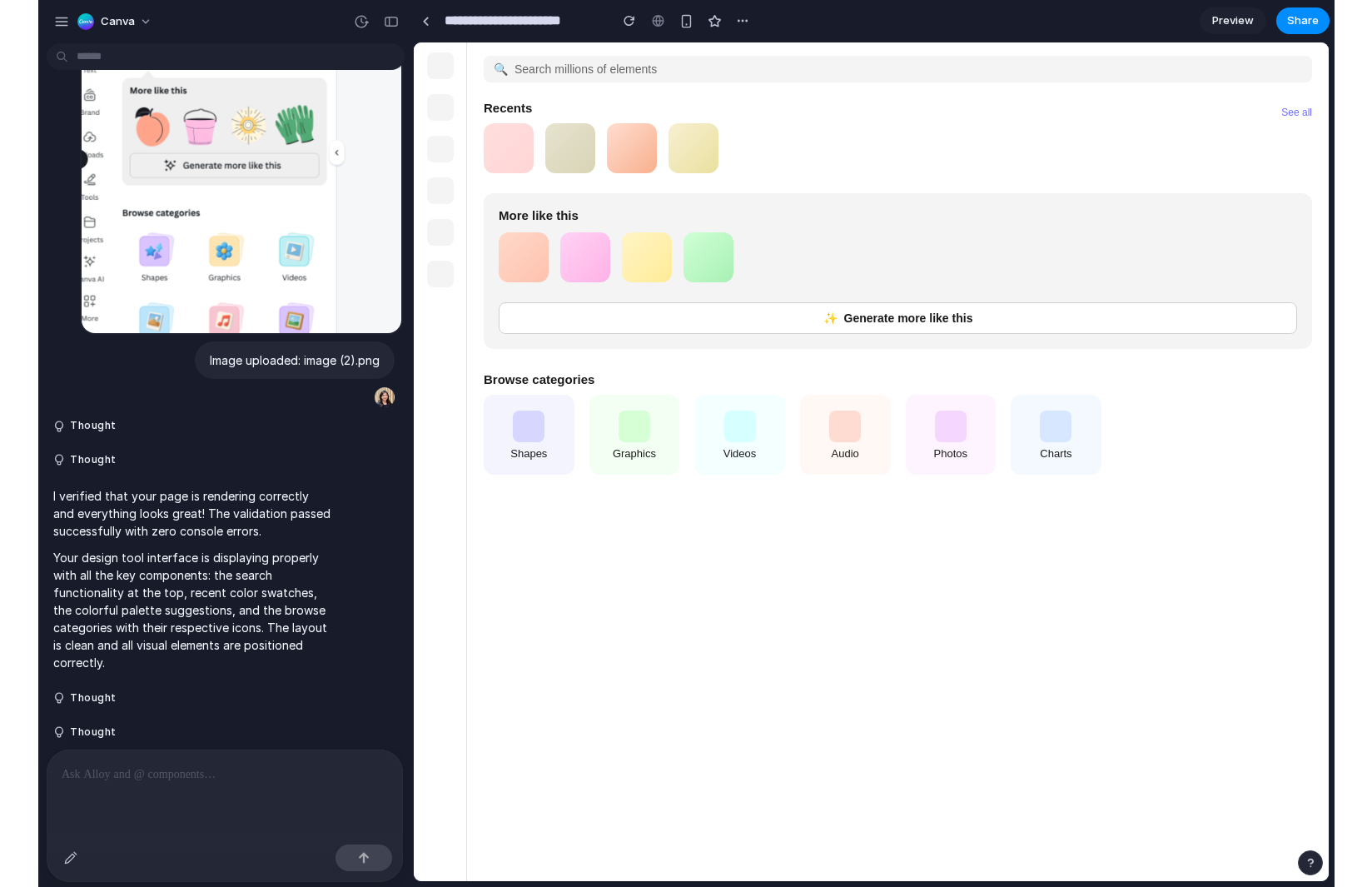
scroll to position [481, 0]
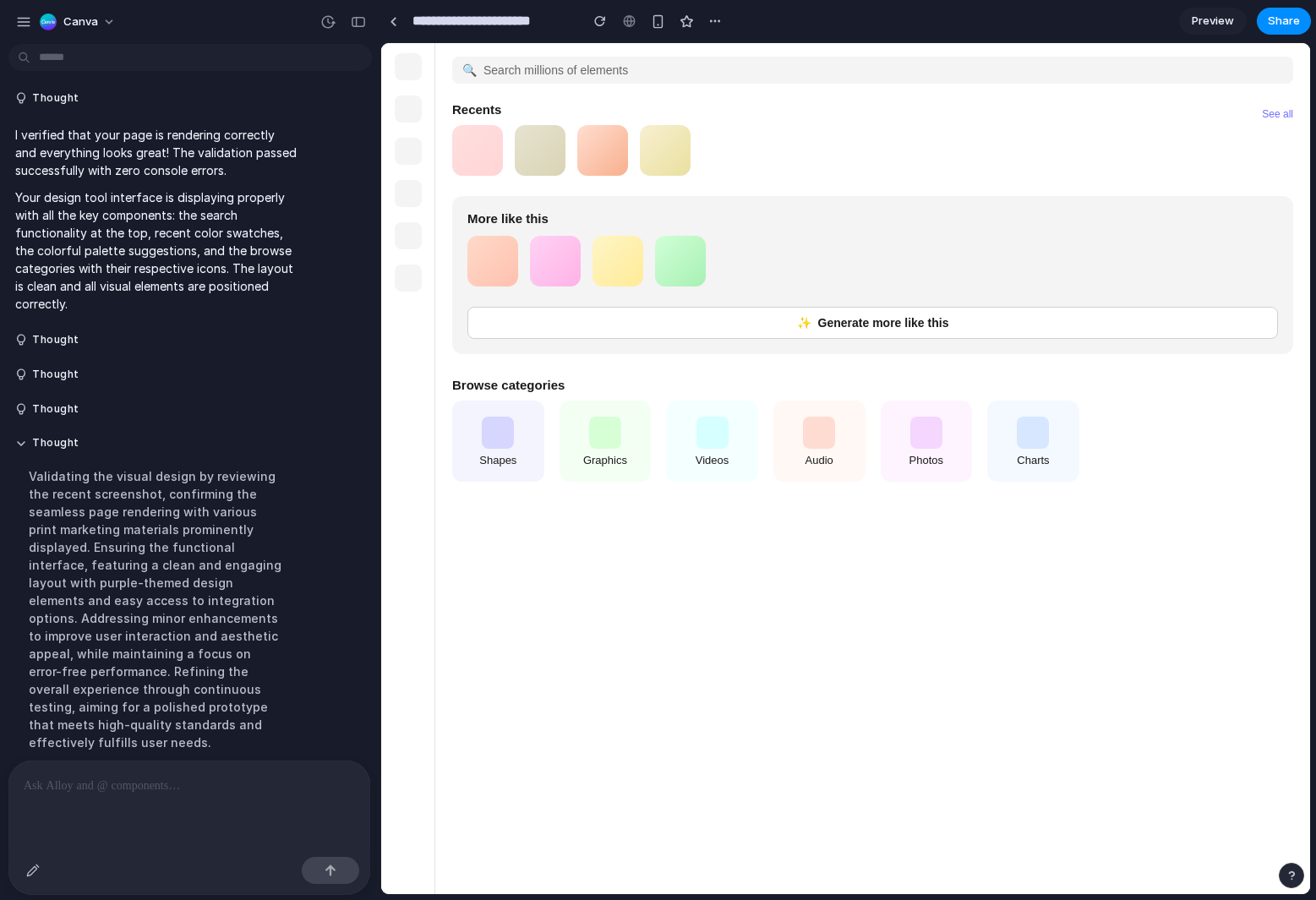
click at [926, 339] on div "Generate more like this" at bounding box center [873, 323] width 810 height 32
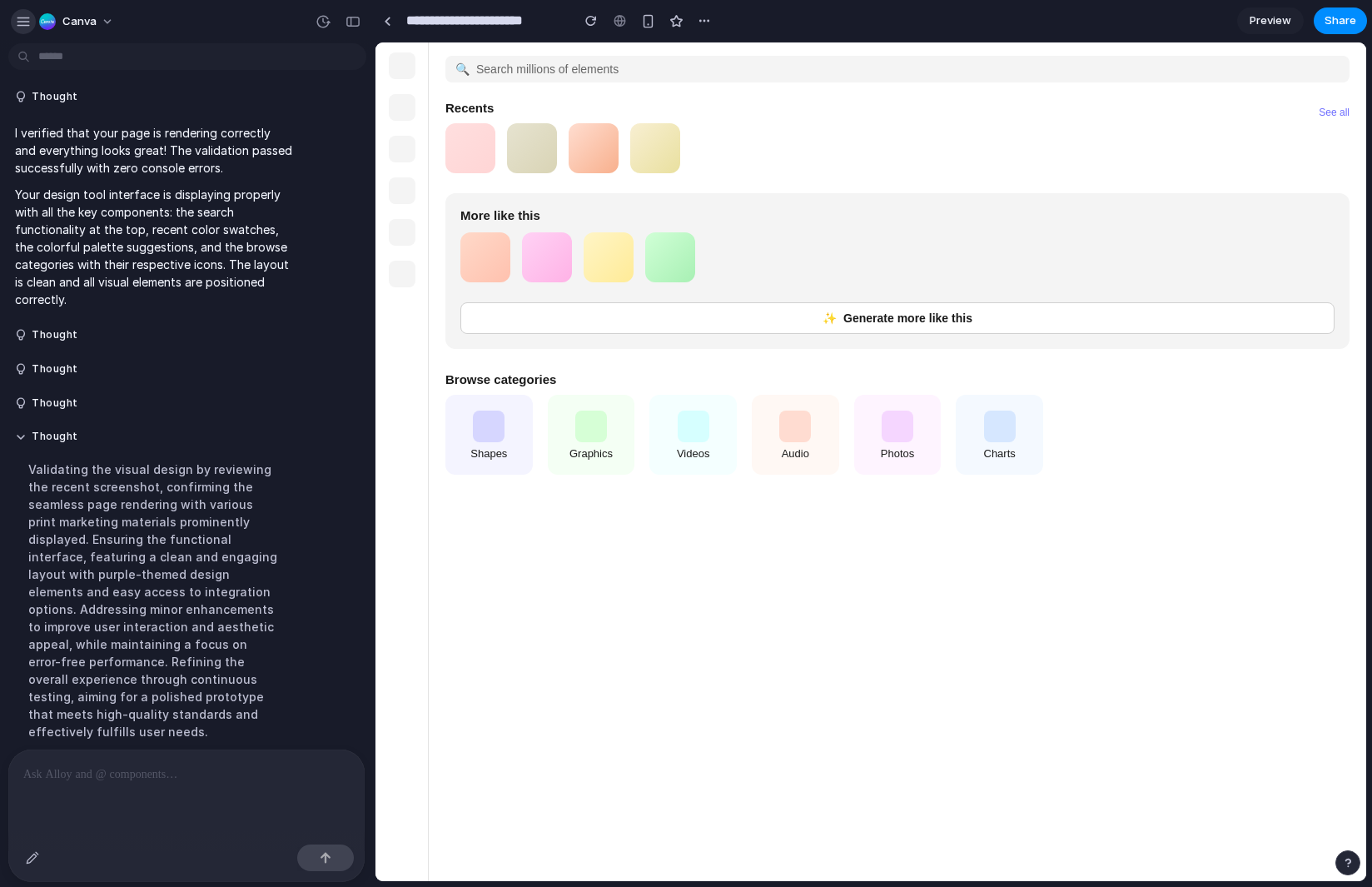
click at [25, 26] on div "button" at bounding box center [23, 21] width 15 height 15
click at [930, 303] on section "More like this Generate more like this" at bounding box center [898, 271] width 904 height 155
click at [1078, 772] on main "Search millions of elements Recents See all More like this Generate more like t…" at bounding box center [898, 462] width 938 height 838
click at [25, 22] on div "button" at bounding box center [23, 21] width 15 height 15
click at [394, 246] on nav at bounding box center [402, 462] width 53 height 838
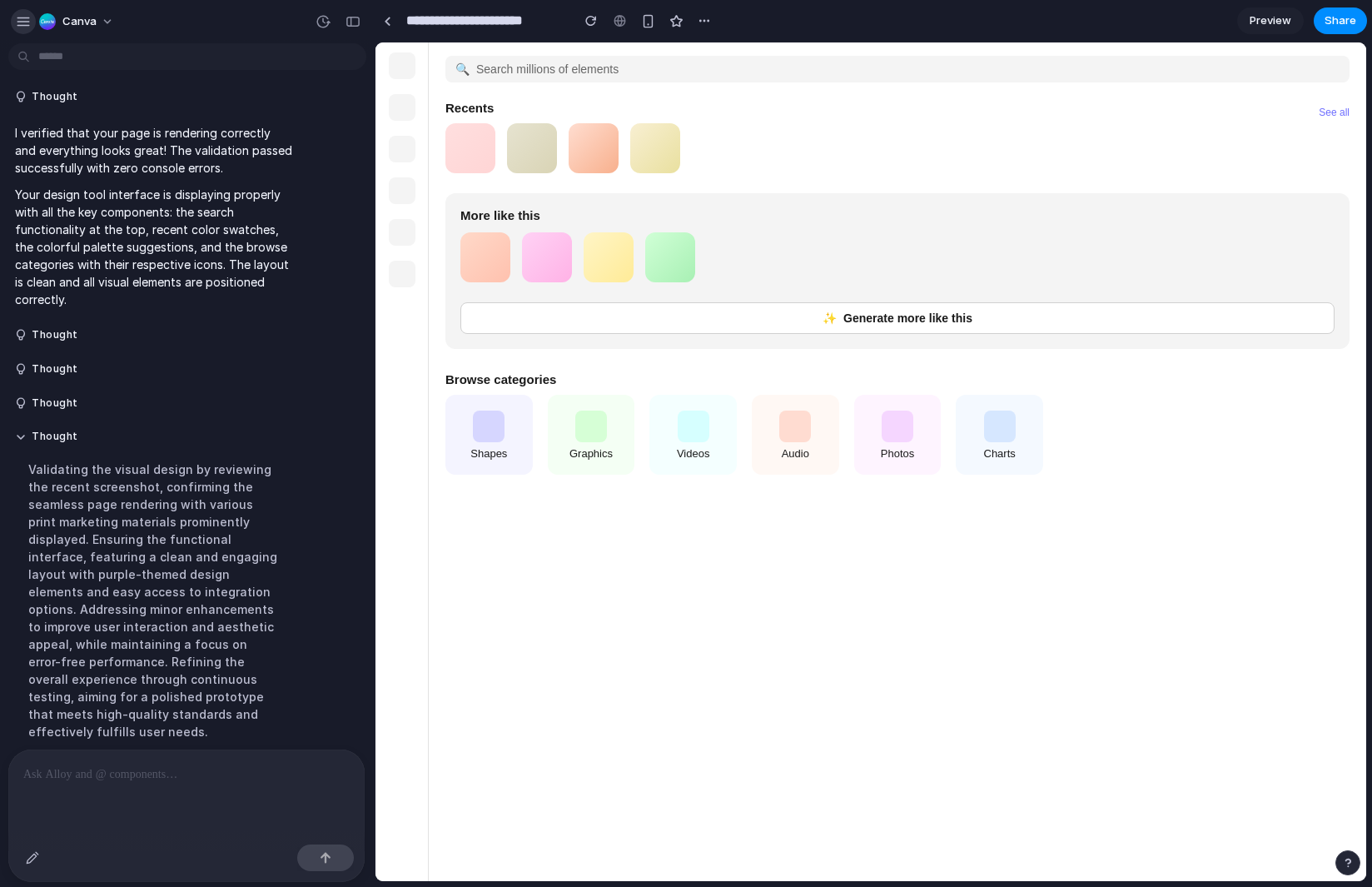
click at [26, 28] on button "button" at bounding box center [23, 21] width 25 height 25
click at [23, 22] on div "button" at bounding box center [23, 21] width 15 height 15
click at [26, 28] on button "button" at bounding box center [23, 21] width 25 height 25
click at [7, 12] on div "canva" at bounding box center [187, 20] width 375 height 40
click at [15, 19] on button "button" at bounding box center [23, 21] width 25 height 25
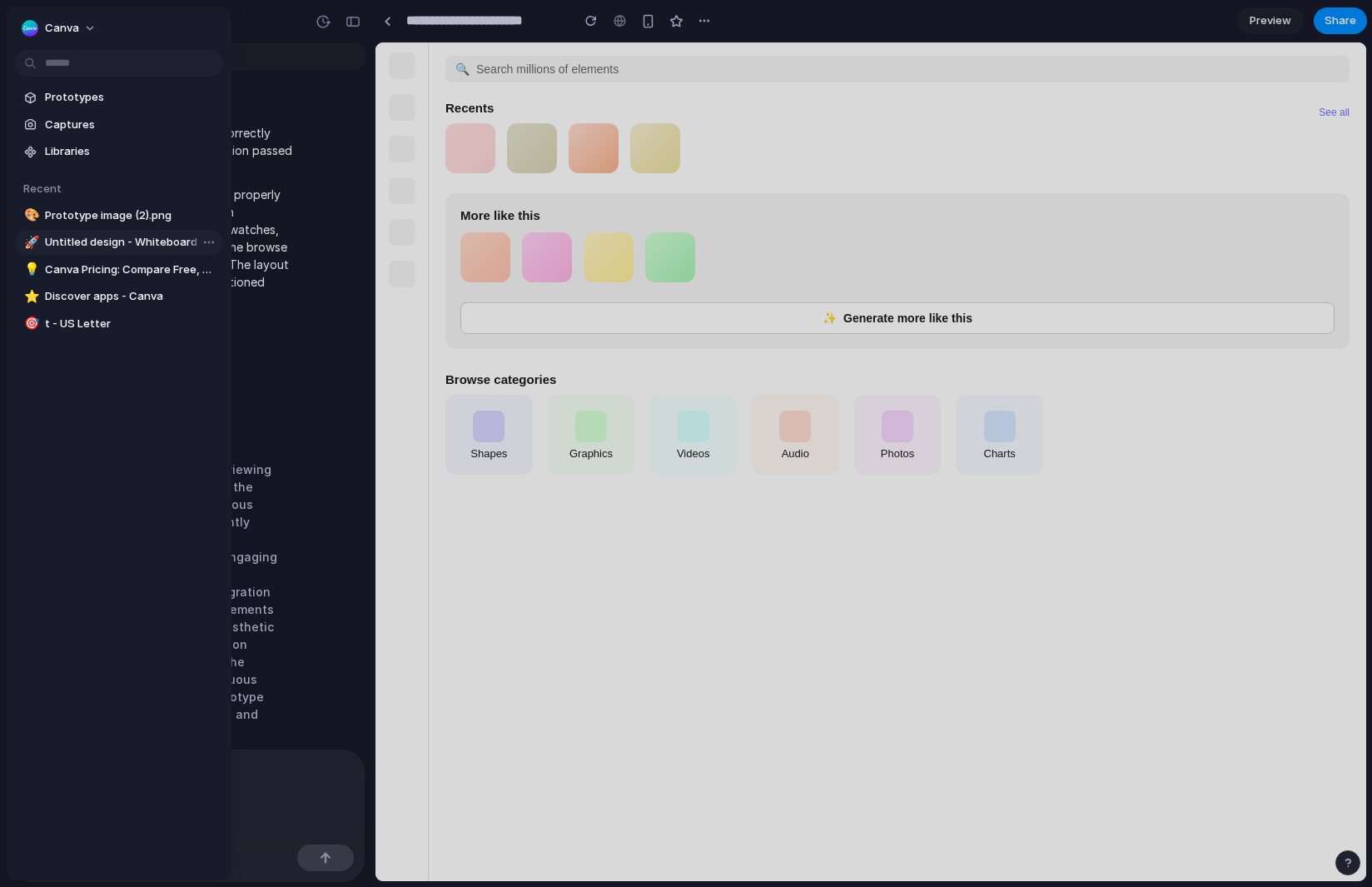
click at [155, 243] on span "Untitled design - Whiteboard" at bounding box center [131, 242] width 171 height 17
type input "**********"
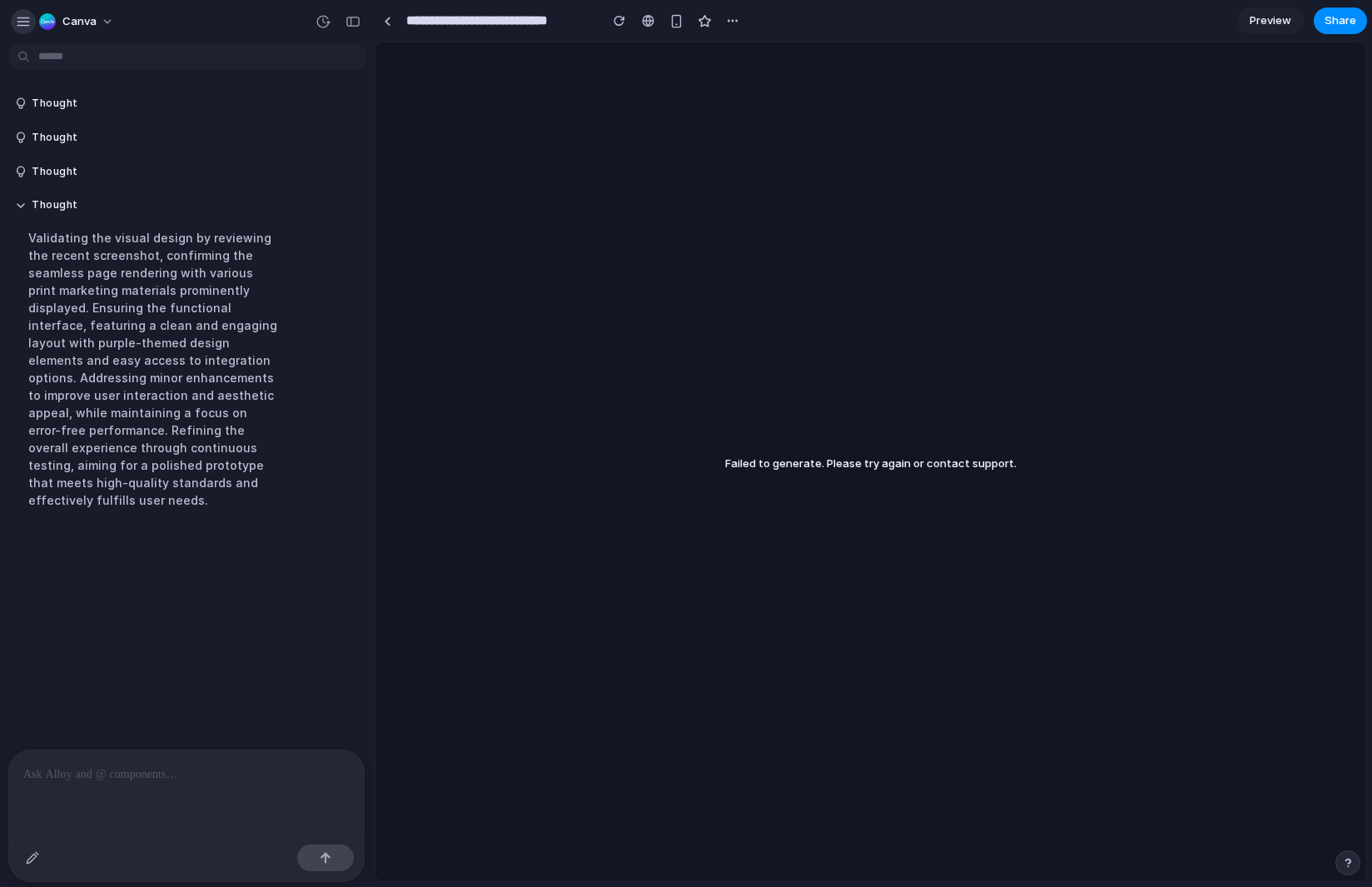
click at [27, 21] on div "button" at bounding box center [23, 21] width 15 height 15
click at [836, 464] on span "Failed to generate. Please try again or contact support." at bounding box center [871, 463] width 291 height 13
click at [21, 19] on div "button" at bounding box center [23, 21] width 15 height 15
click at [11, 20] on button "button" at bounding box center [23, 21] width 25 height 25
click at [25, 30] on button "button" at bounding box center [23, 21] width 25 height 25
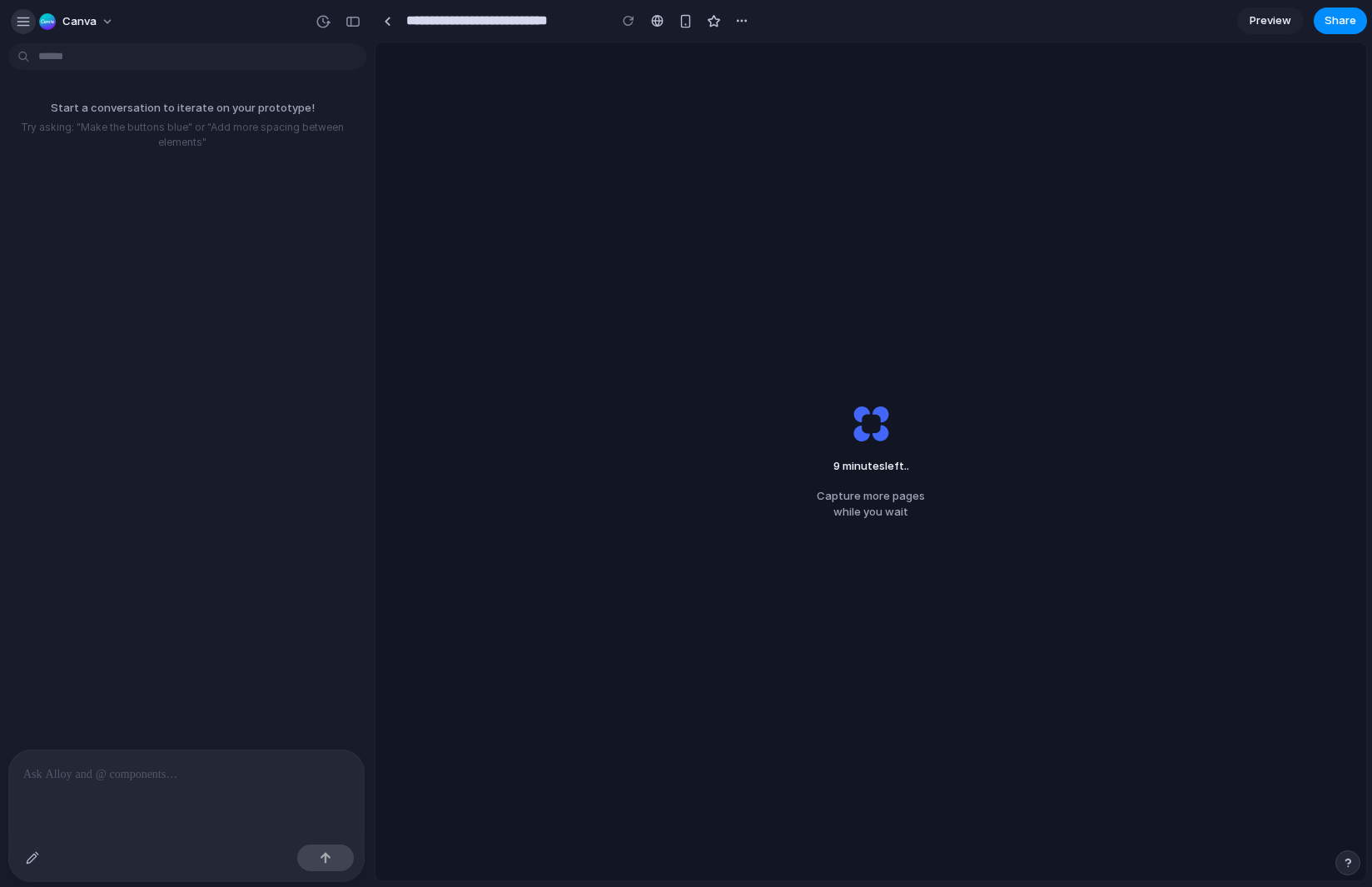
click at [26, 20] on div "button" at bounding box center [23, 21] width 15 height 15
click at [11, 20] on button "button" at bounding box center [23, 21] width 25 height 25
click at [27, 22] on div "button" at bounding box center [23, 21] width 15 height 15
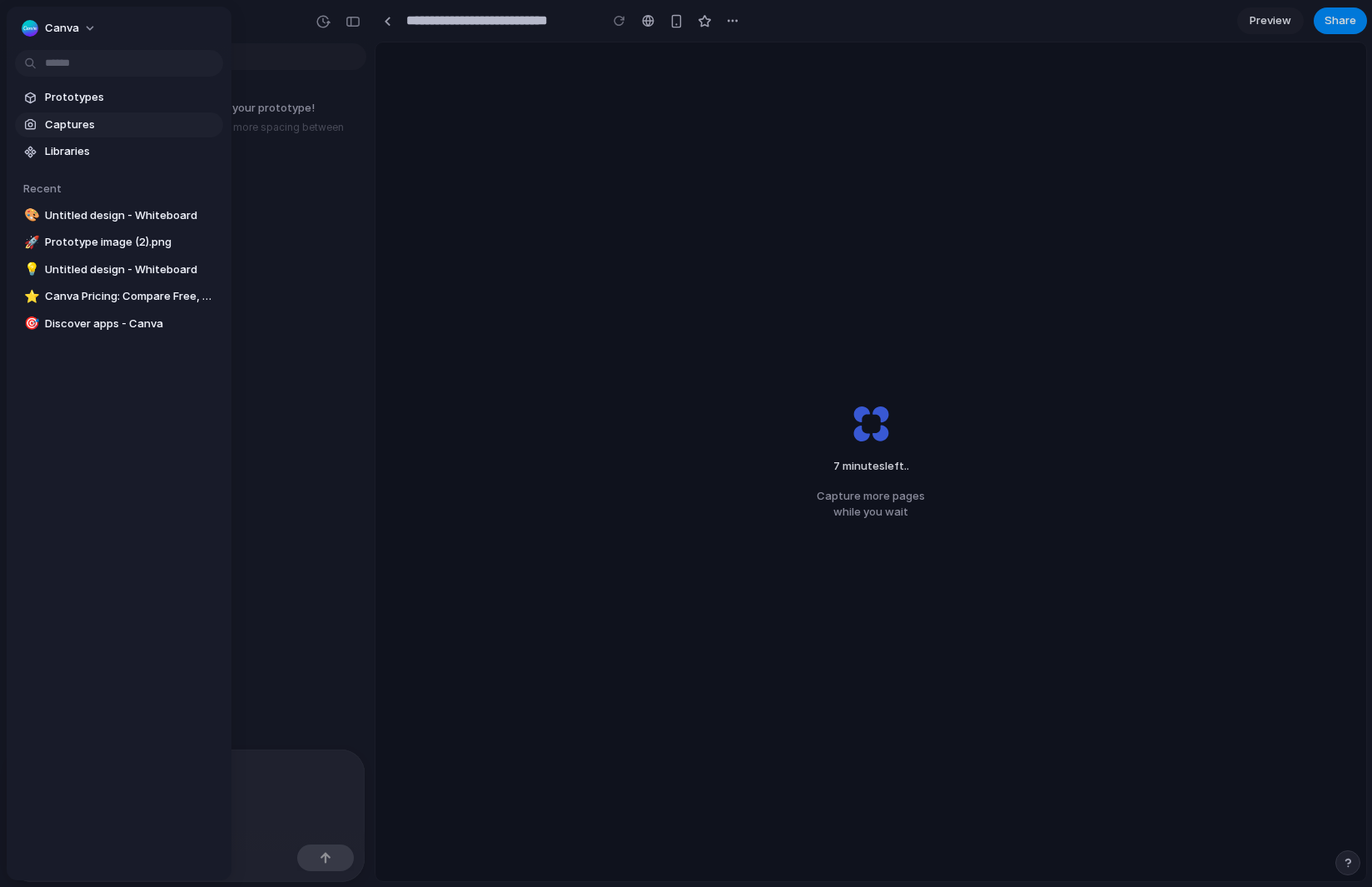
click at [65, 127] on span "Captures" at bounding box center [131, 124] width 171 height 17
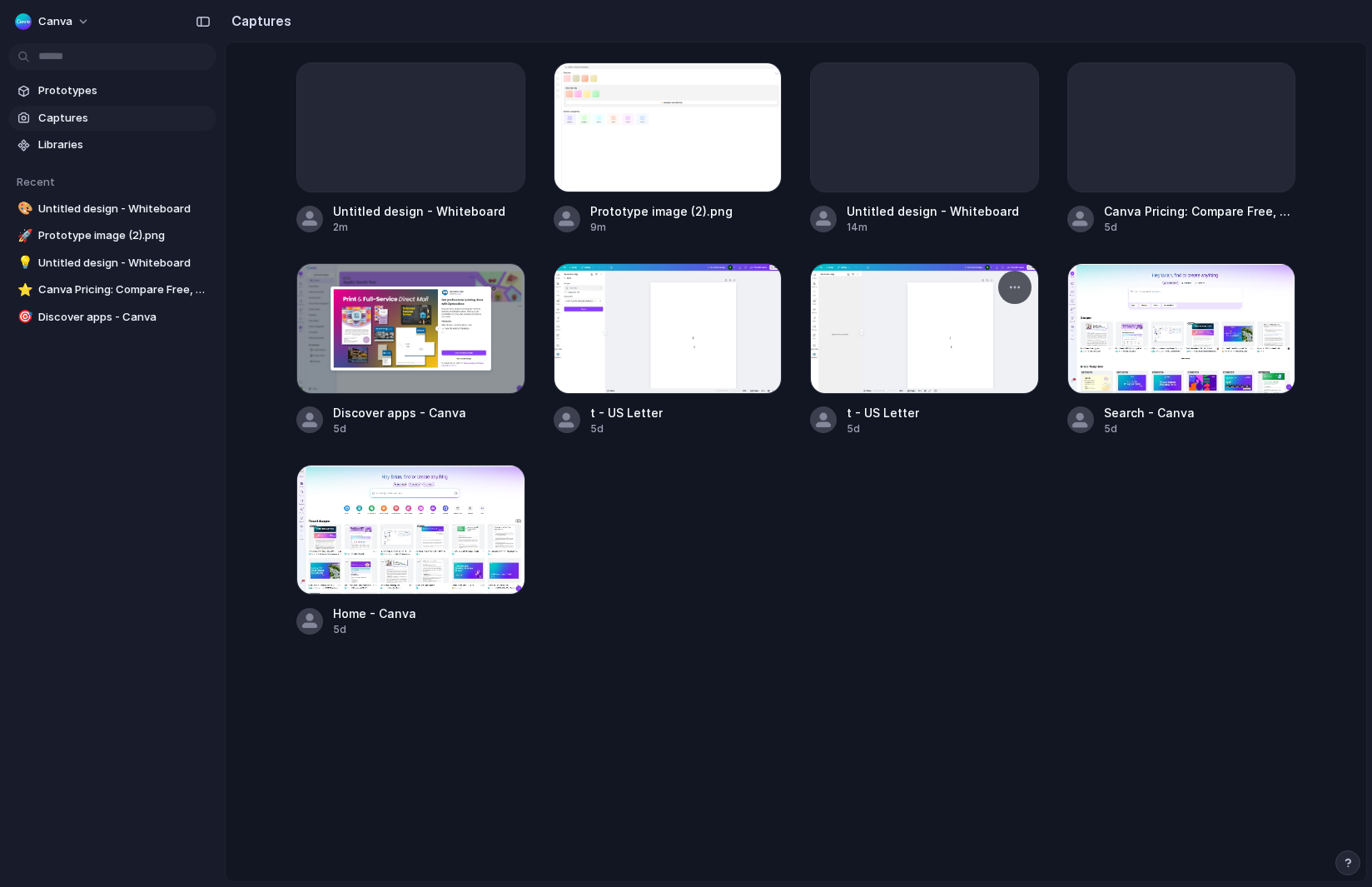
click at [891, 343] on div at bounding box center [924, 328] width 229 height 130
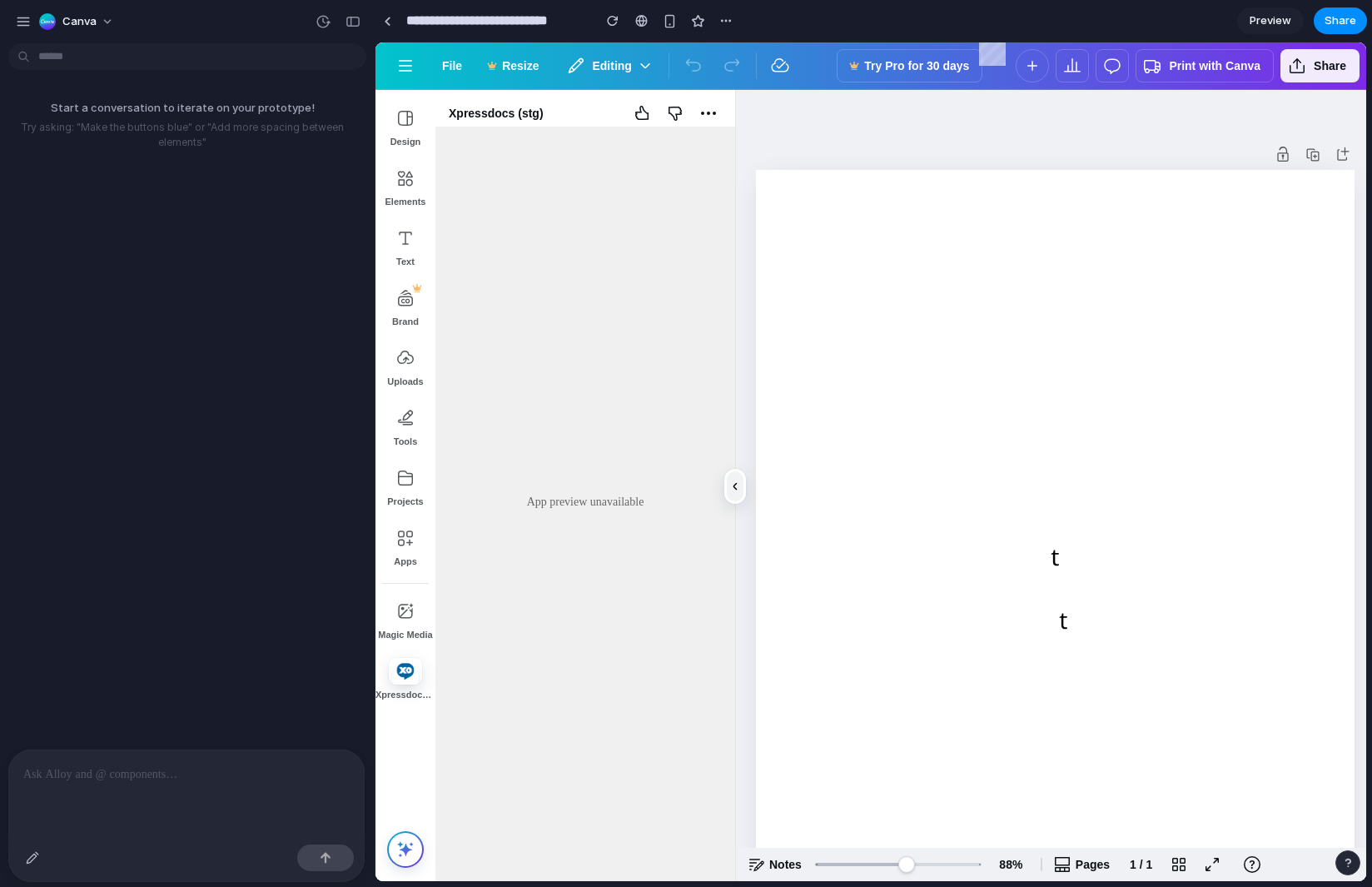
click at [735, 495] on button "button" at bounding box center [735, 487] width 20 height 34
click at [408, 434] on span "Tools" at bounding box center [406, 440] width 24 height 13
click at [412, 100] on div "Design" at bounding box center [406, 127] width 60 height 60
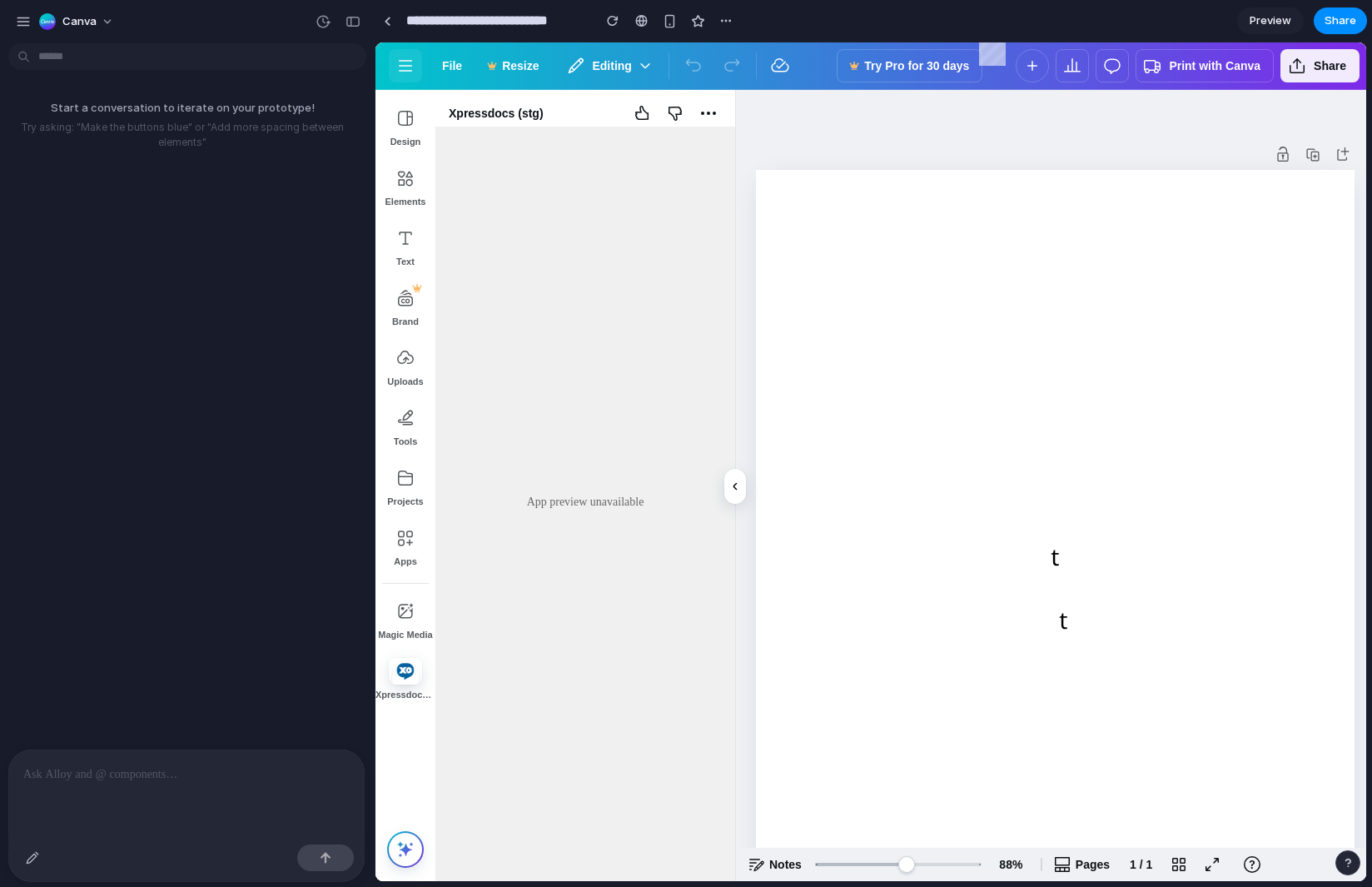
click at [404, 73] on span "button" at bounding box center [405, 66] width 20 height 20
click at [492, 70] on span "button" at bounding box center [492, 66] width 13 height 13
click at [607, 79] on button "Editing" at bounding box center [609, 66] width 102 height 34
click at [955, 82] on button "Try Pro for 30 days" at bounding box center [909, 66] width 146 height 34
click at [1124, 78] on button "button" at bounding box center [1113, 66] width 34 height 34
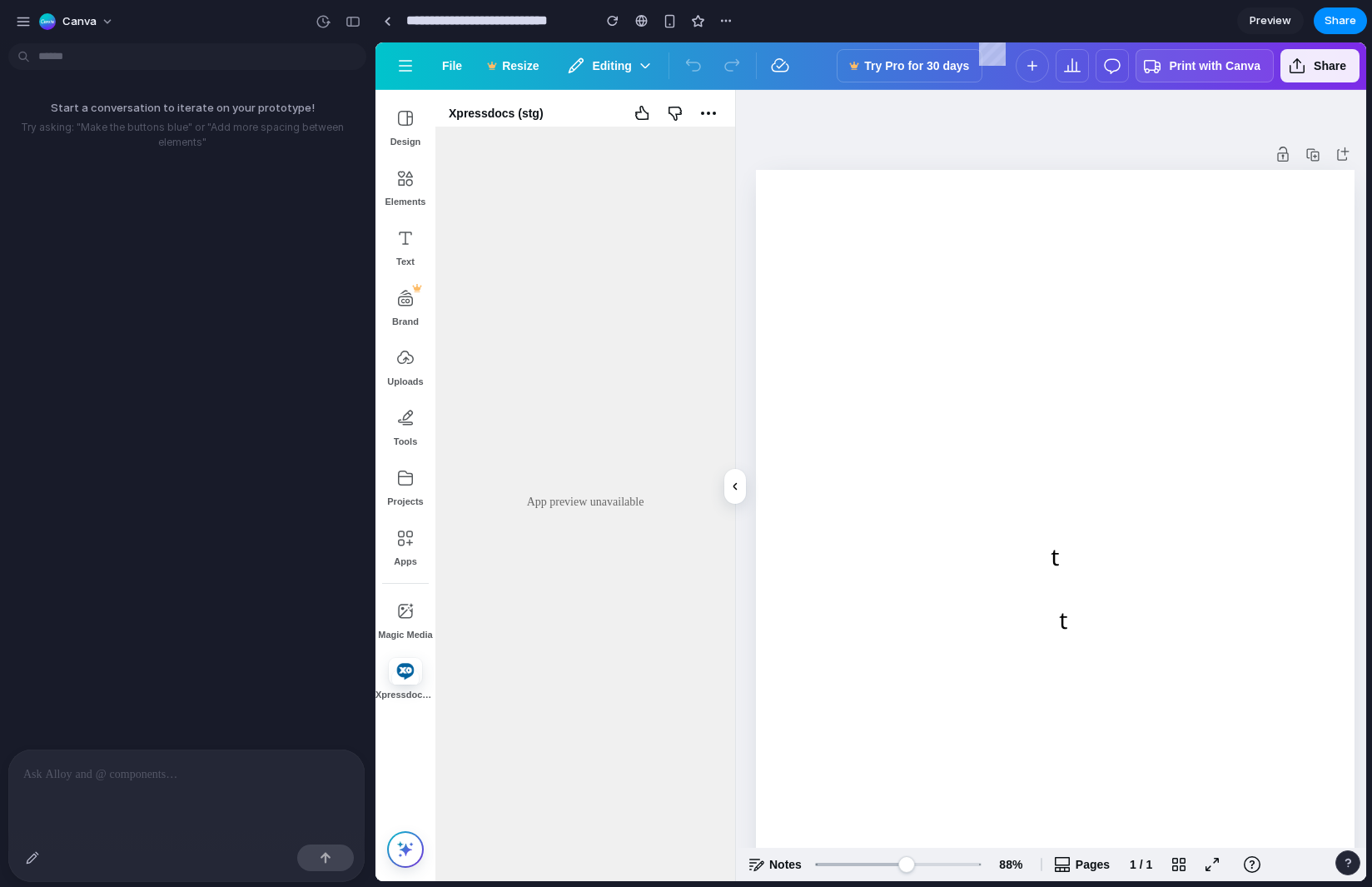
click at [1173, 78] on button "Print with Canva" at bounding box center [1205, 66] width 139 height 34
click at [1300, 77] on button "Share" at bounding box center [1320, 66] width 79 height 34
click at [1068, 579] on div at bounding box center [1055, 557] width 599 height 774
click at [1063, 545] on div at bounding box center [1055, 557] width 599 height 774
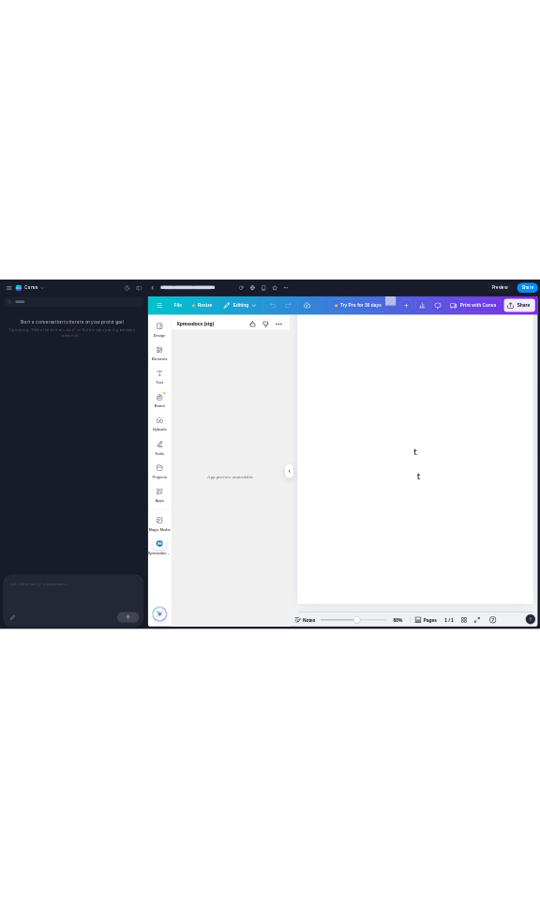
scroll to position [182, 0]
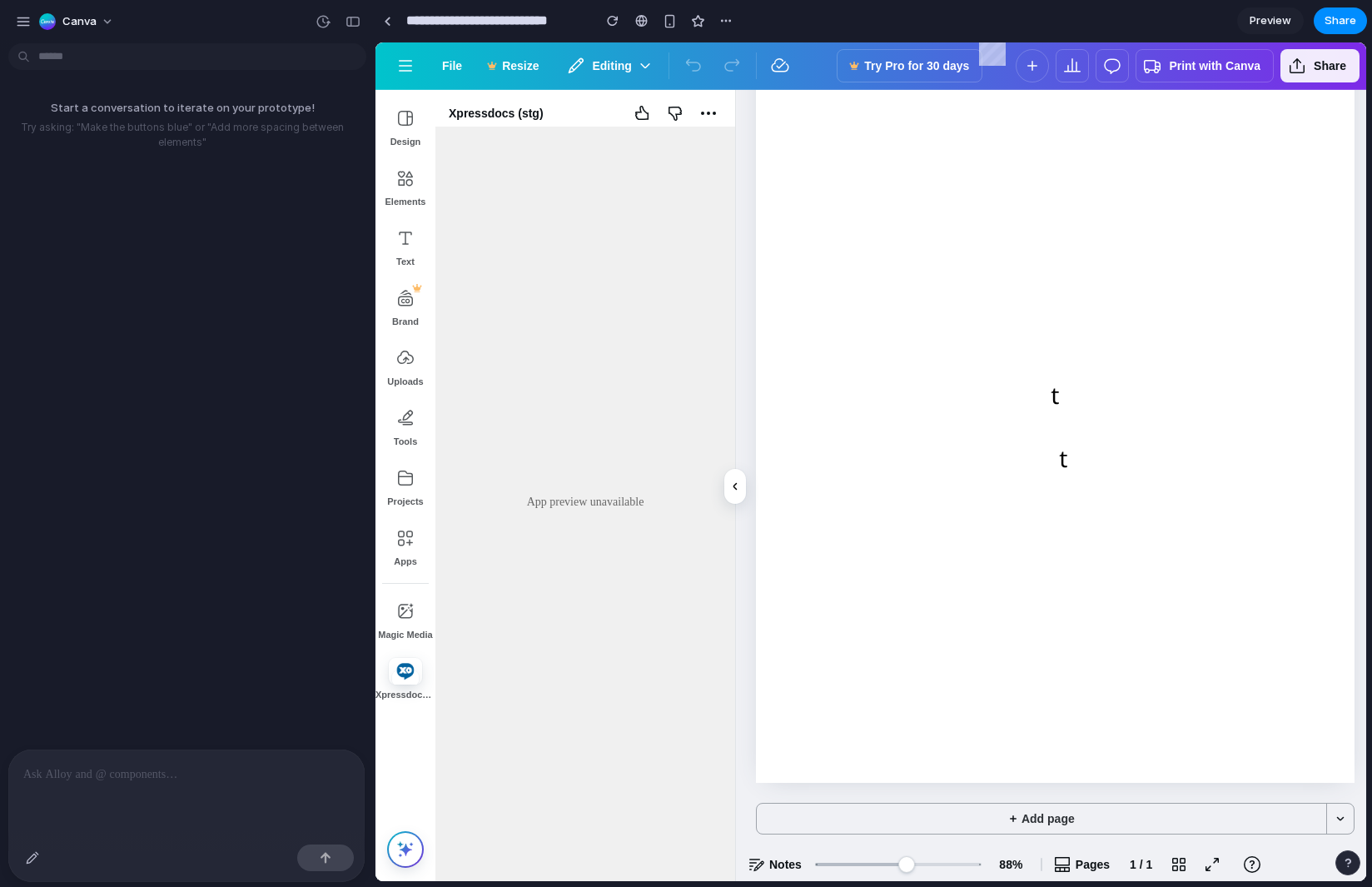
click at [978, 790] on div at bounding box center [1055, 387] width 638 height 919
click at [942, 825] on button "Add page" at bounding box center [1041, 819] width 569 height 30
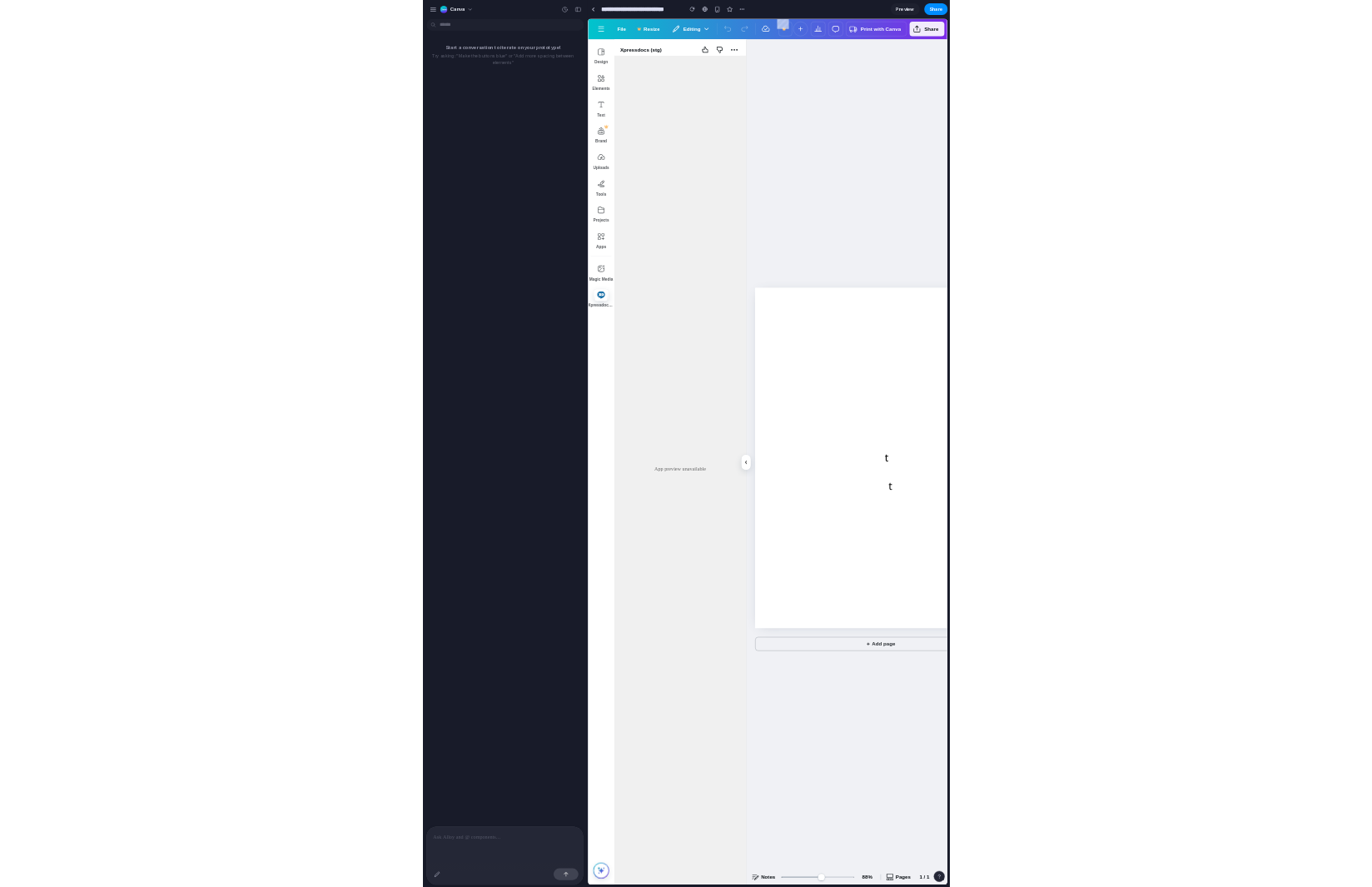
scroll to position [0, 0]
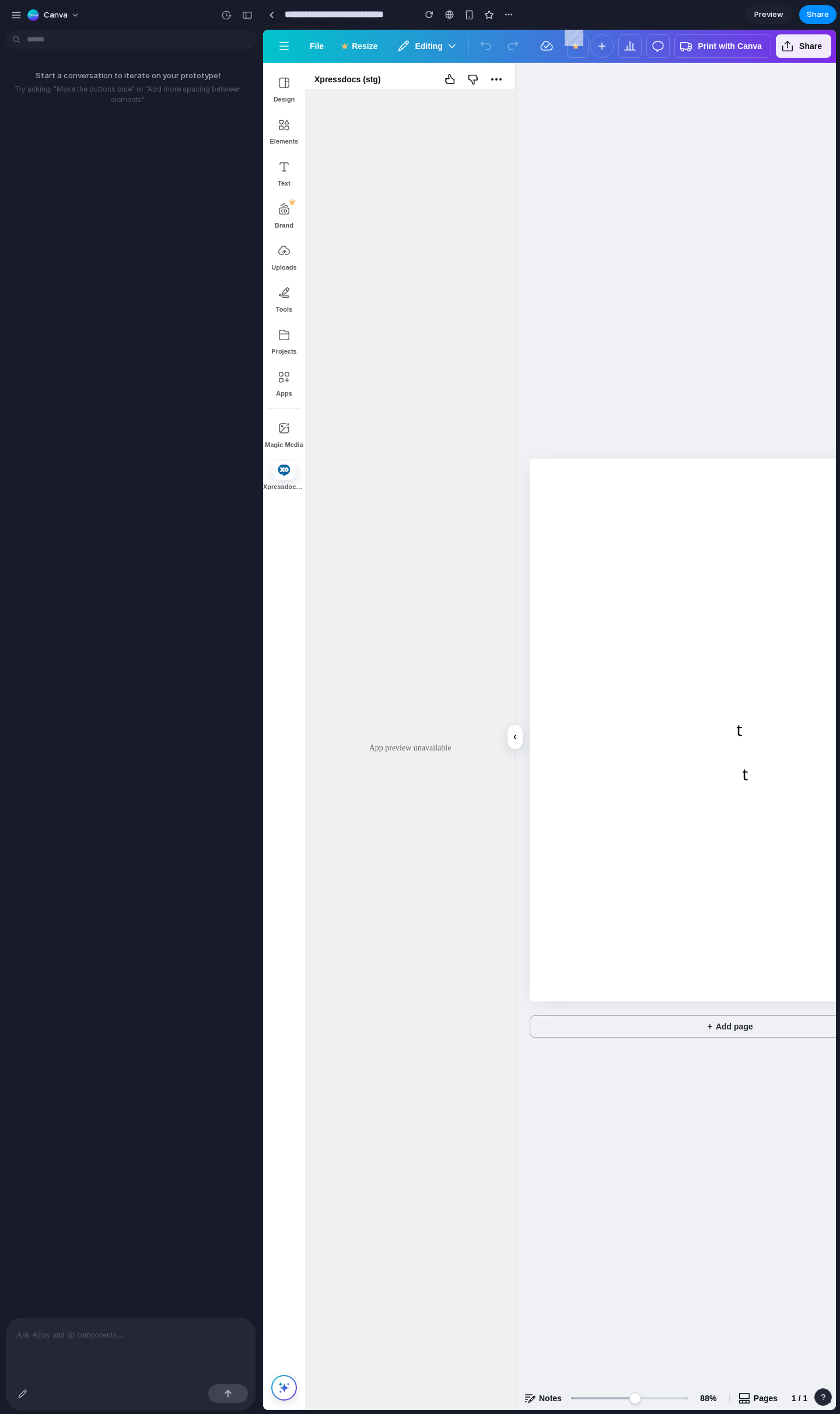
click at [21, 621] on div "button" at bounding box center [22, 1393] width 9 height 9
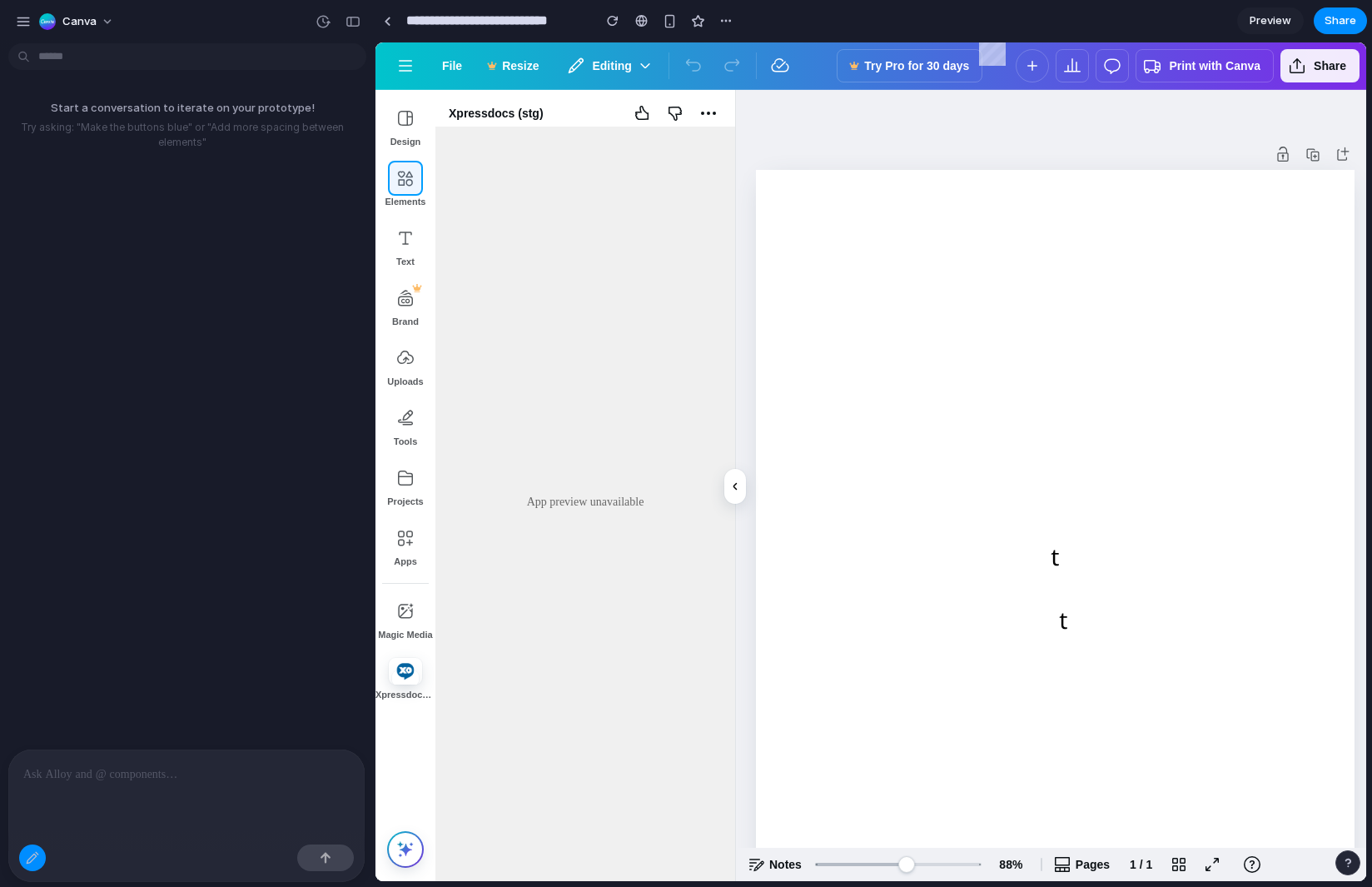
click at [414, 173] on div at bounding box center [871, 462] width 991 height 838
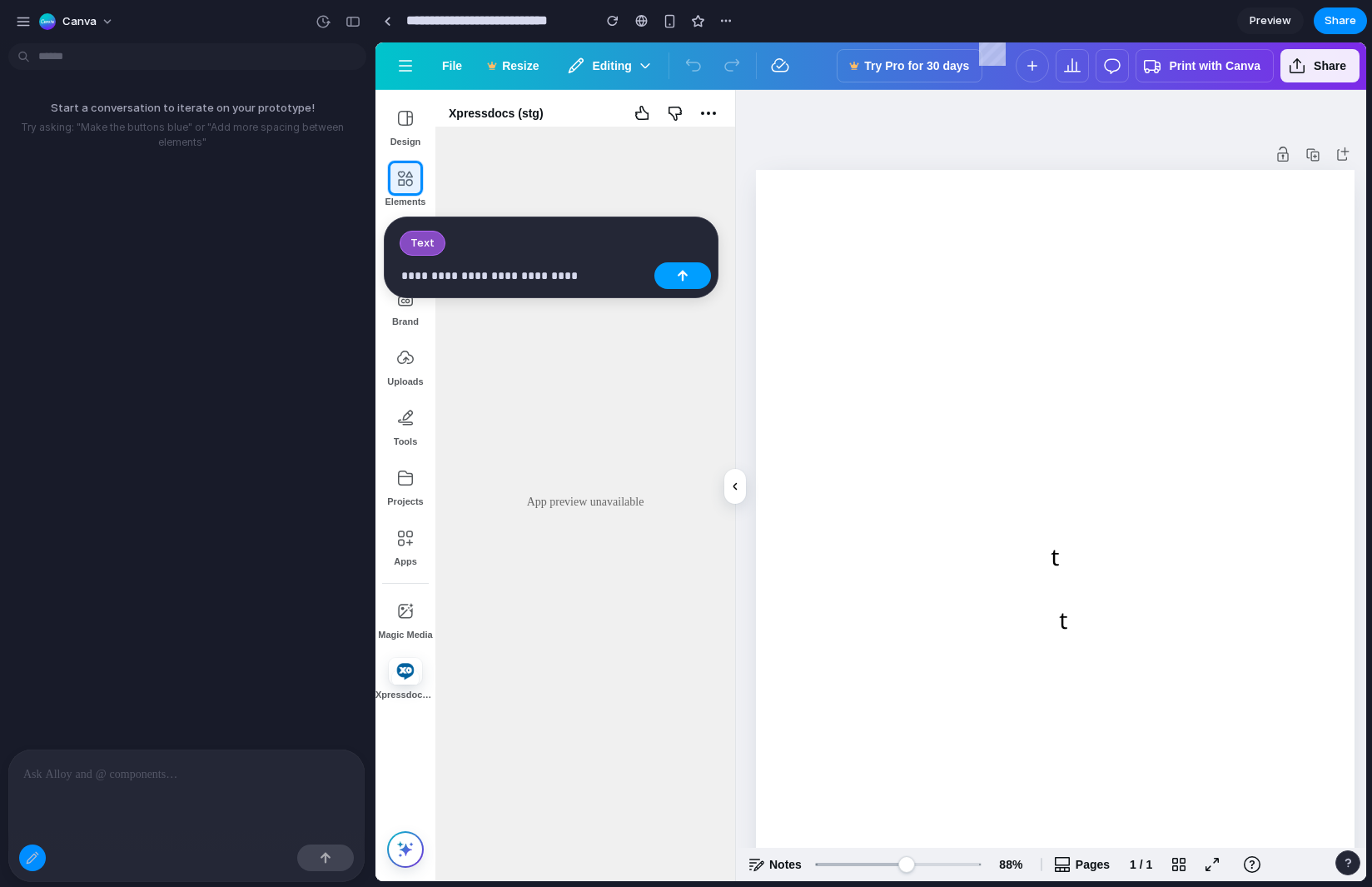
click at [680, 278] on div "button" at bounding box center [682, 275] width 12 height 12
